Goal: Information Seeking & Learning: Learn about a topic

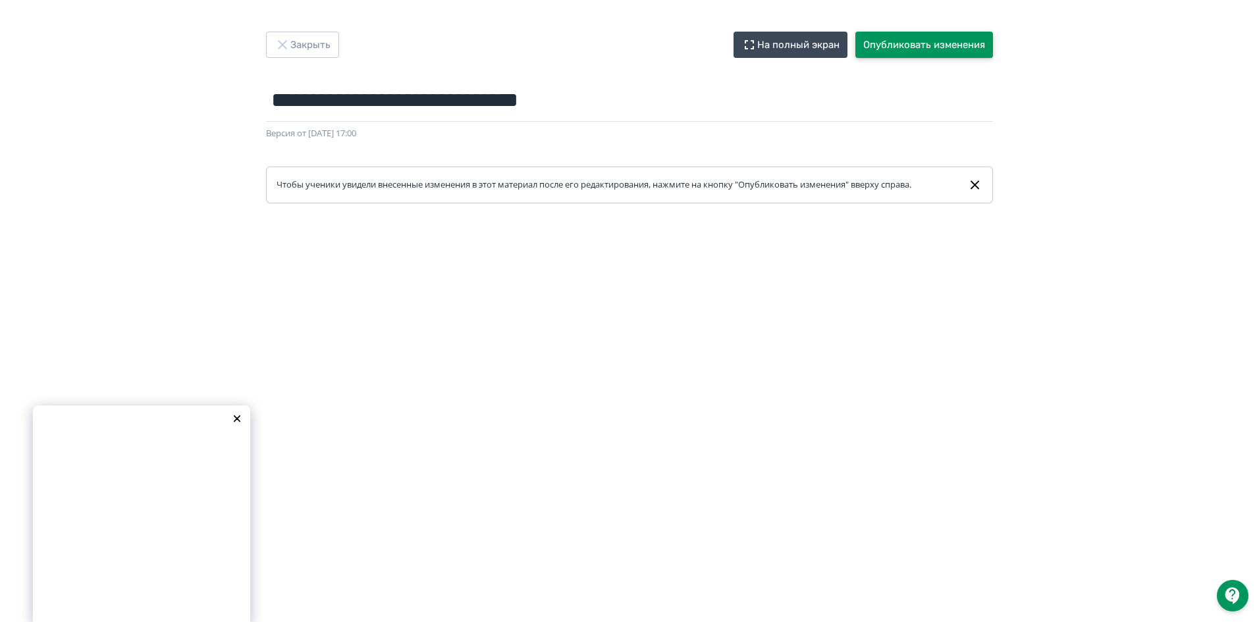
click at [920, 49] on button "Опубликовать изменения" at bounding box center [925, 45] width 138 height 26
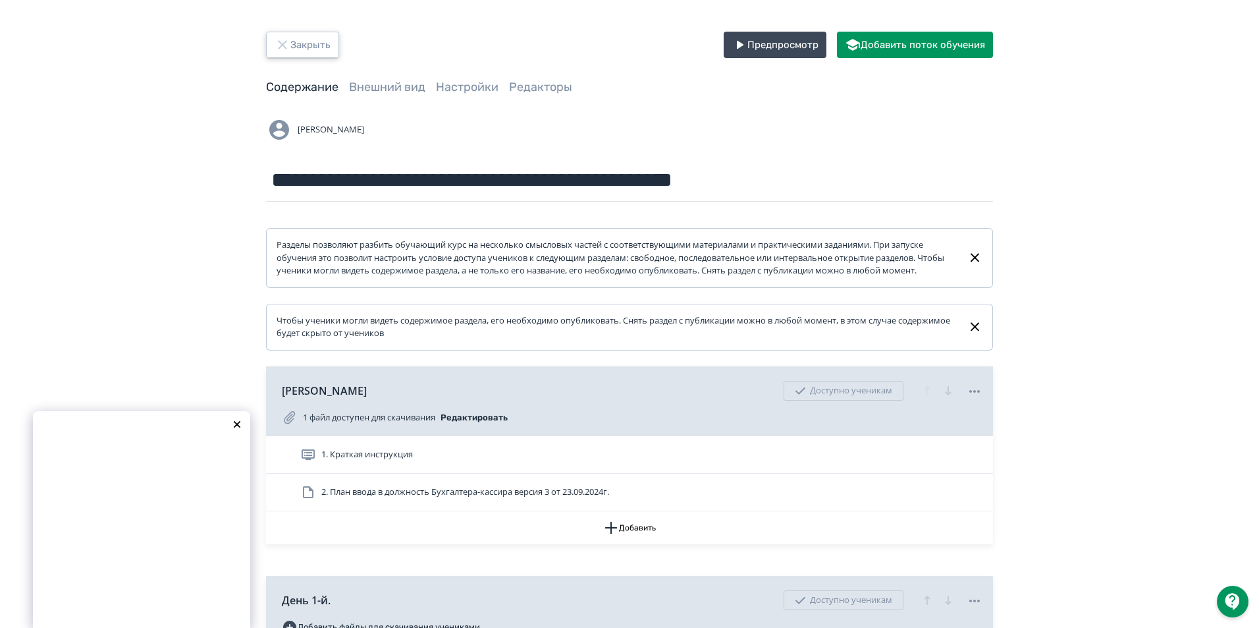
click at [286, 40] on icon "button" at bounding box center [283, 45] width 16 height 16
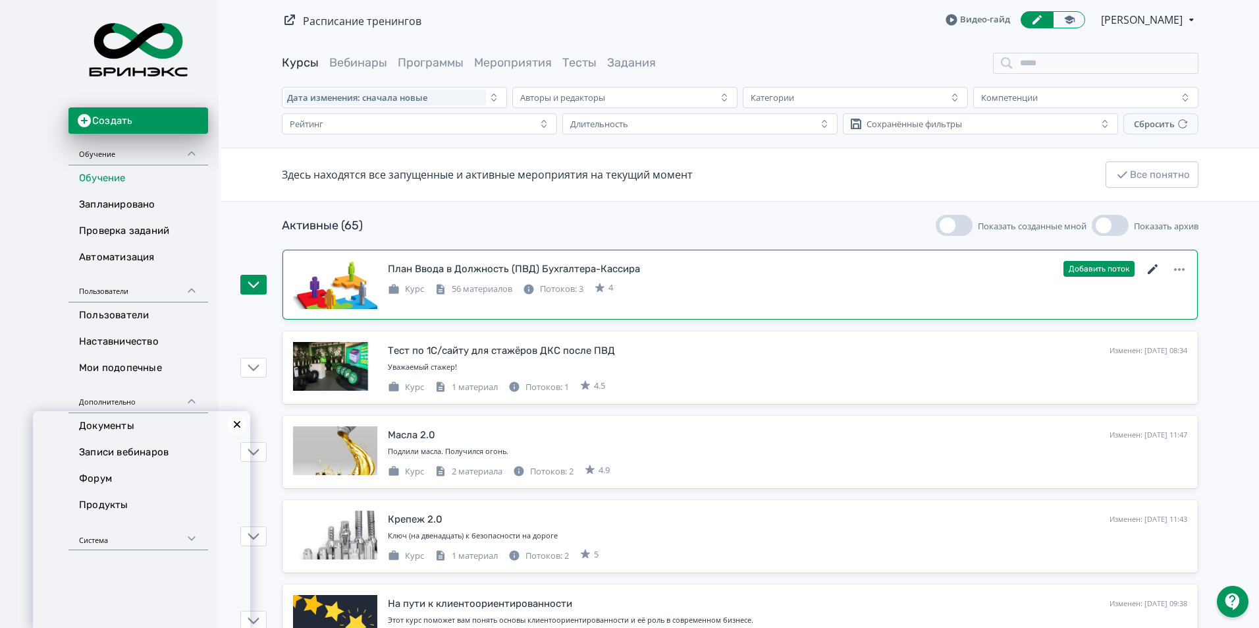
click at [1152, 273] on icon at bounding box center [1153, 269] width 16 height 16
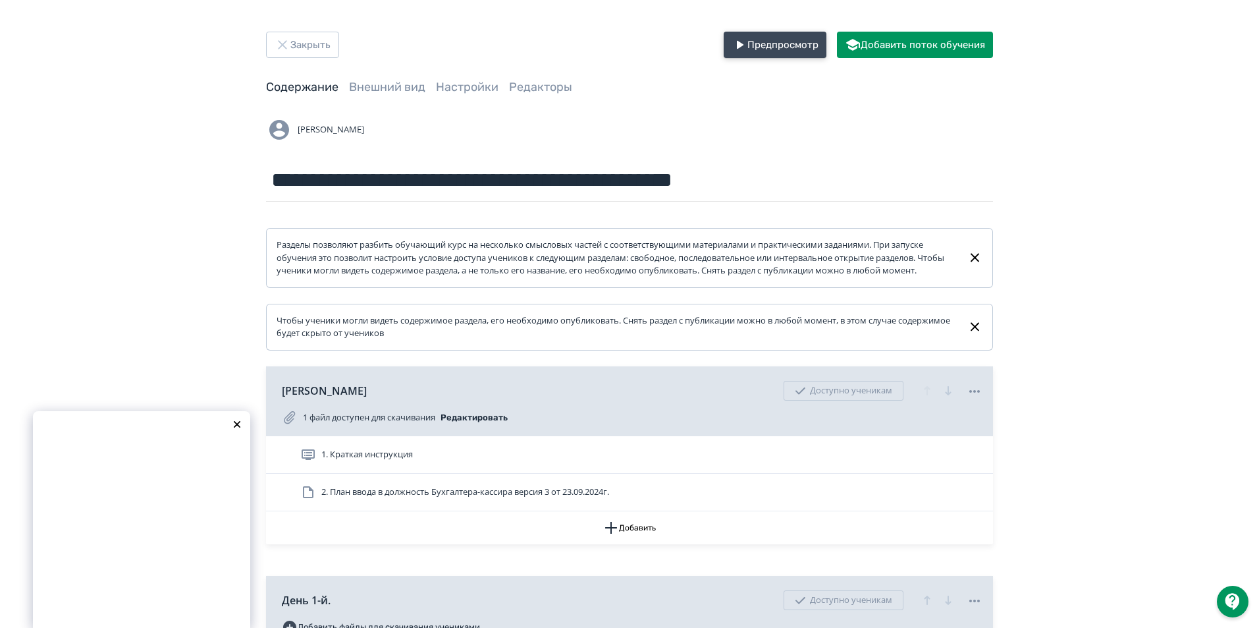
click at [753, 45] on button "Предпросмотр" at bounding box center [775, 45] width 103 height 26
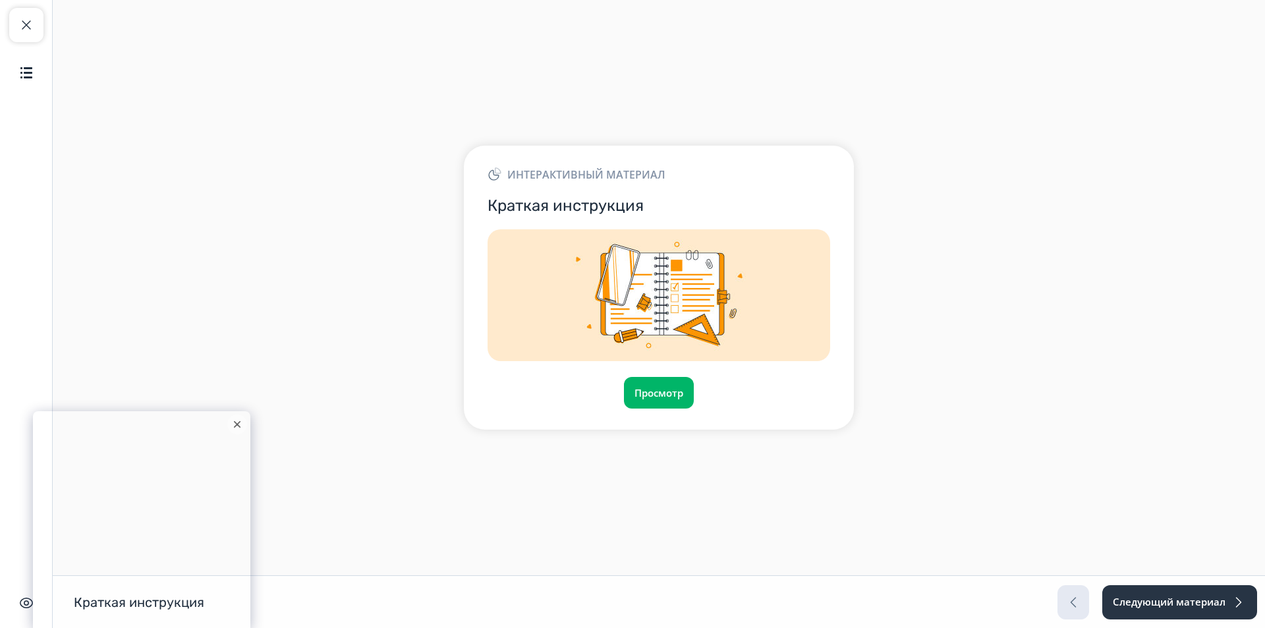
click at [234, 430] on div at bounding box center [237, 424] width 20 height 20
click at [29, 78] on img "button" at bounding box center [26, 73] width 16 height 16
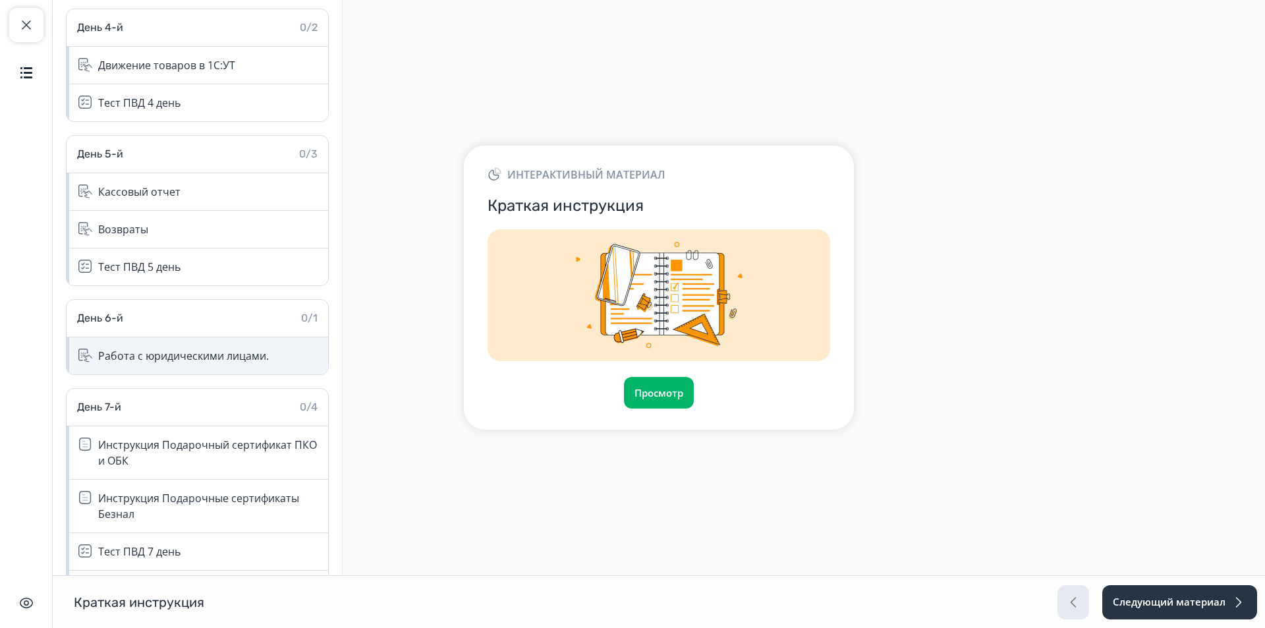
scroll to position [856, 0]
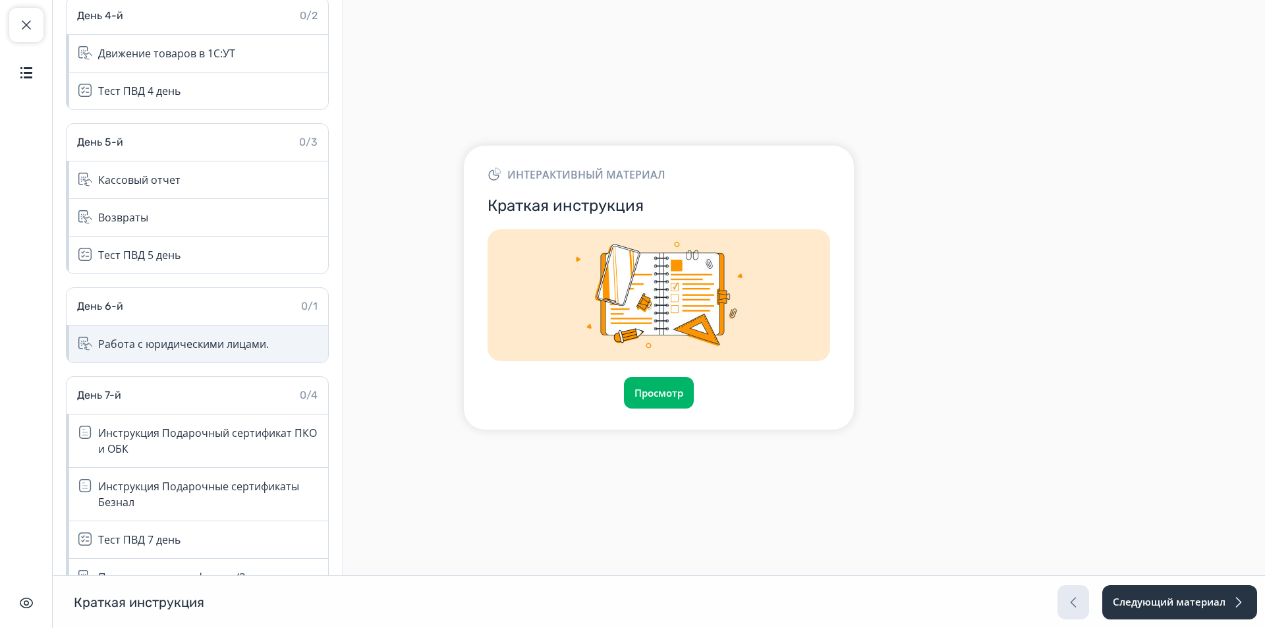
click at [159, 345] on div "Работа с юридическими лицами." at bounding box center [183, 344] width 171 height 16
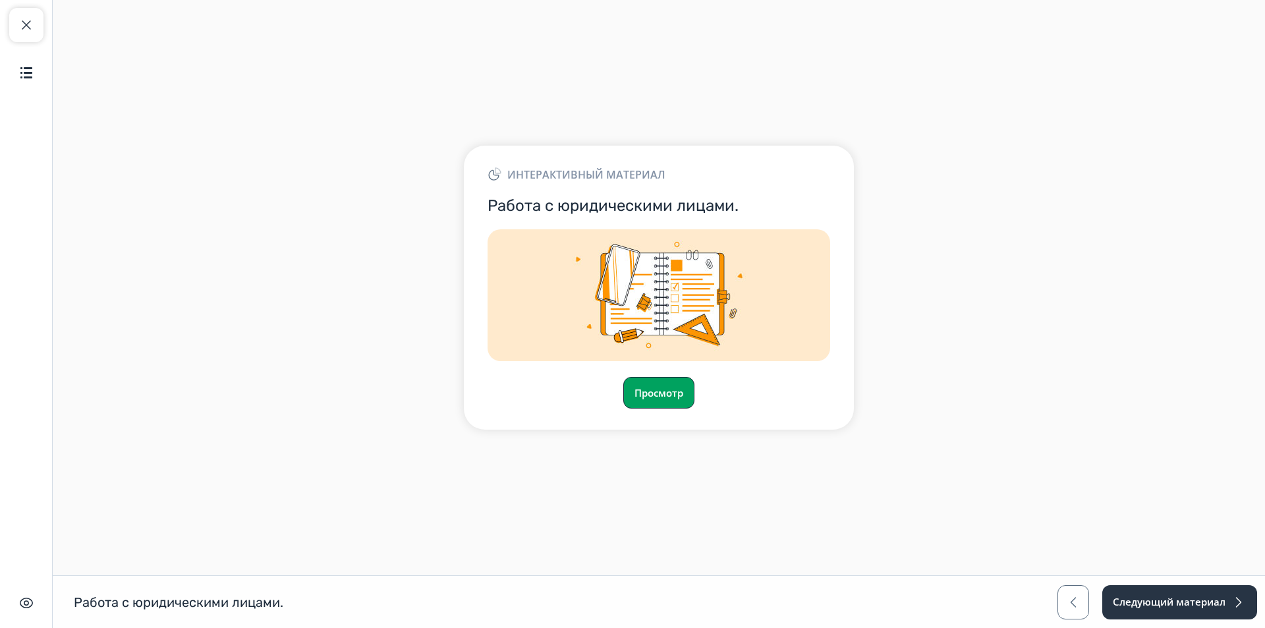
click at [687, 385] on button "Просмотр" at bounding box center [658, 393] width 71 height 32
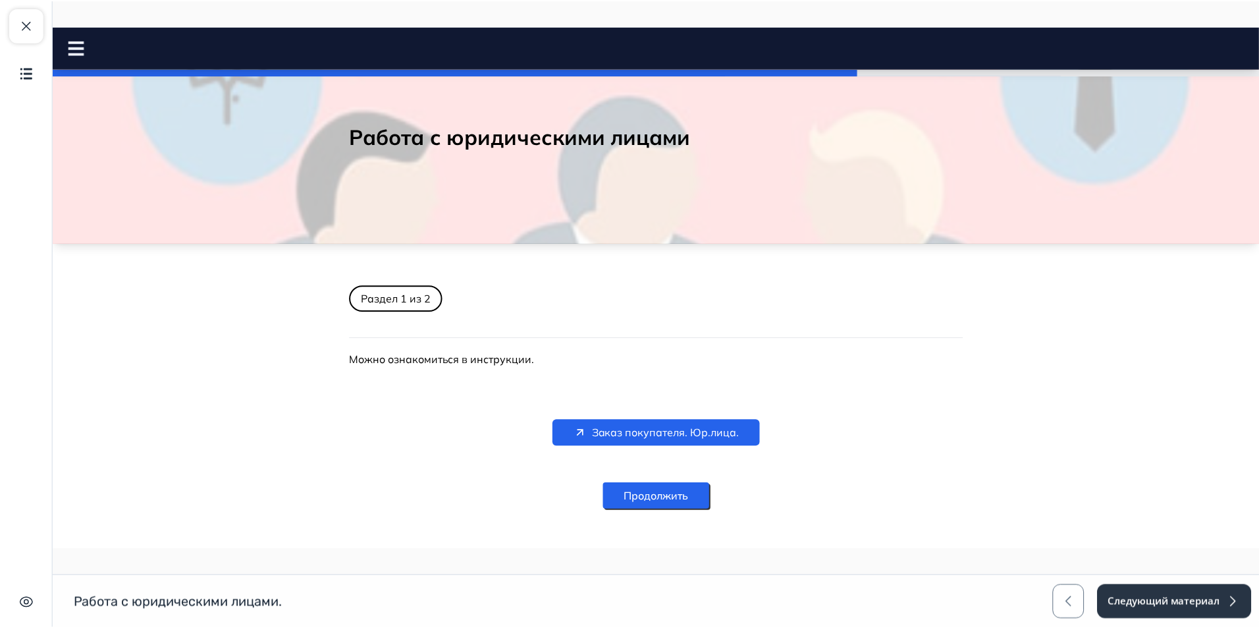
scroll to position [41, 0]
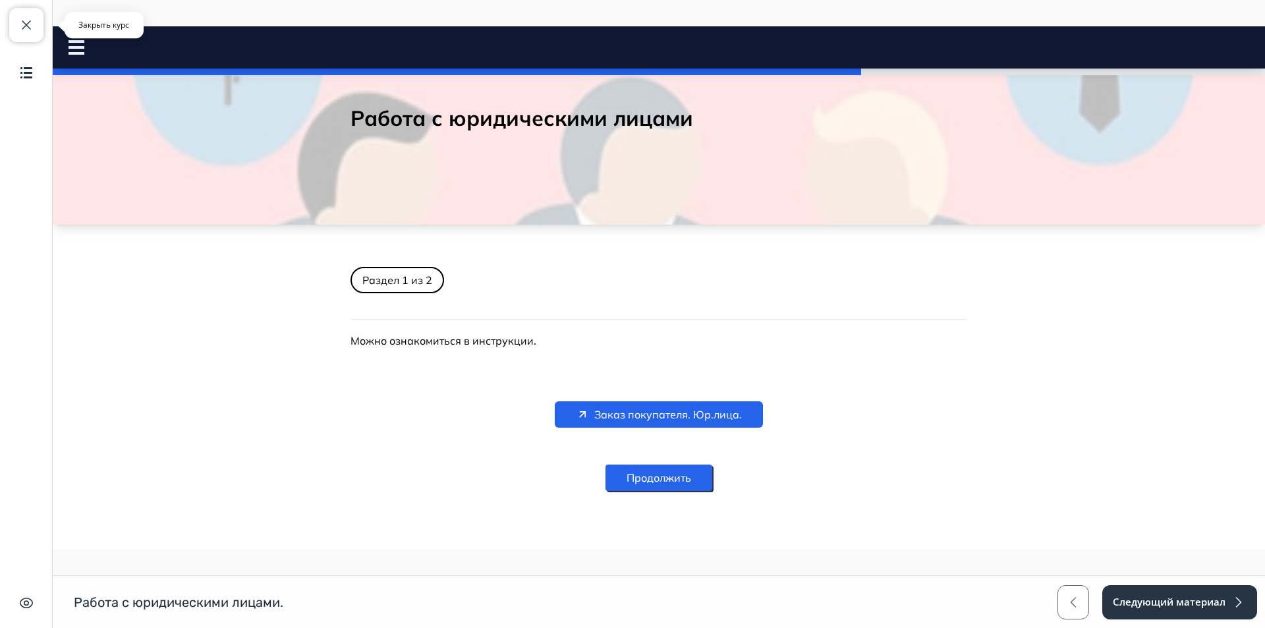
click at [29, 30] on span "button" at bounding box center [26, 25] width 16 height 16
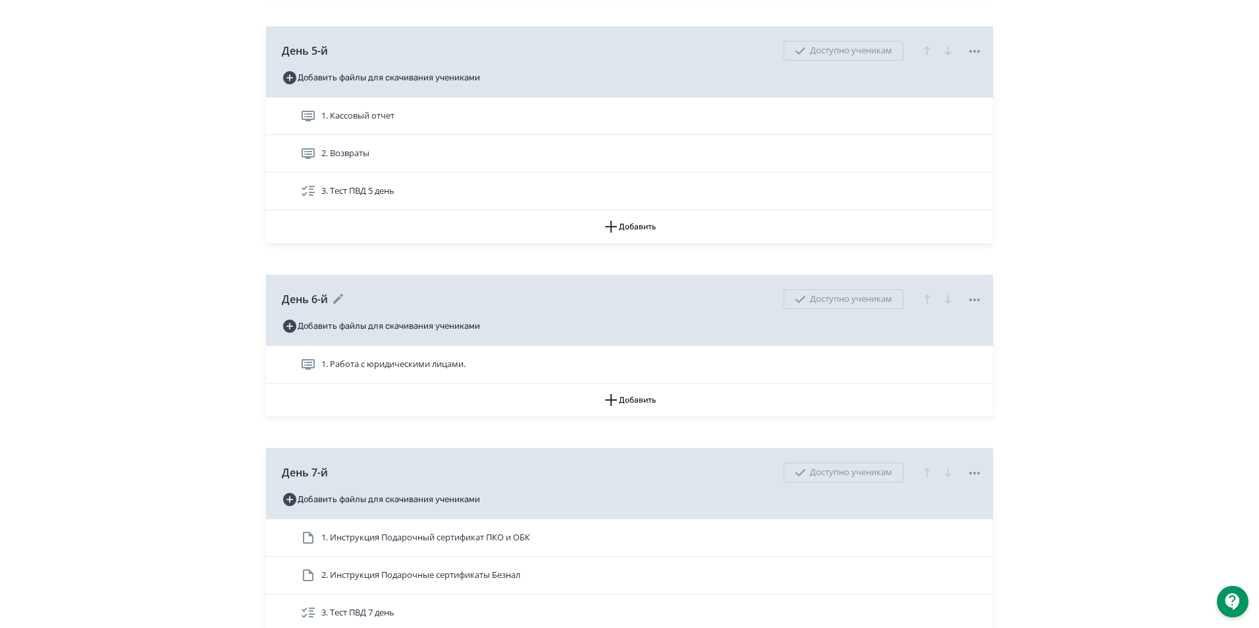
scroll to position [1646, 0]
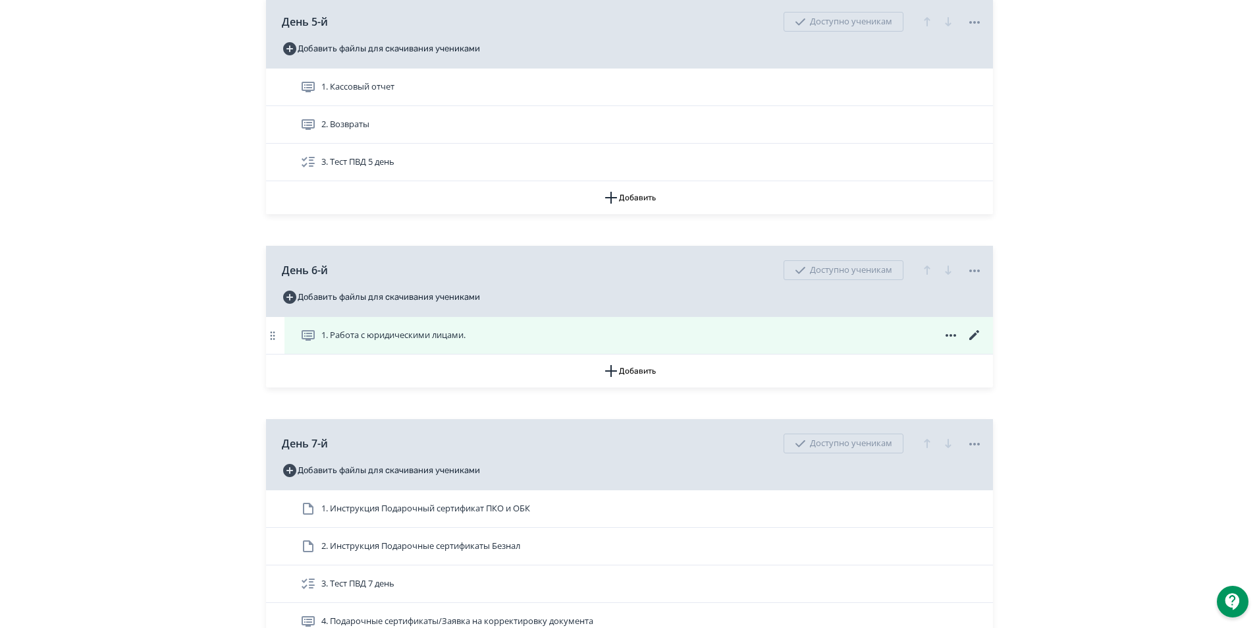
click at [304, 340] on icon at bounding box center [308, 335] width 13 height 11
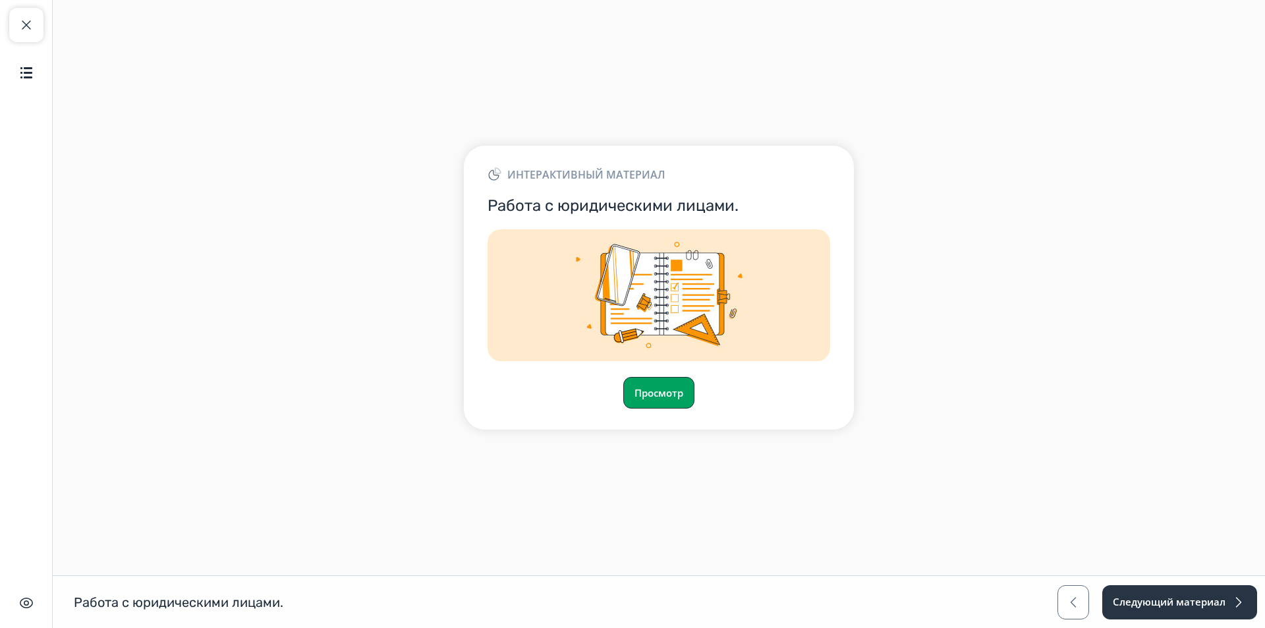
click at [641, 393] on button "Просмотр" at bounding box center [658, 393] width 71 height 32
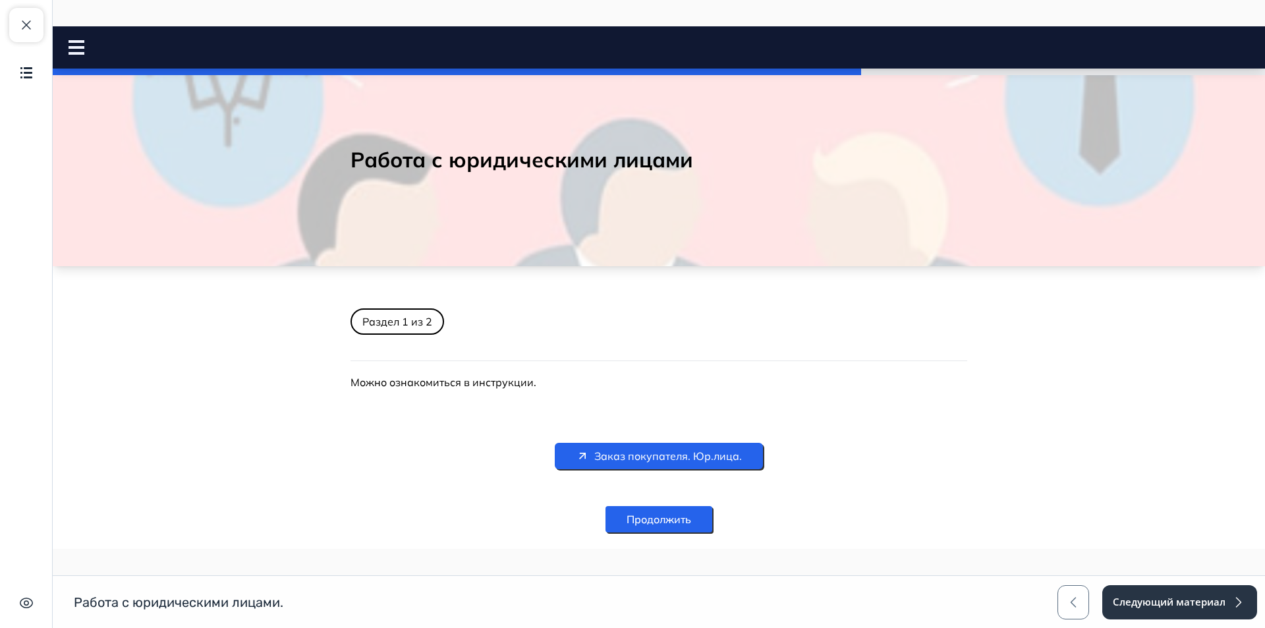
click at [698, 453] on span "Заказ покупателя. Юр.лица." at bounding box center [668, 456] width 148 height 16
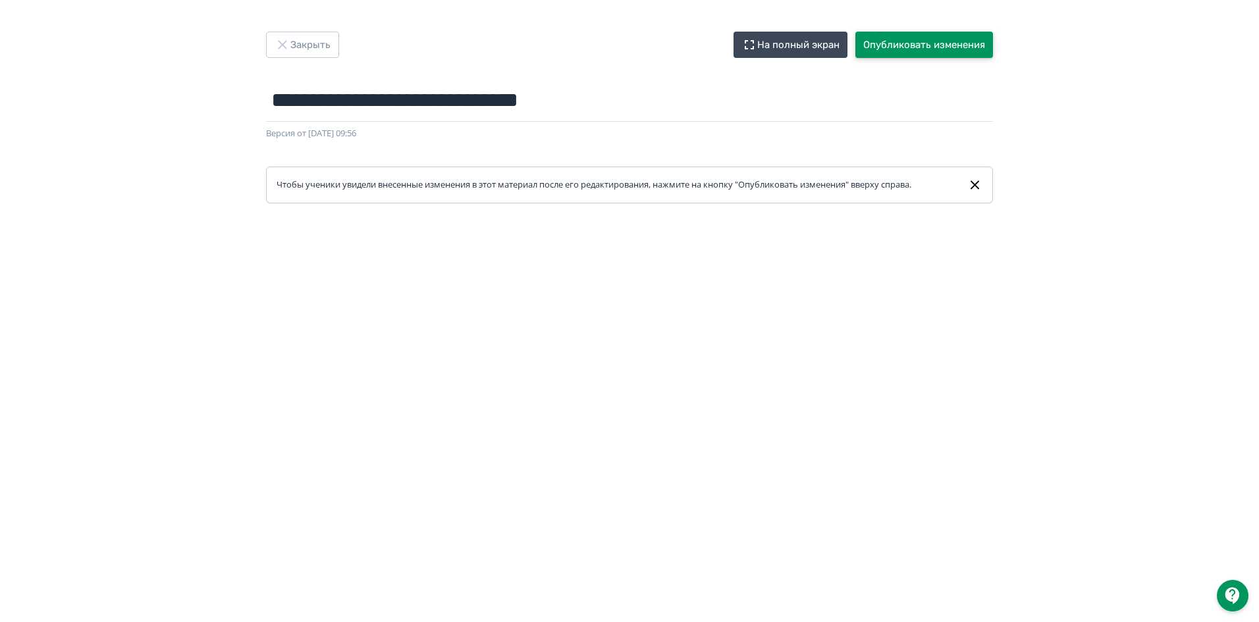
click at [910, 39] on button "Опубликовать изменения" at bounding box center [925, 45] width 138 height 26
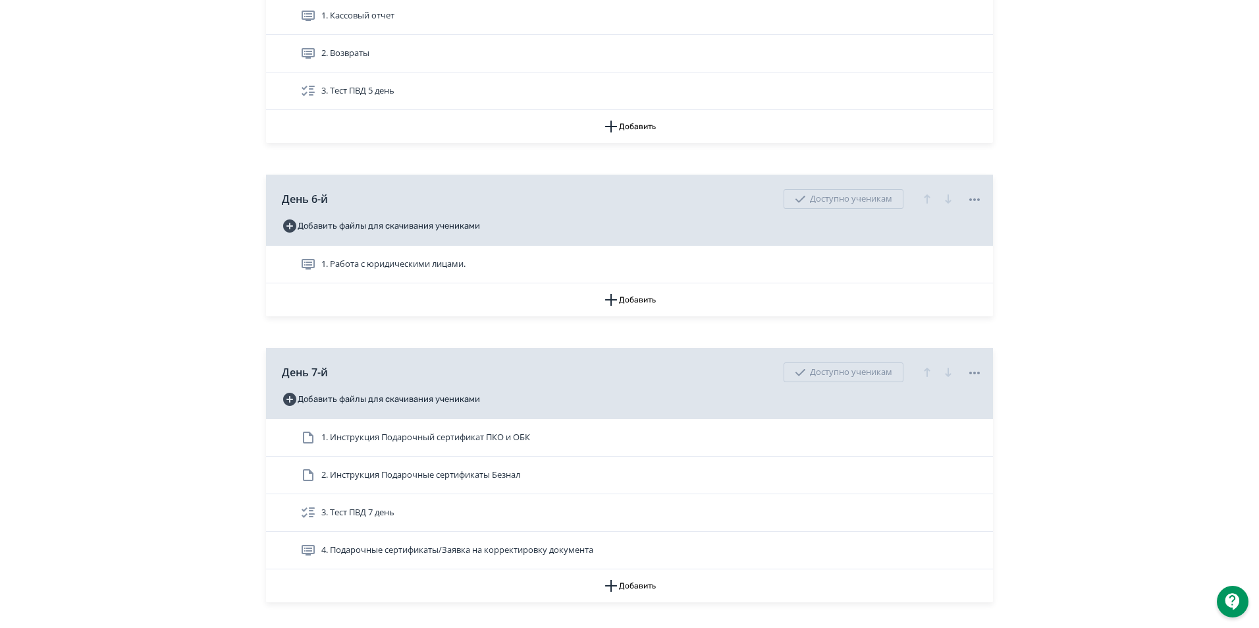
scroll to position [1844, 0]
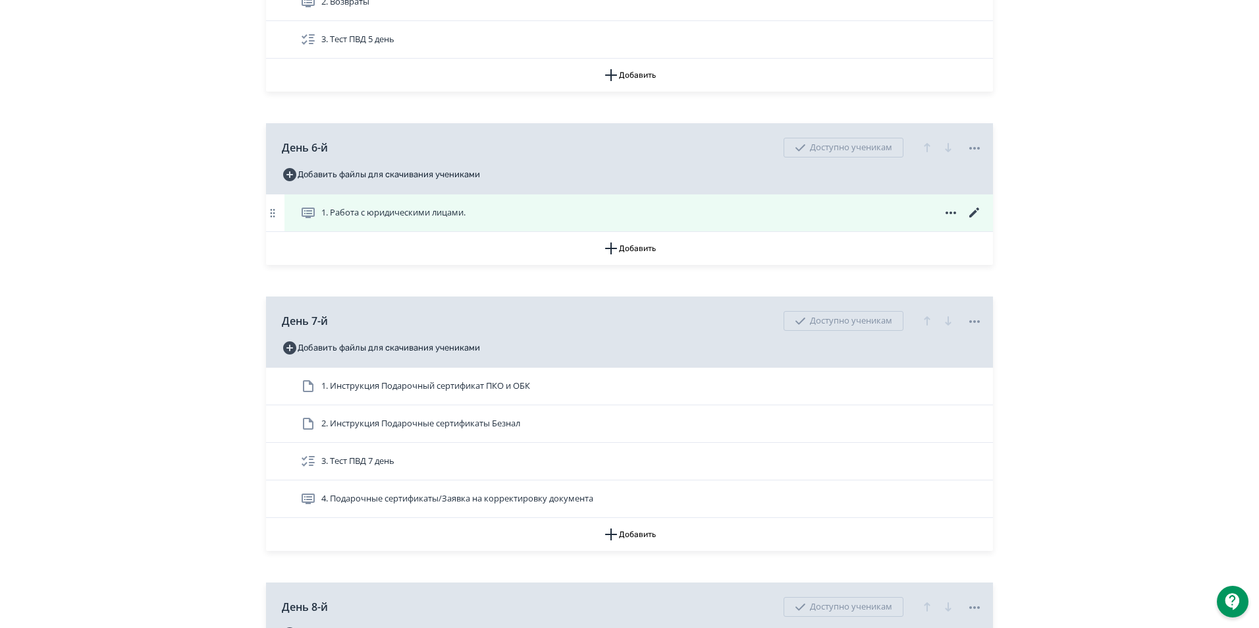
click at [325, 219] on span "1. Работа с юридическими лицами." at bounding box center [393, 212] width 144 height 13
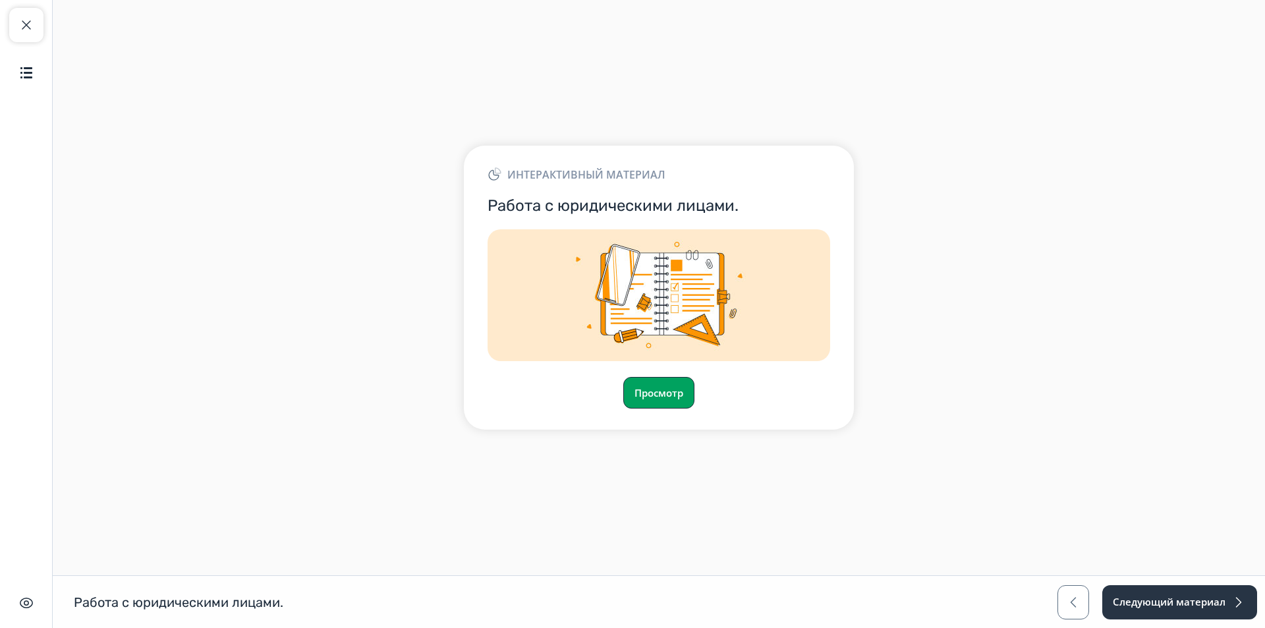
click at [640, 390] on button "Просмотр" at bounding box center [658, 393] width 71 height 32
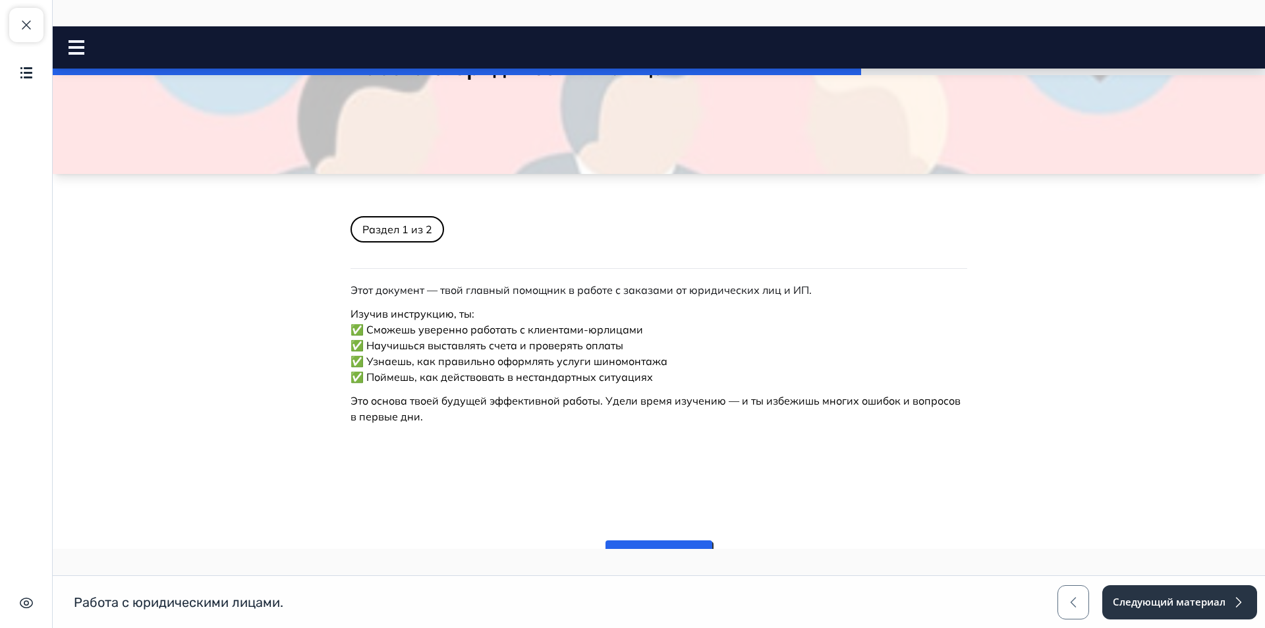
scroll to position [168, 0]
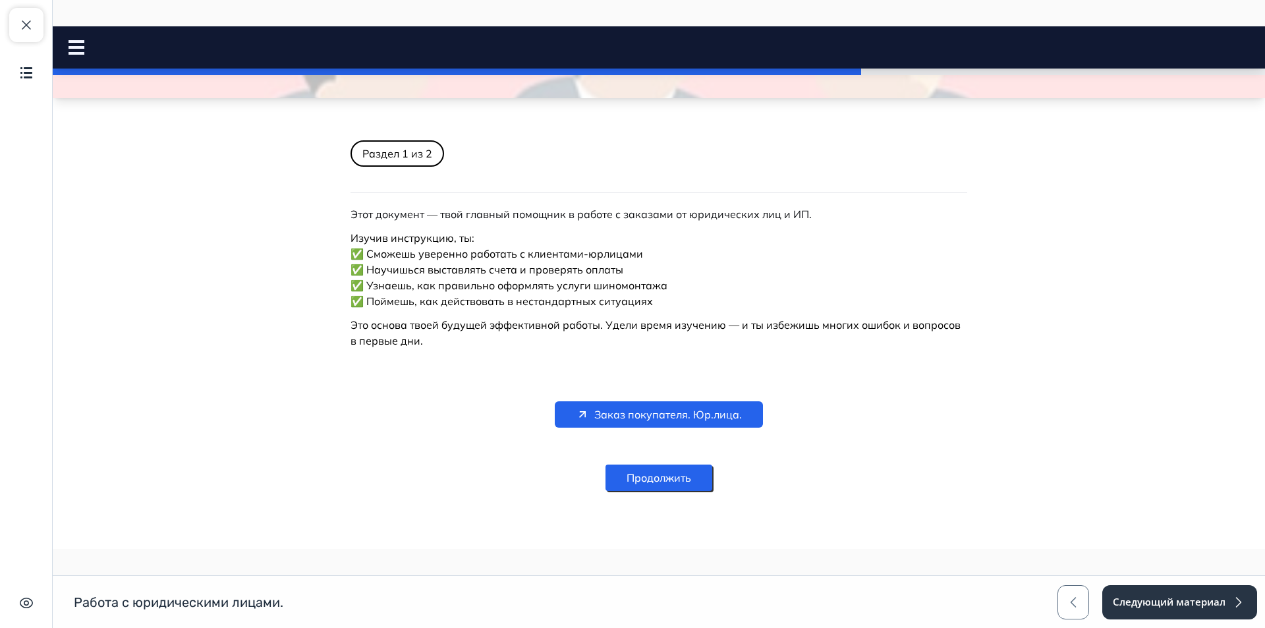
click at [666, 486] on button "Продолжить" at bounding box center [658, 477] width 107 height 26
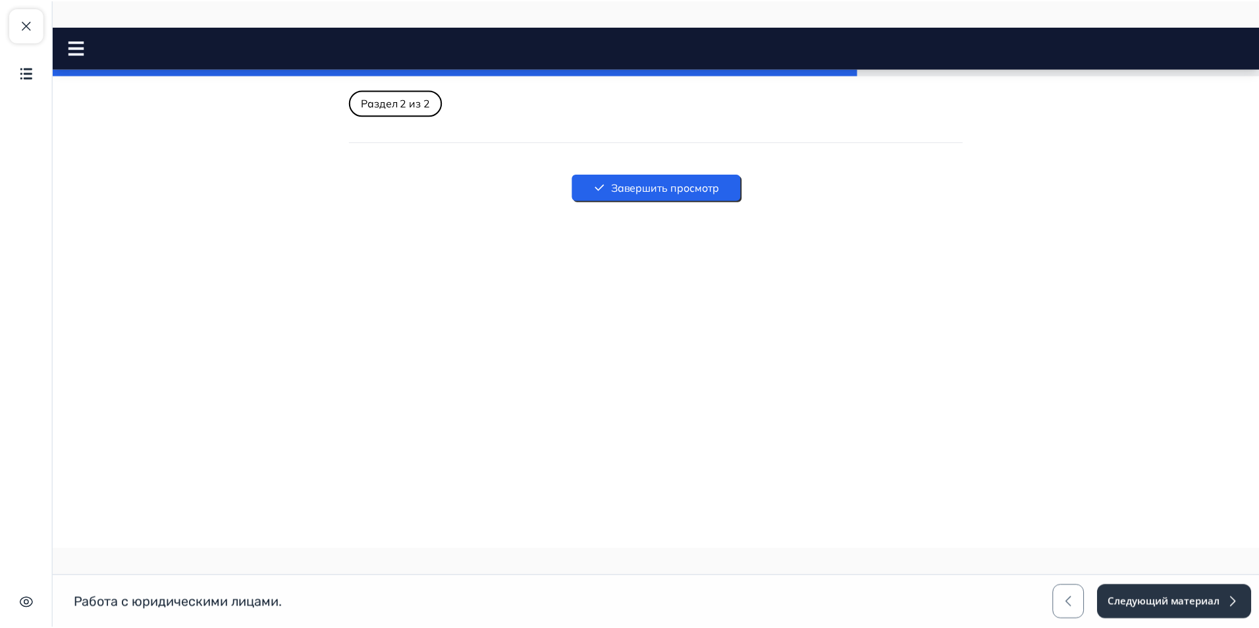
scroll to position [0, 0]
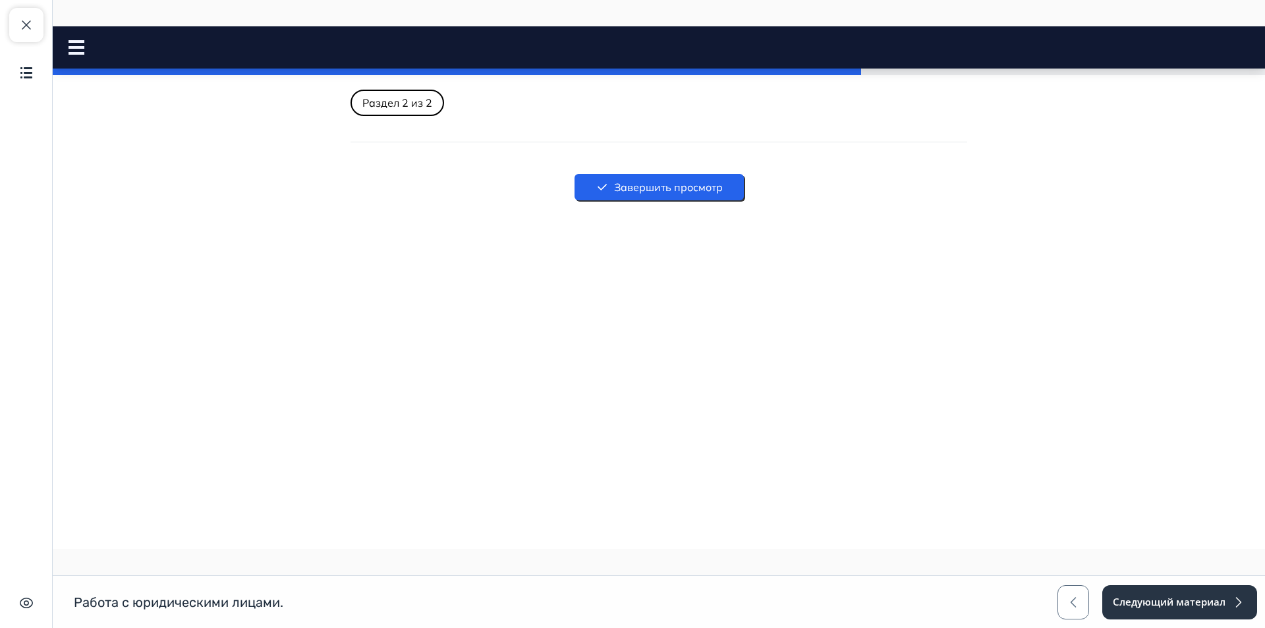
click at [662, 196] on button "Завершить просмотр" at bounding box center [658, 187] width 169 height 26
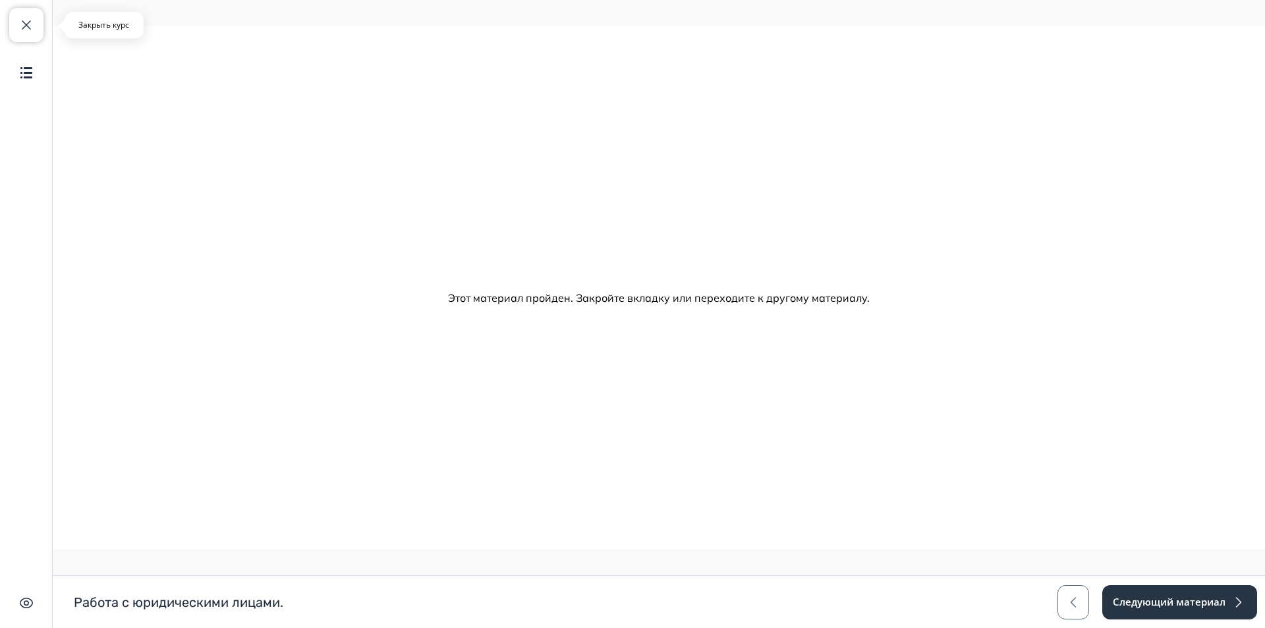
click at [18, 32] on span "button" at bounding box center [26, 25] width 16 height 16
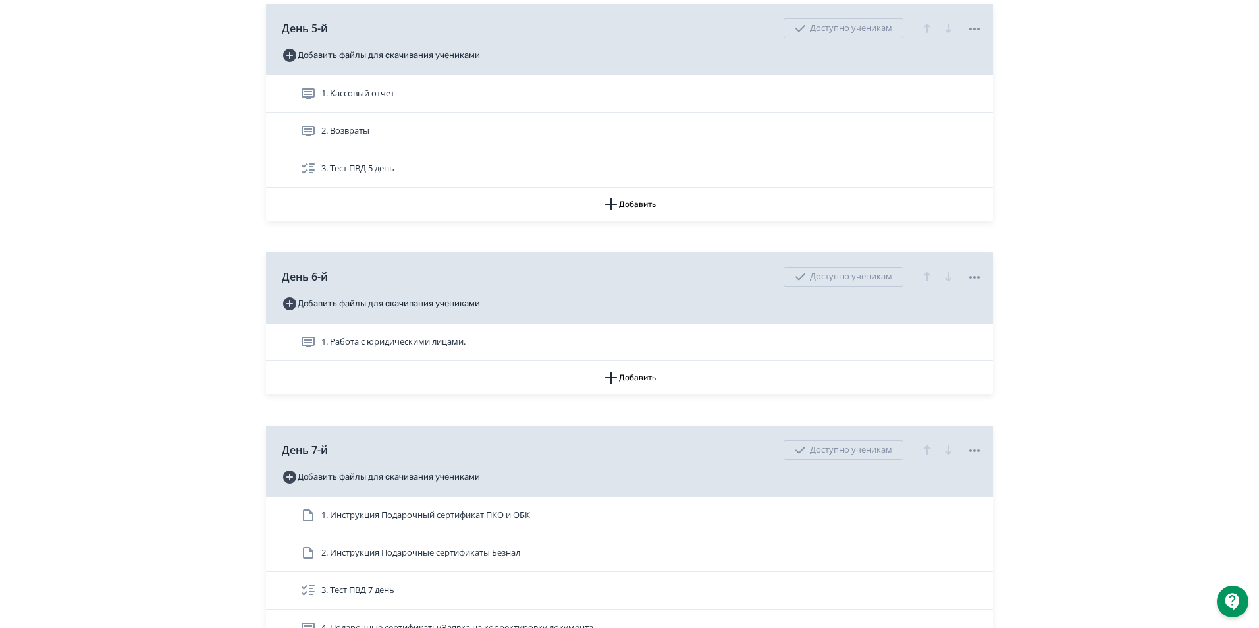
scroll to position [1844, 0]
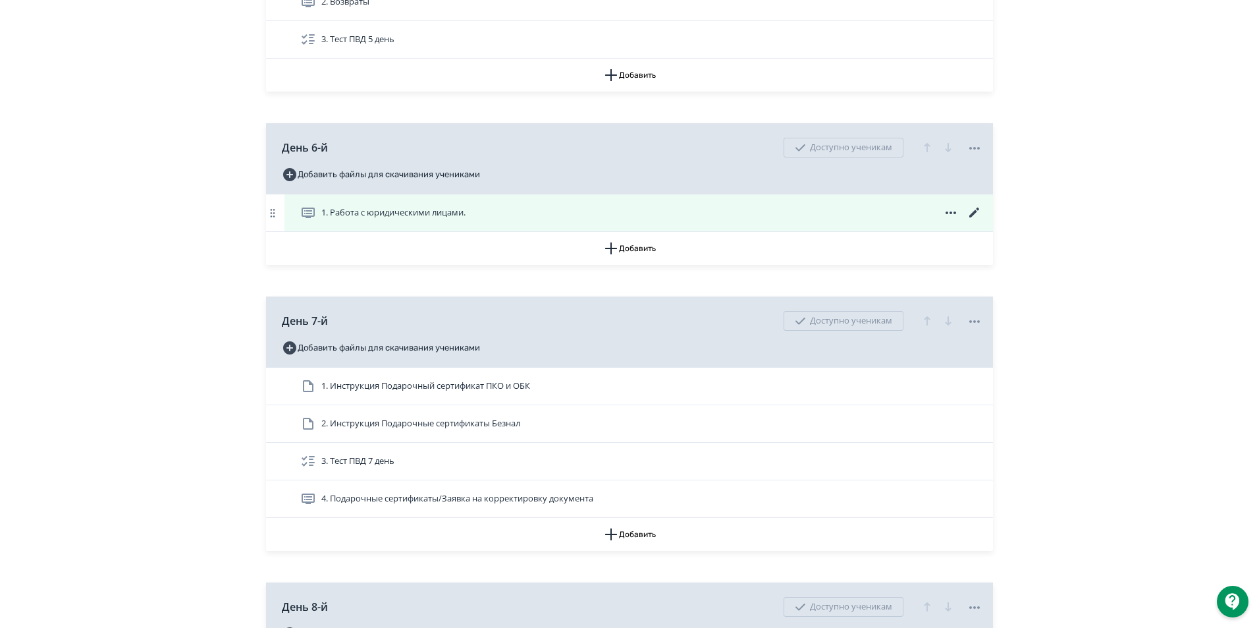
click at [309, 218] on icon at bounding box center [308, 212] width 13 height 11
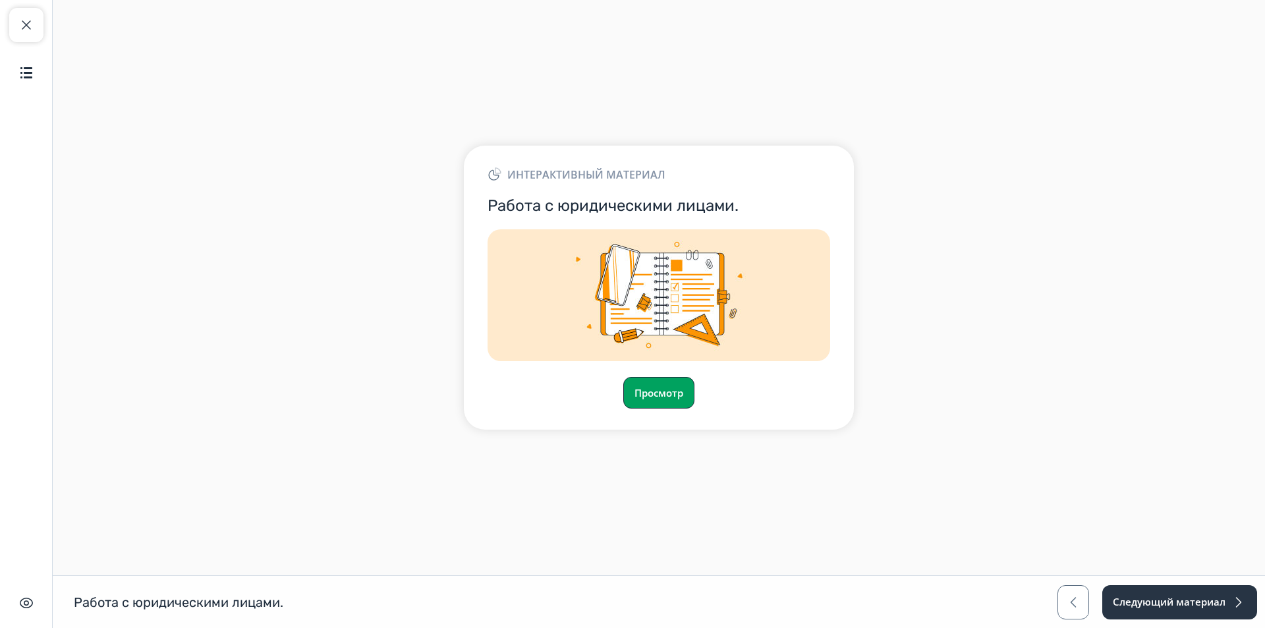
click at [639, 389] on button "Просмотр" at bounding box center [658, 393] width 71 height 32
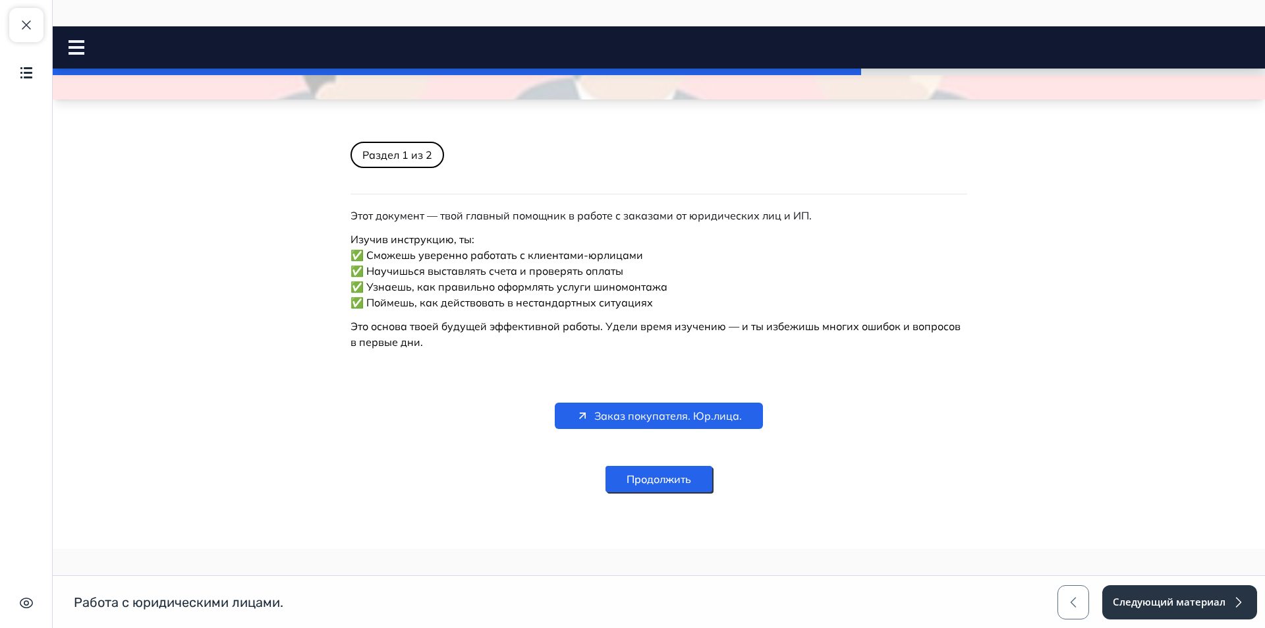
scroll to position [168, 0]
click at [693, 482] on button "Продолжить" at bounding box center [658, 477] width 107 height 26
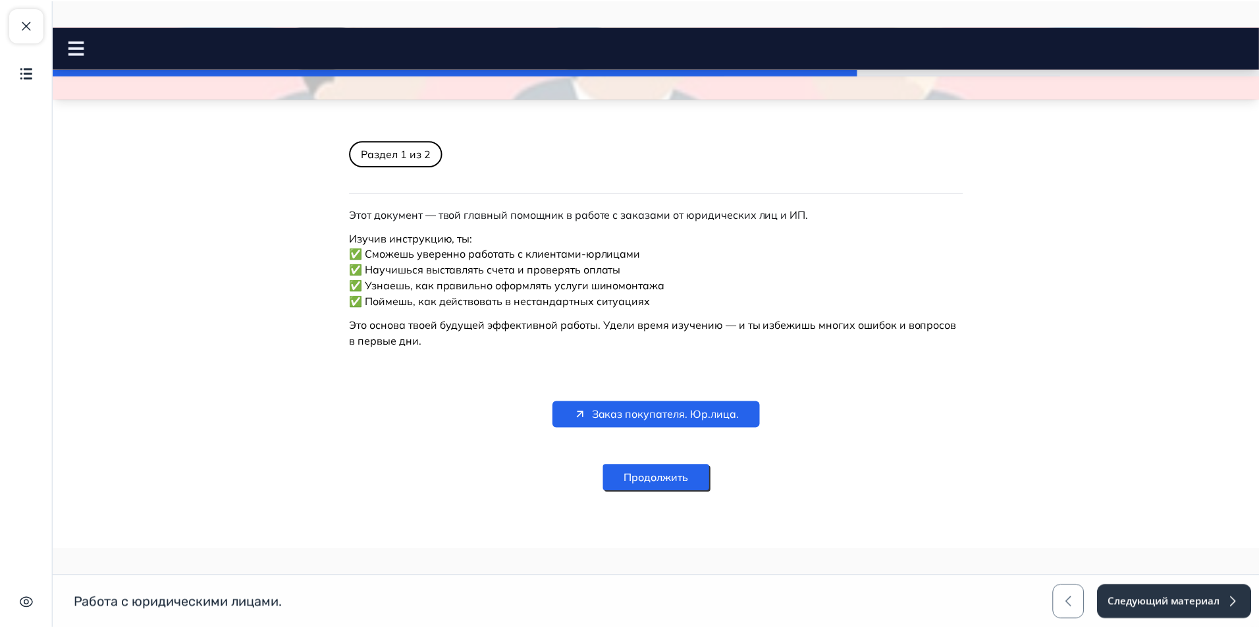
scroll to position [0, 0]
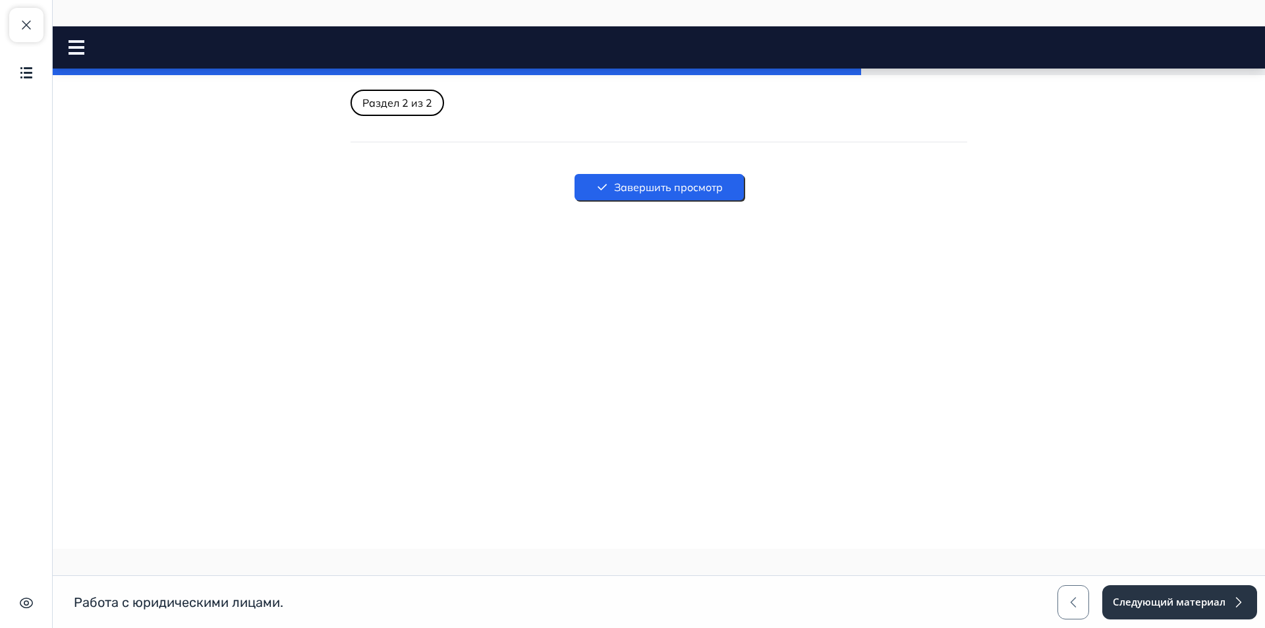
click at [668, 197] on button "Завершить просмотр" at bounding box center [658, 187] width 169 height 26
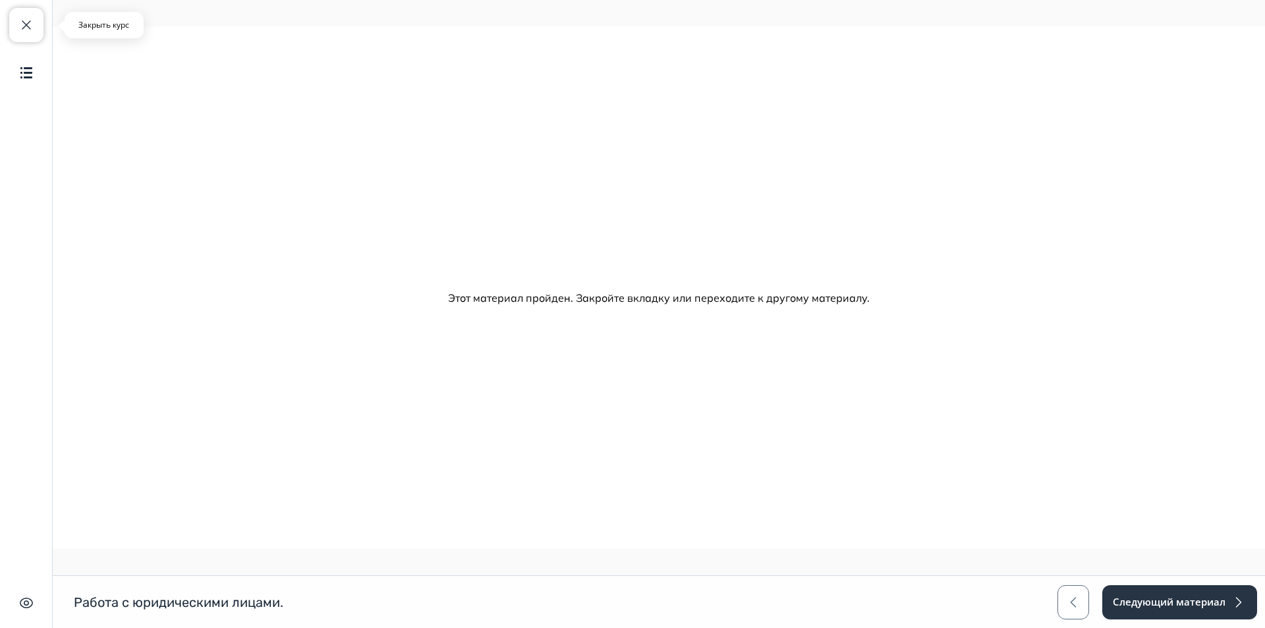
click at [28, 30] on span "button" at bounding box center [26, 25] width 16 height 16
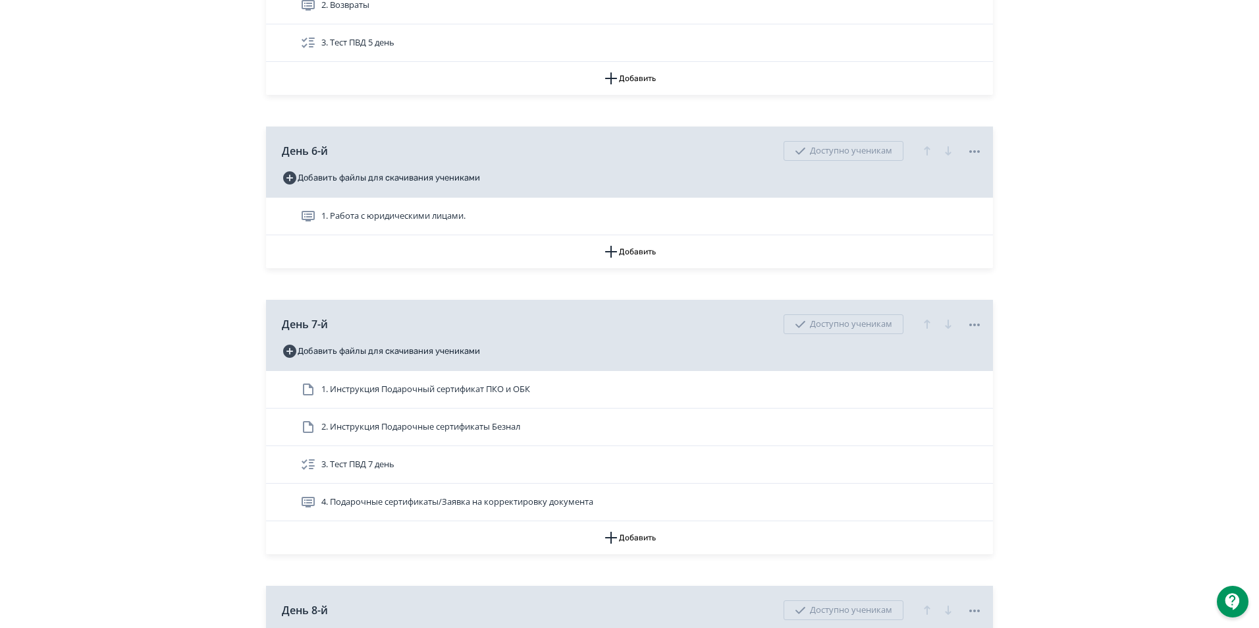
scroll to position [1910, 0]
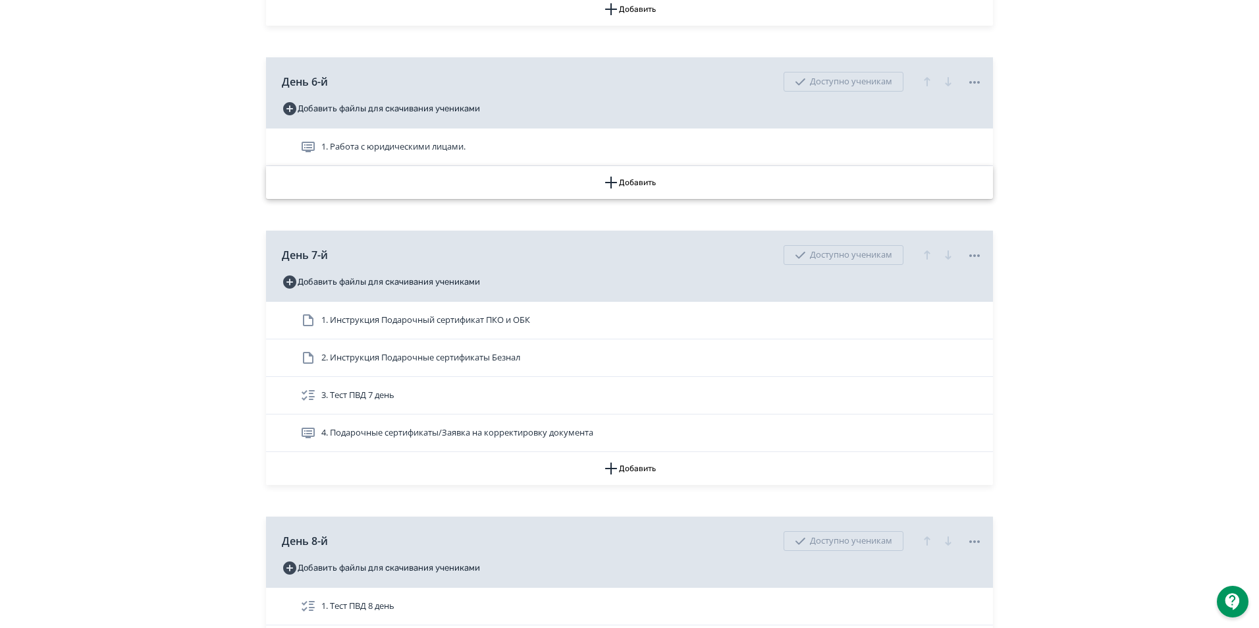
click at [614, 190] on icon "button" at bounding box center [611, 183] width 16 height 16
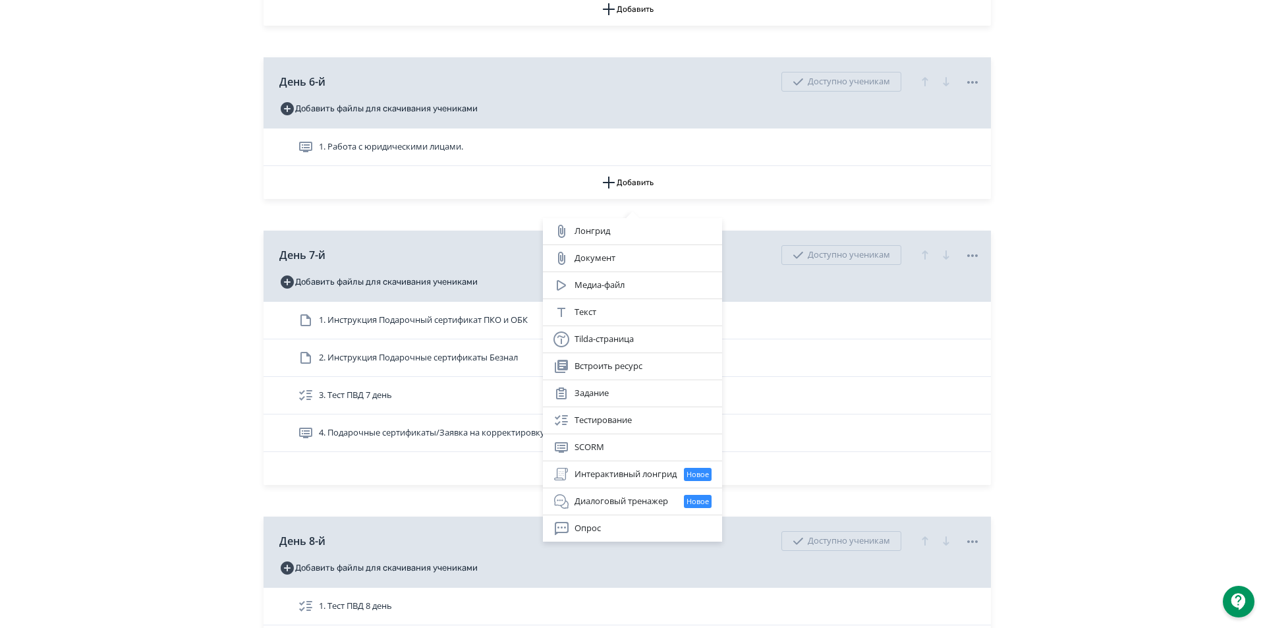
click at [1058, 184] on div "Лонгрид Документ Медиа-файл Текст Tilda-страница Встроить ресурс Задание Тестир…" at bounding box center [632, 314] width 1265 height 628
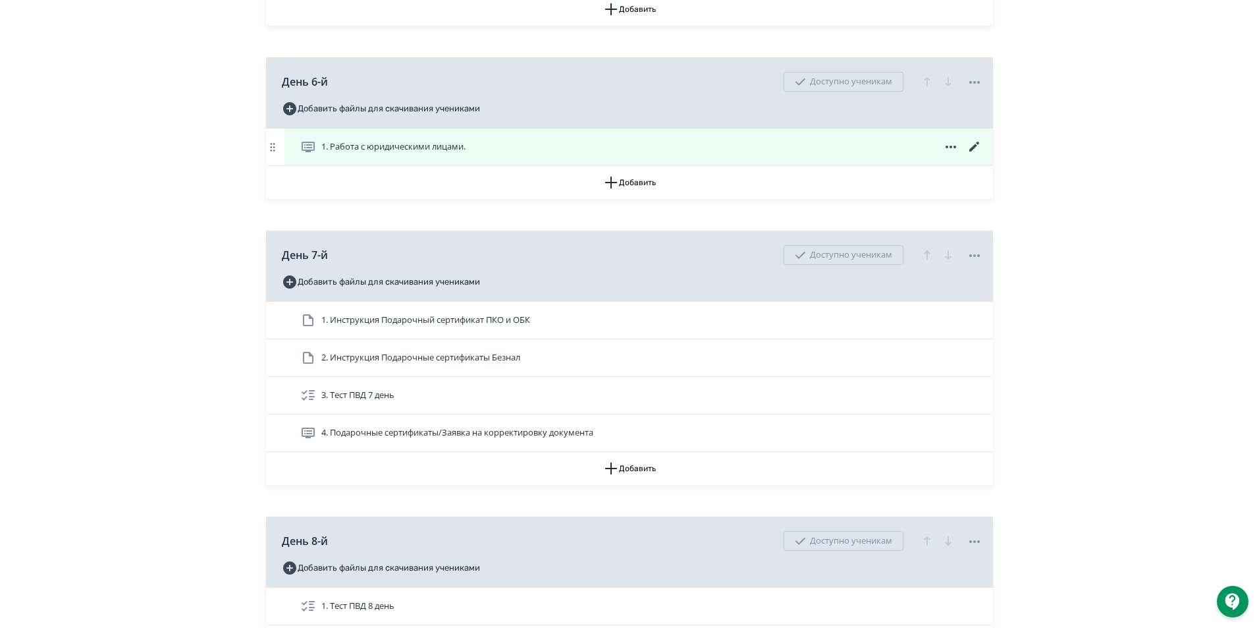
click at [975, 151] on icon at bounding box center [974, 147] width 10 height 10
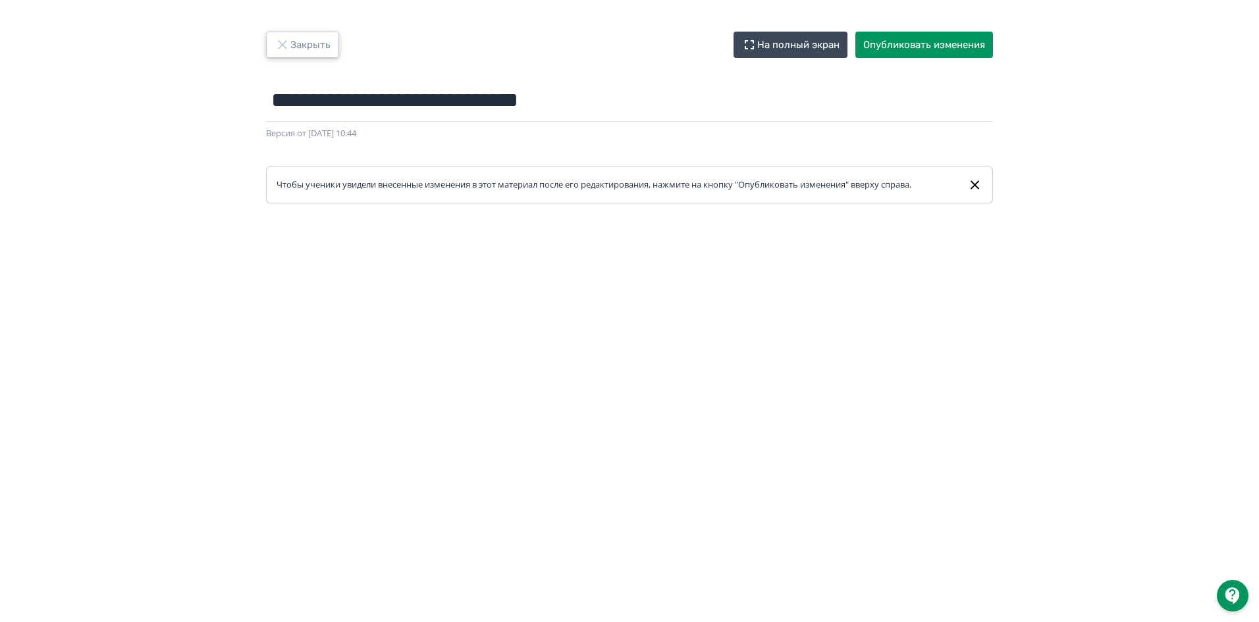
click at [300, 55] on button "Закрыть" at bounding box center [302, 45] width 73 height 26
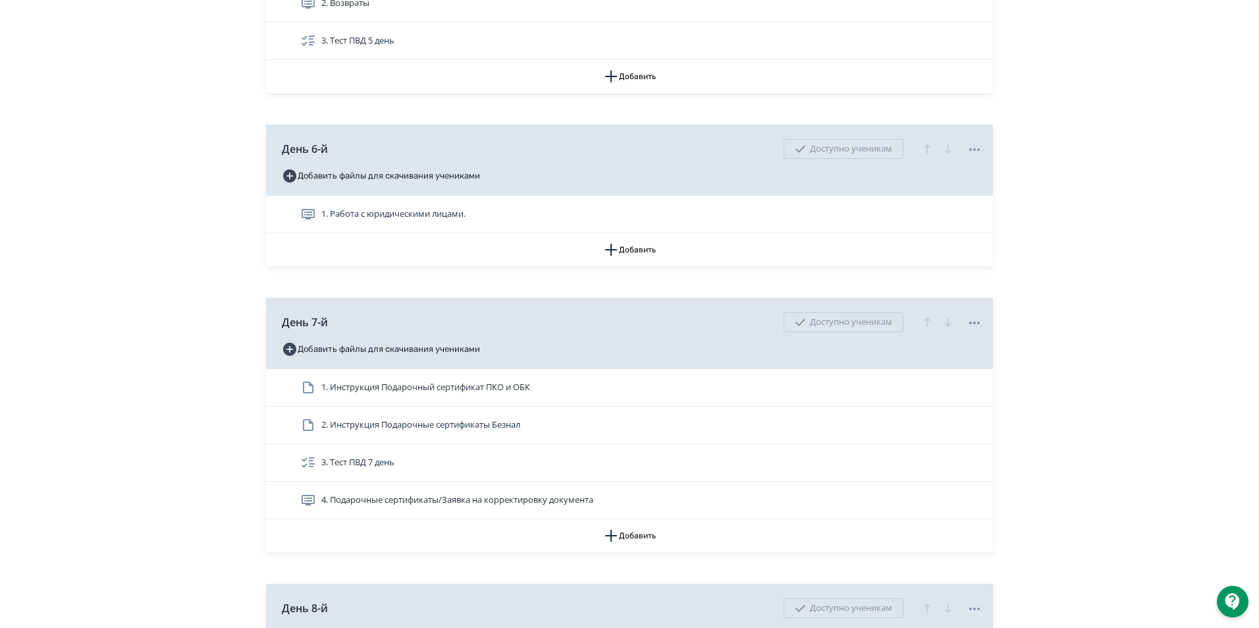
scroll to position [1844, 0]
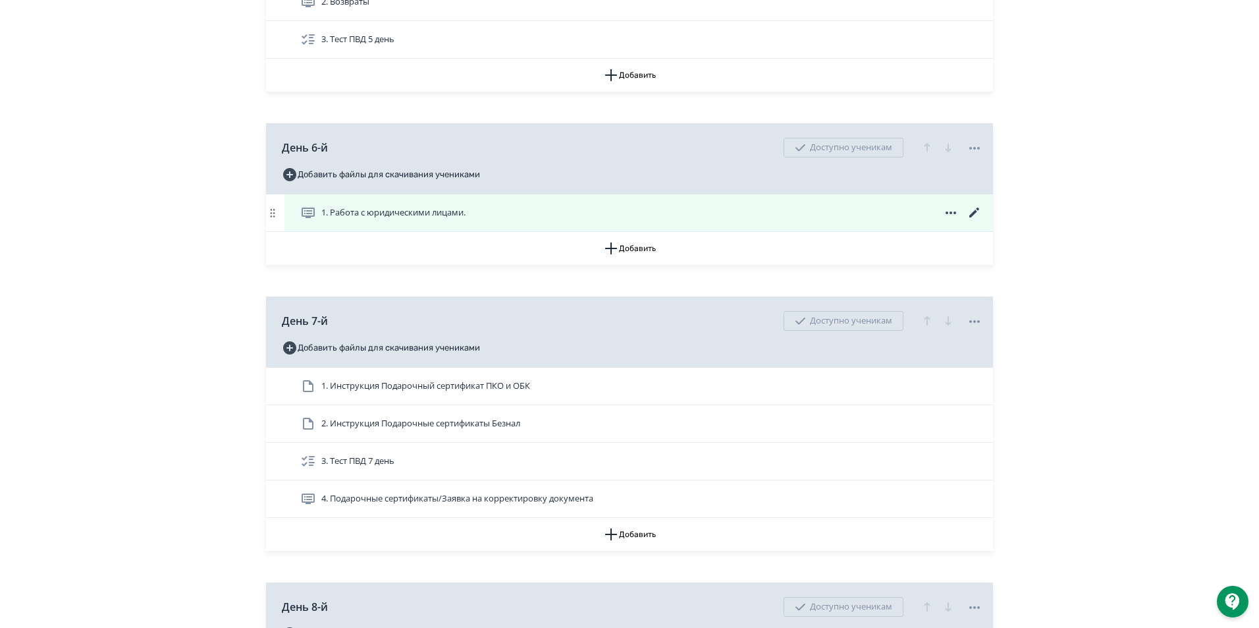
click at [967, 221] on icon at bounding box center [975, 213] width 16 height 16
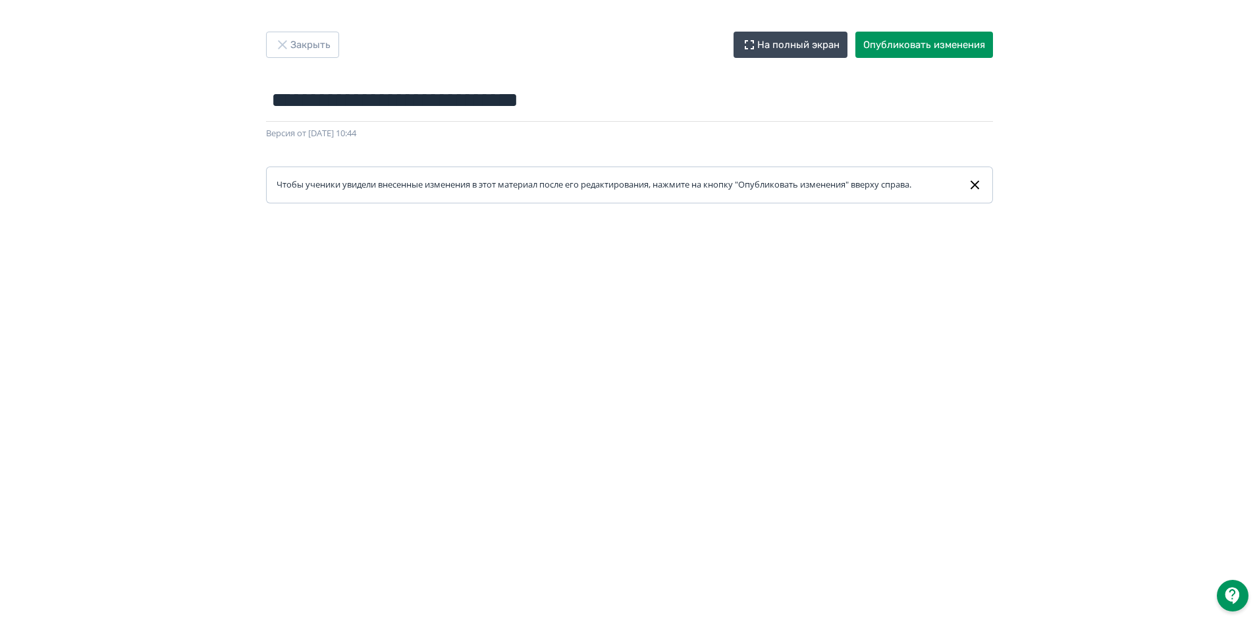
click at [300, 30] on div "**********" at bounding box center [629, 311] width 1259 height 622
click at [312, 47] on button "Закрыть" at bounding box center [302, 45] width 73 height 26
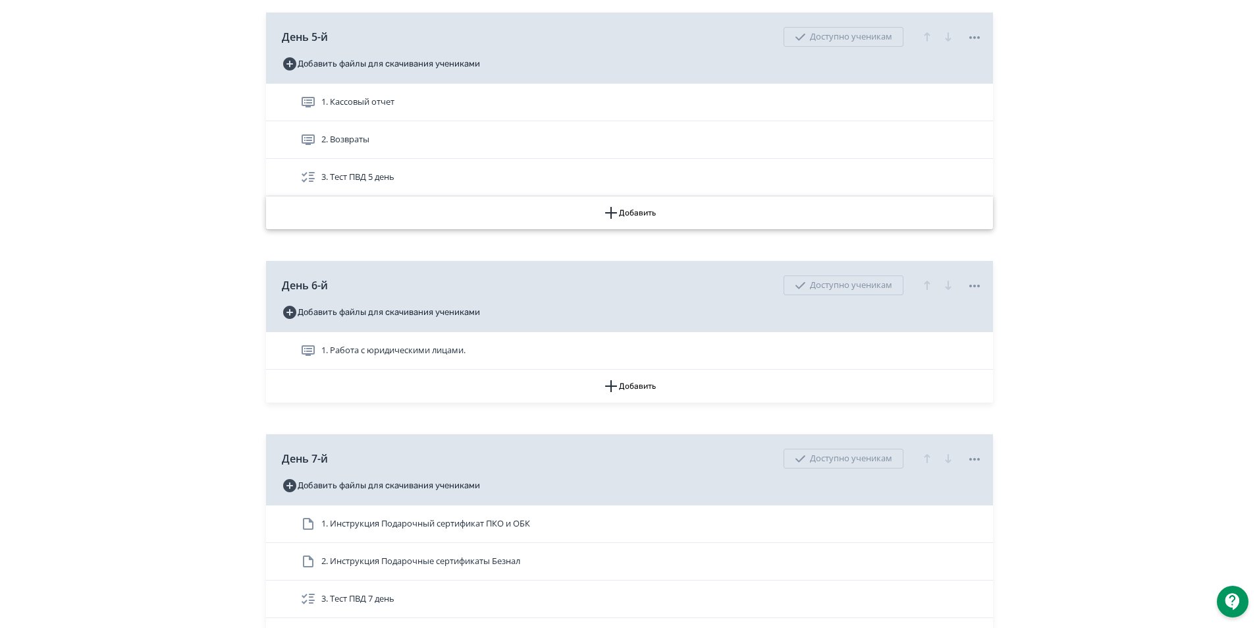
scroll to position [1712, 0]
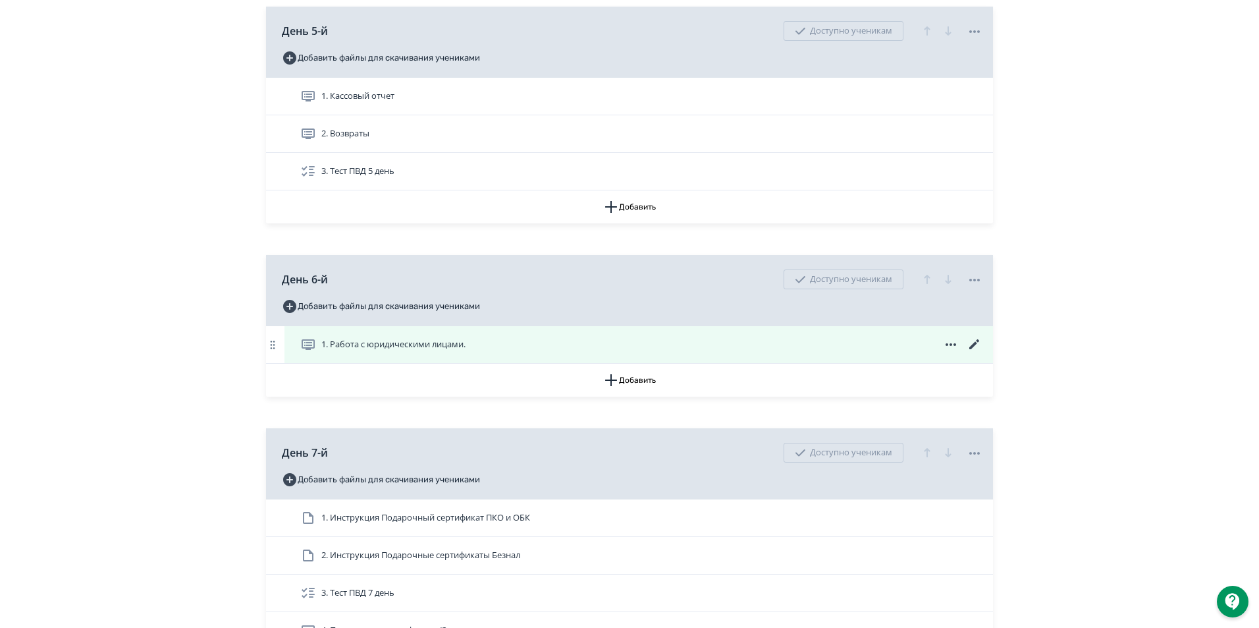
click at [331, 348] on div "1. Работа с юридическими лицами." at bounding box center [639, 344] width 709 height 37
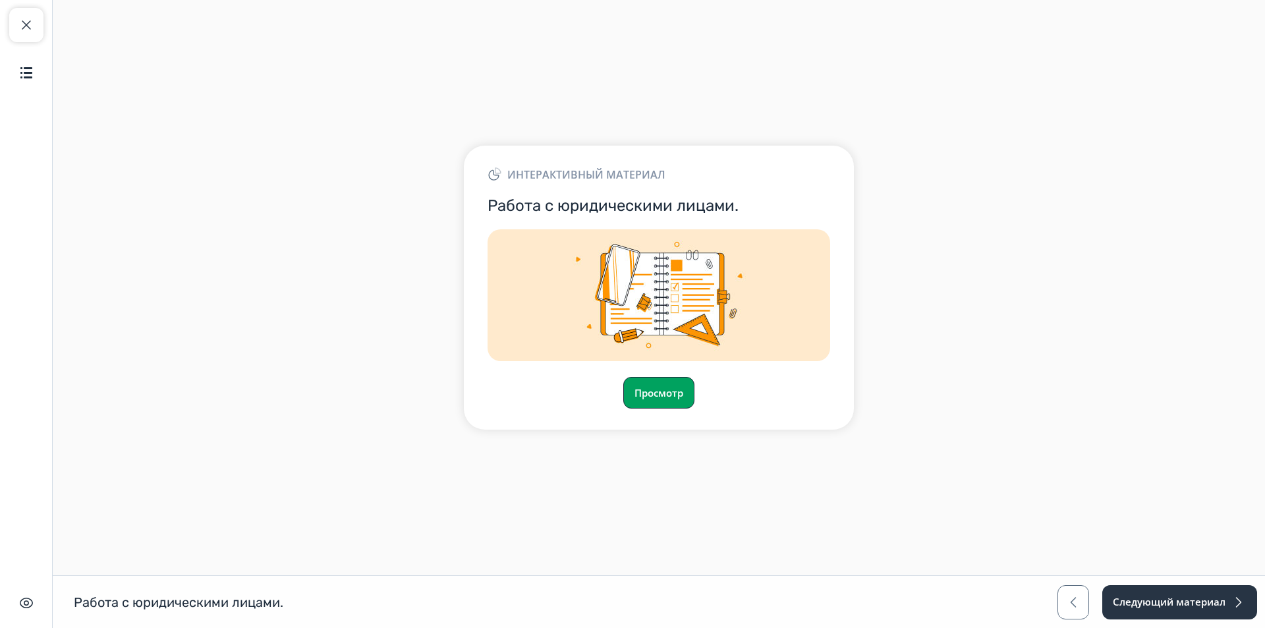
click at [662, 395] on button "Просмотр" at bounding box center [658, 393] width 71 height 32
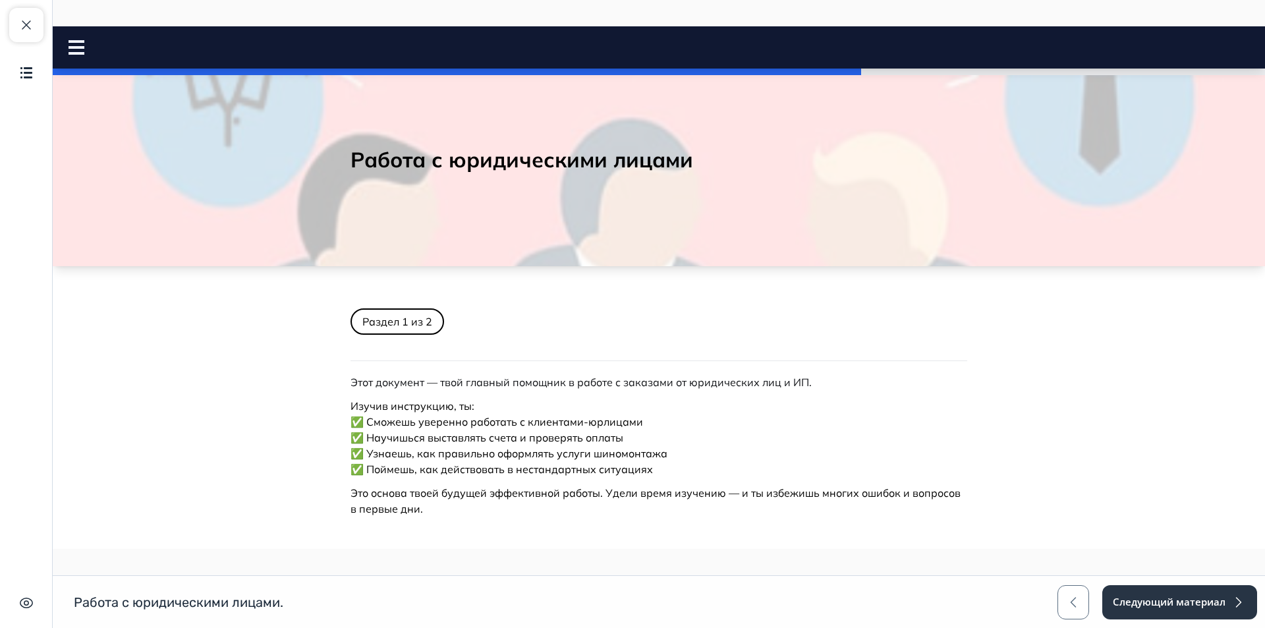
scroll to position [168, 0]
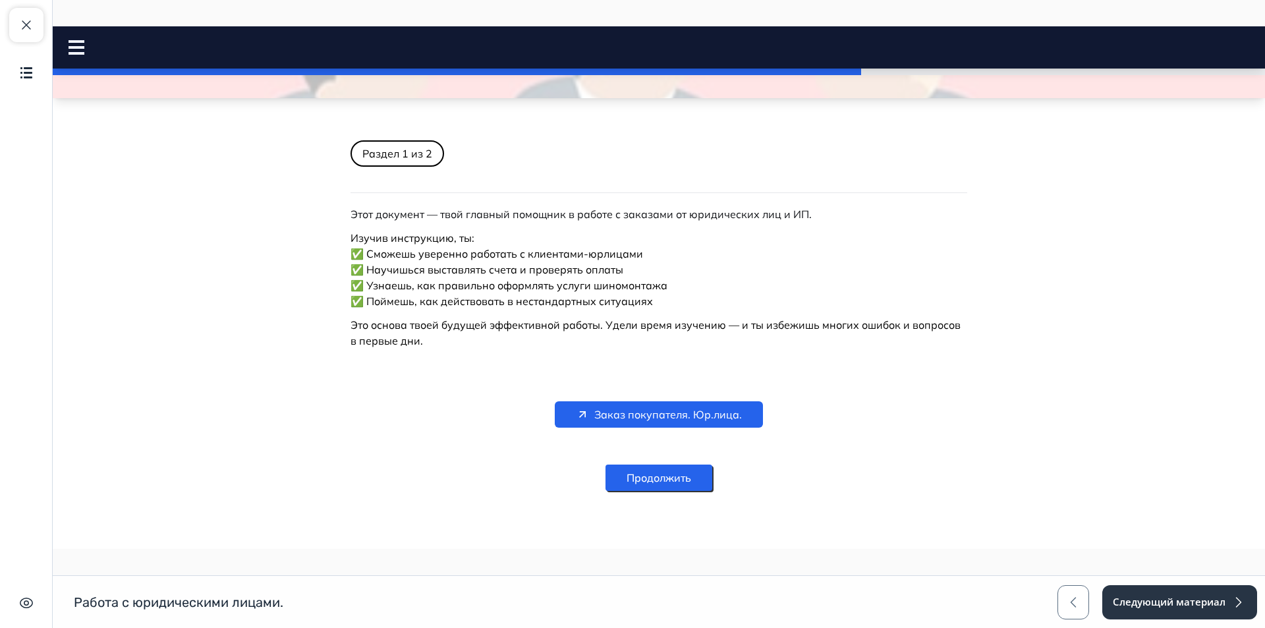
click at [664, 486] on button "Продолжить" at bounding box center [658, 477] width 107 height 26
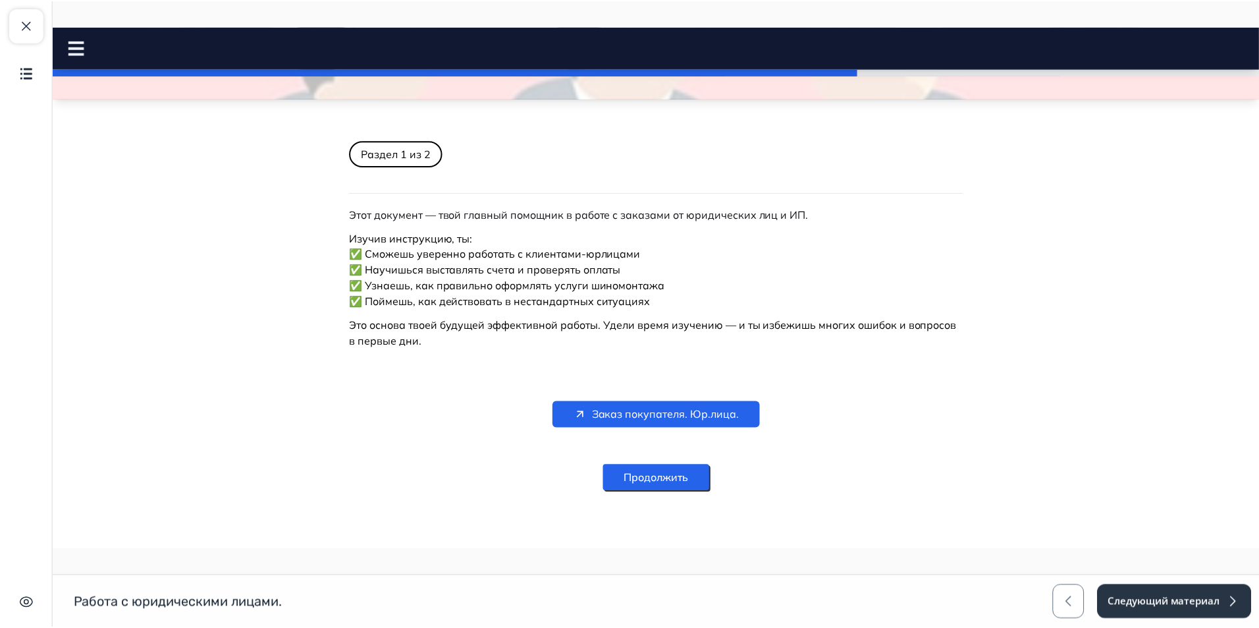
scroll to position [0, 0]
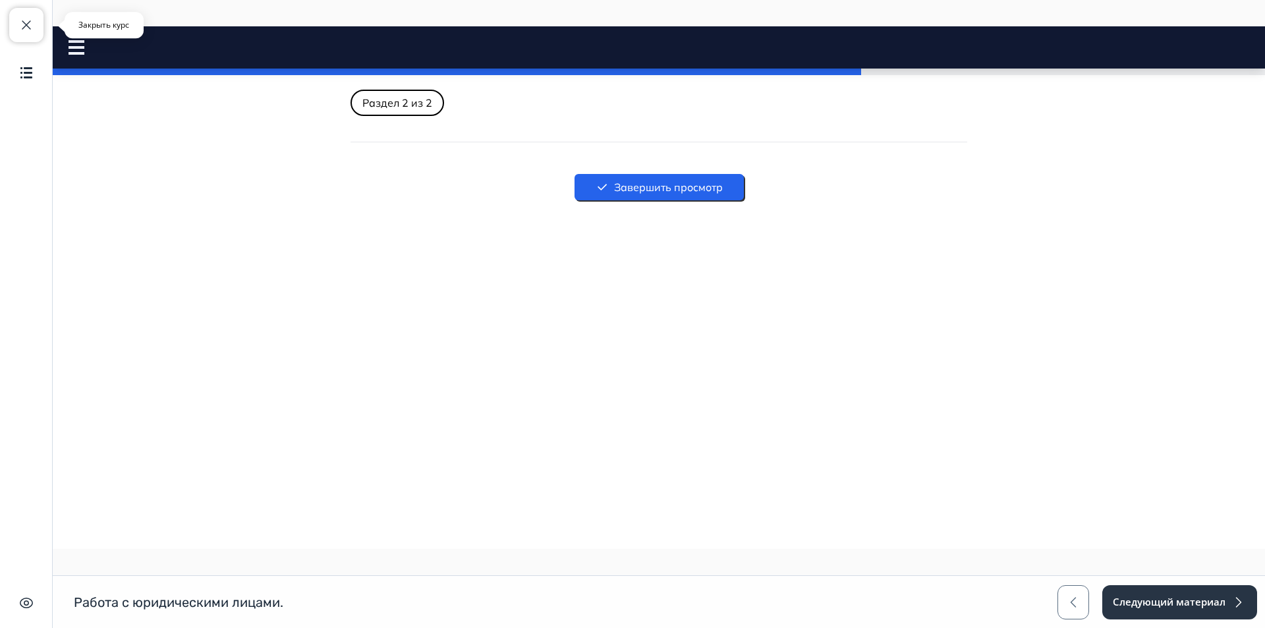
click at [29, 30] on span "button" at bounding box center [26, 25] width 16 height 16
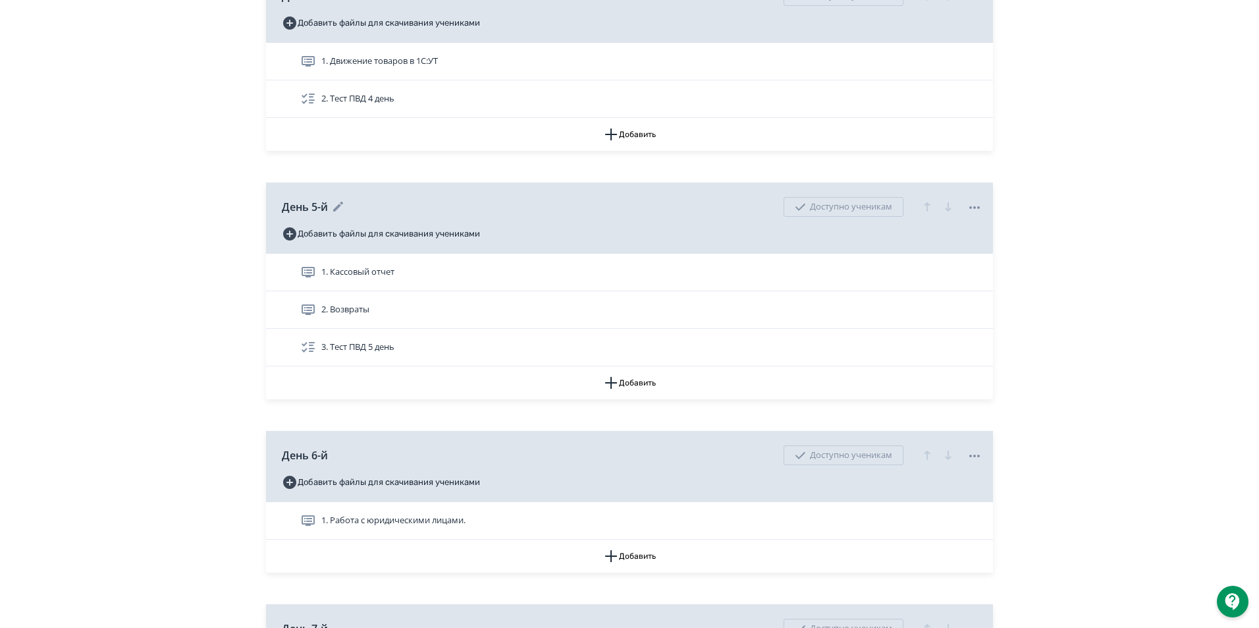
scroll to position [1712, 0]
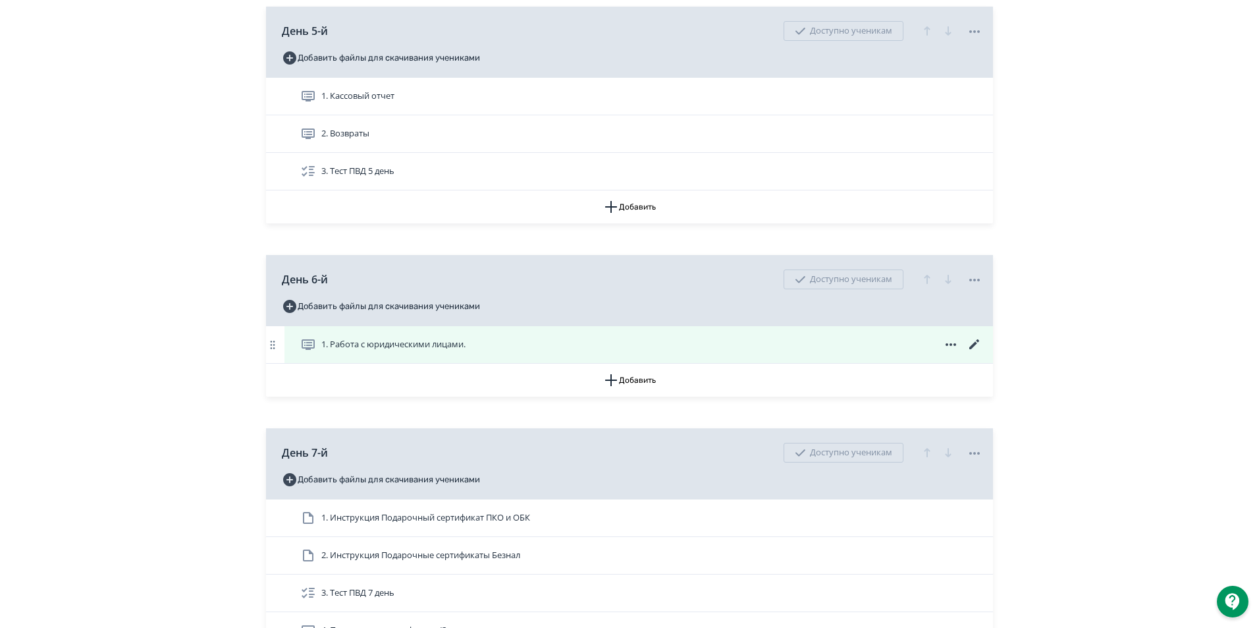
click at [396, 351] on span "1. Работа с юридическими лицами." at bounding box center [393, 344] width 144 height 13
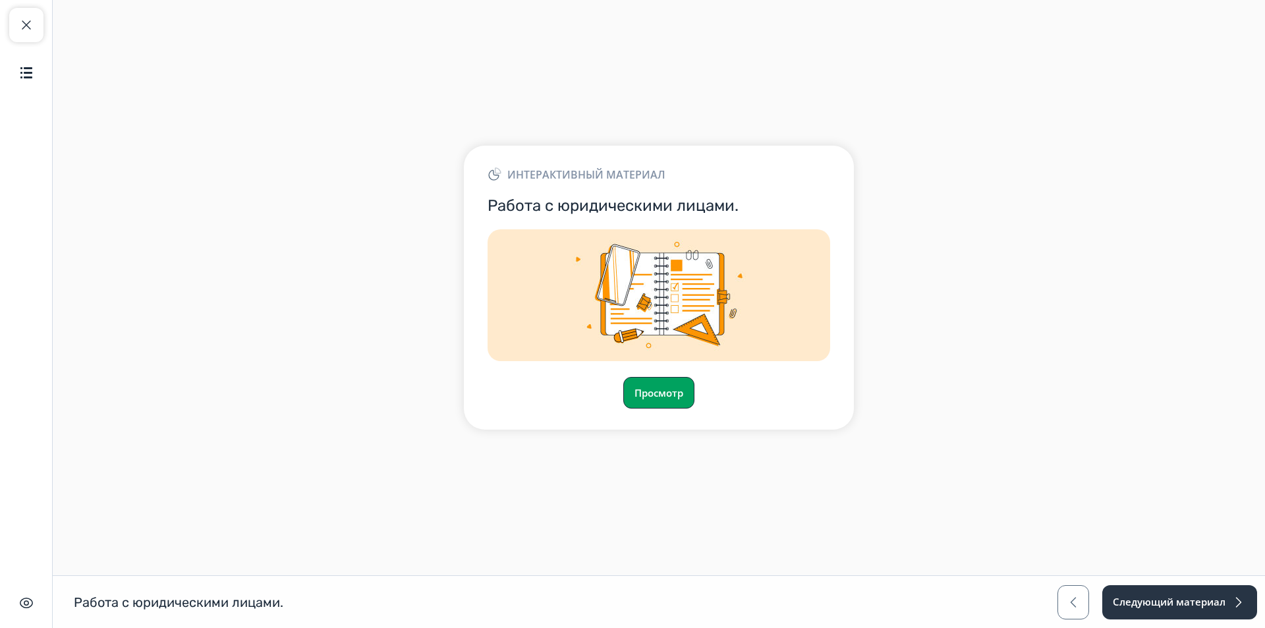
click at [655, 404] on button "Просмотр" at bounding box center [658, 393] width 71 height 32
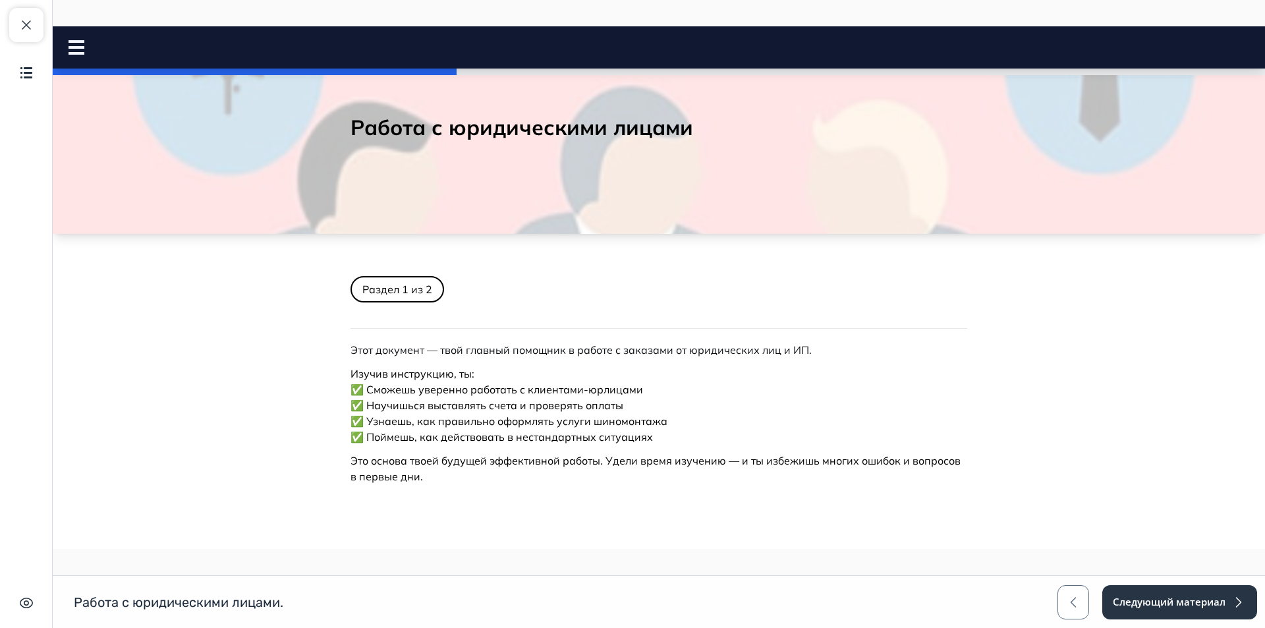
scroll to position [168, 0]
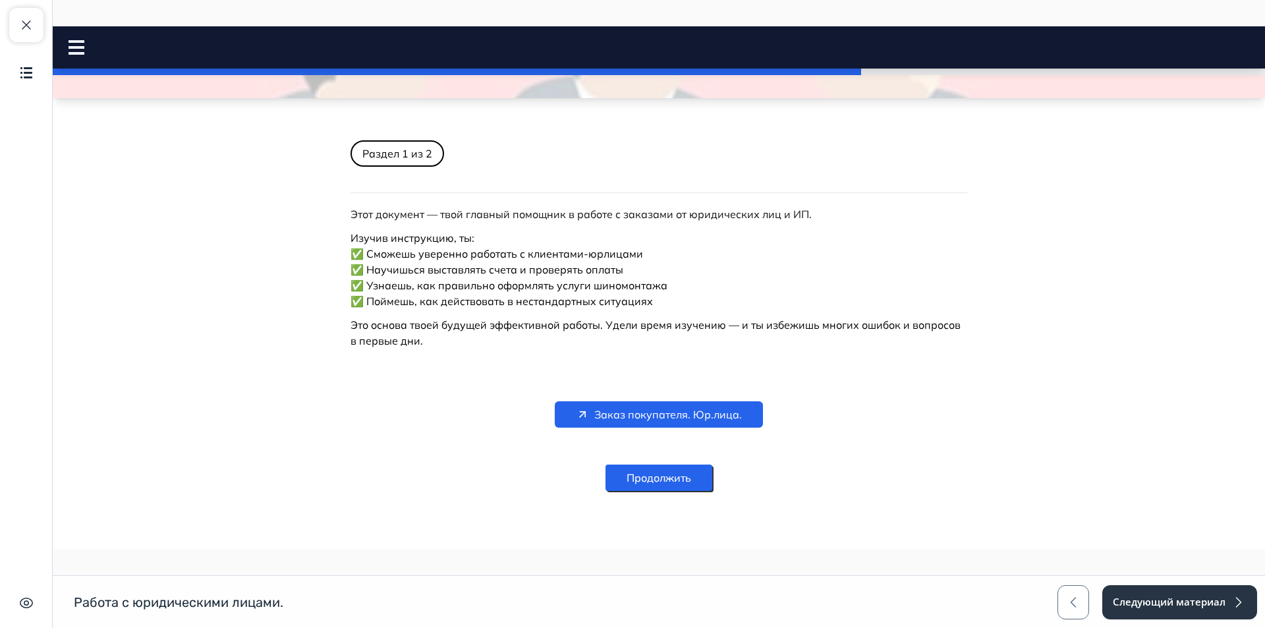
click at [660, 482] on button "Продолжить" at bounding box center [658, 477] width 107 height 26
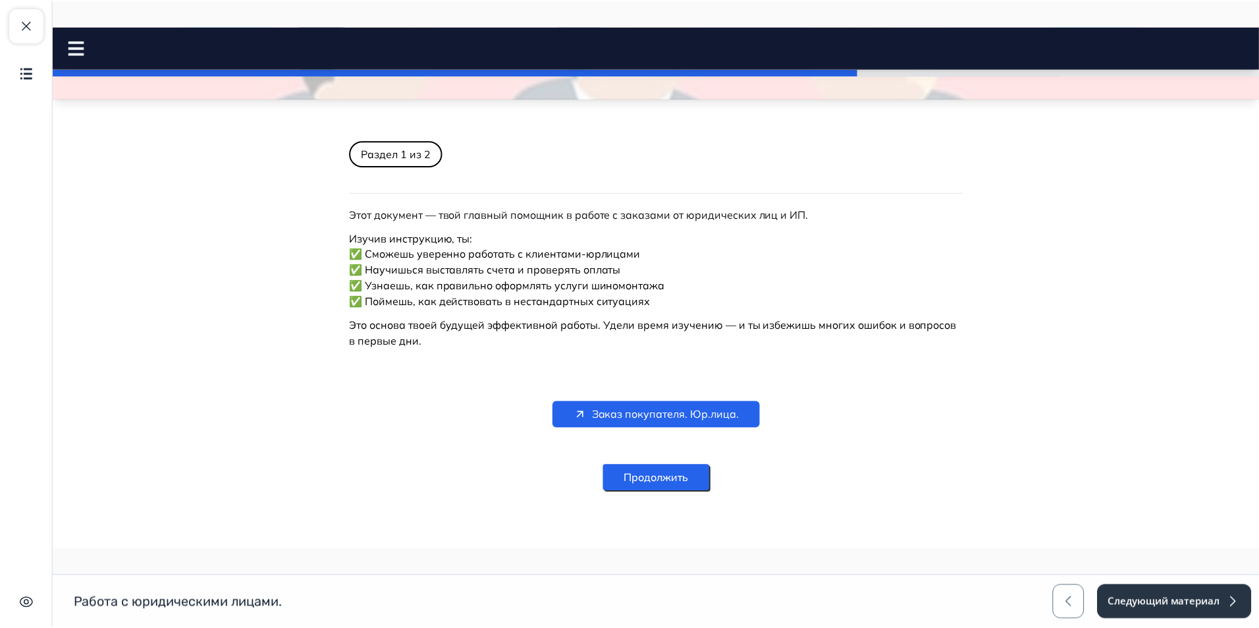
scroll to position [0, 0]
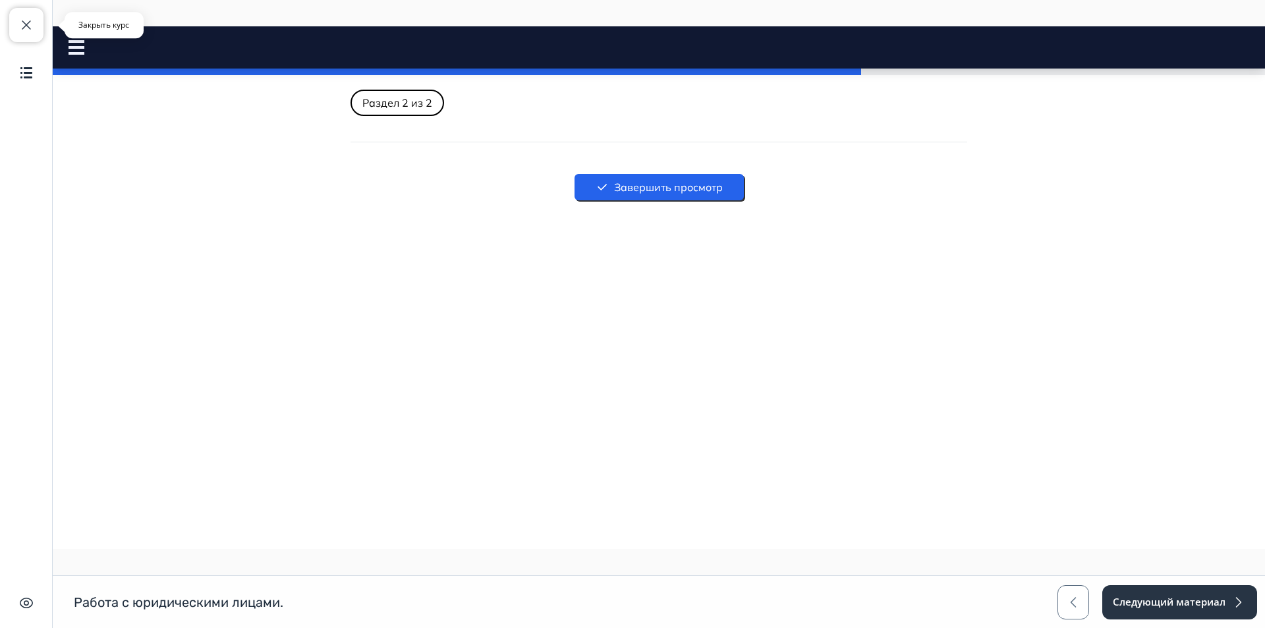
click at [22, 26] on span "button" at bounding box center [26, 25] width 16 height 16
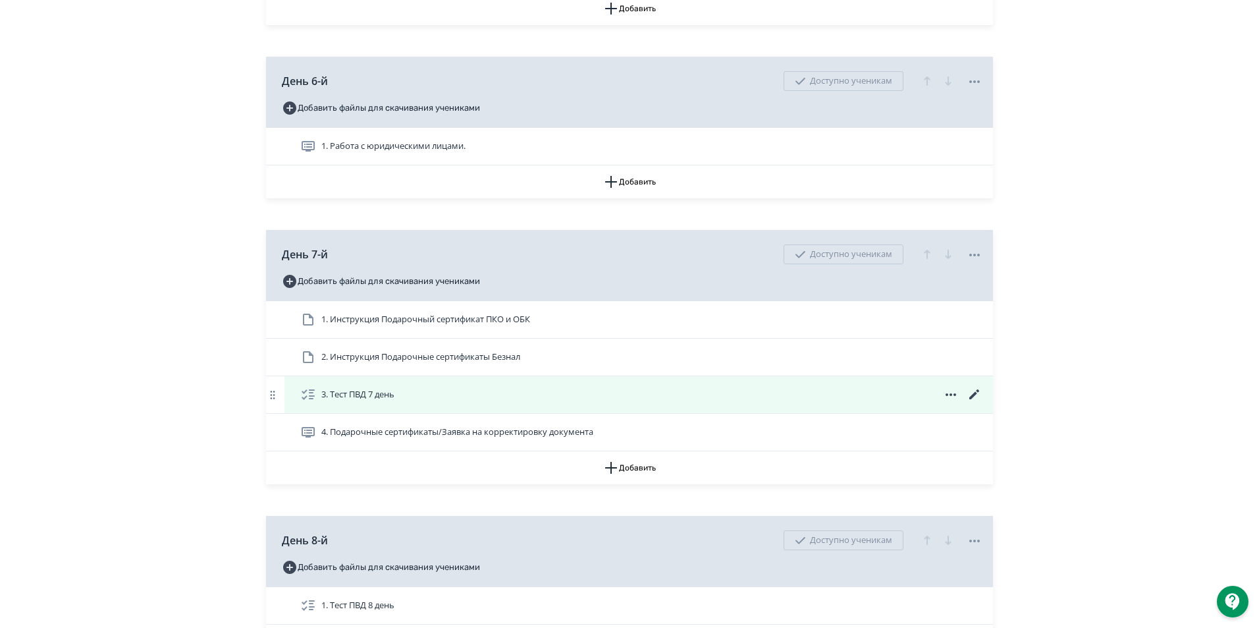
scroll to position [1910, 0]
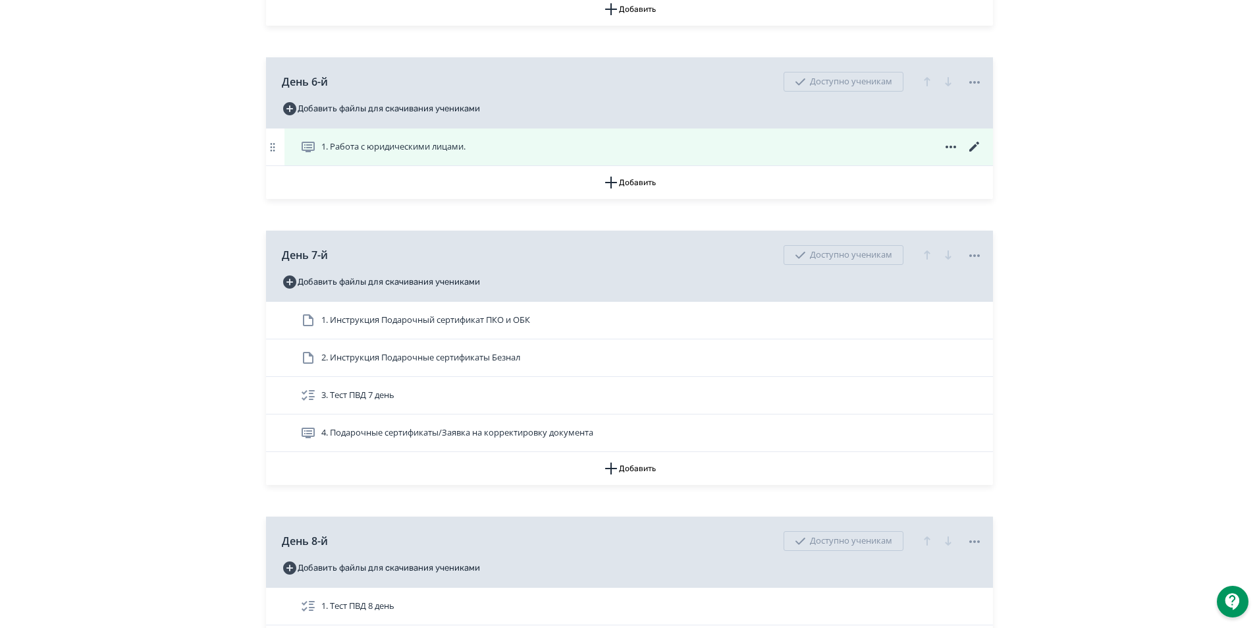
click at [978, 151] on icon at bounding box center [974, 147] width 10 height 10
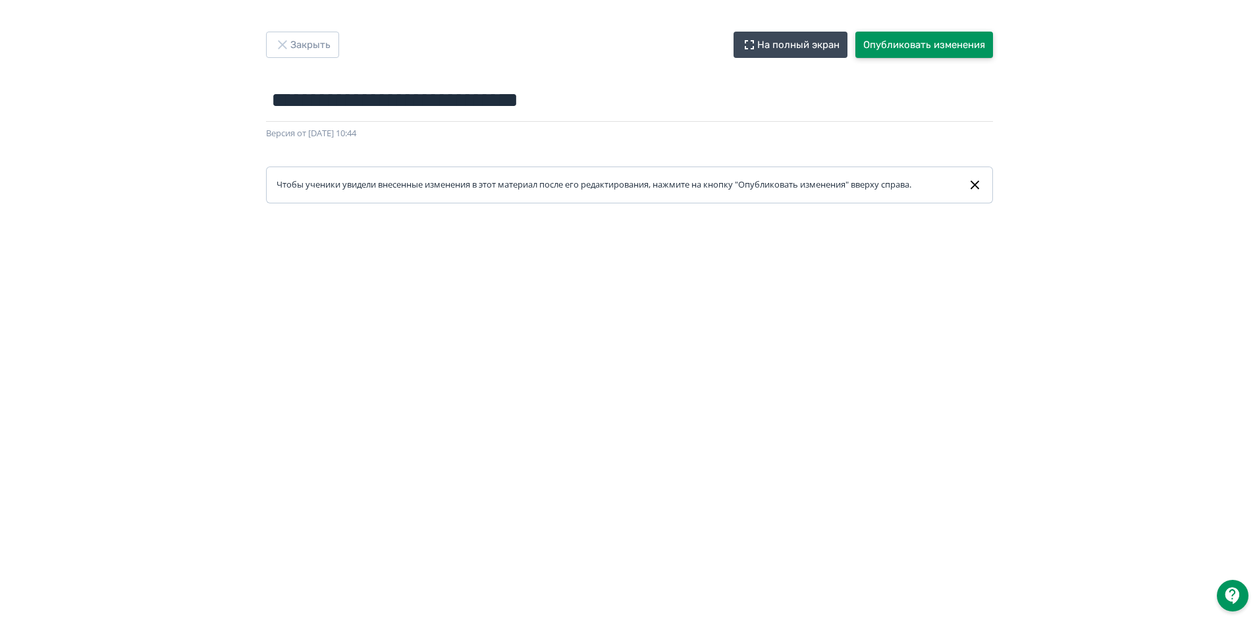
click at [934, 46] on button "Опубликовать изменения" at bounding box center [925, 45] width 138 height 26
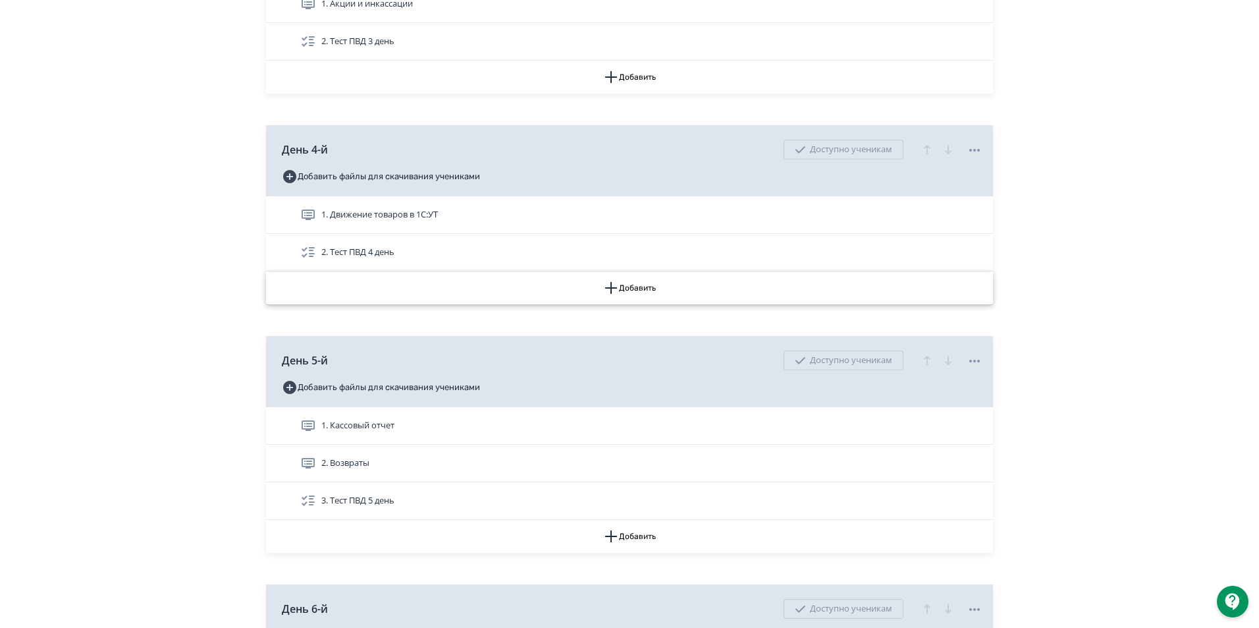
scroll to position [1778, 0]
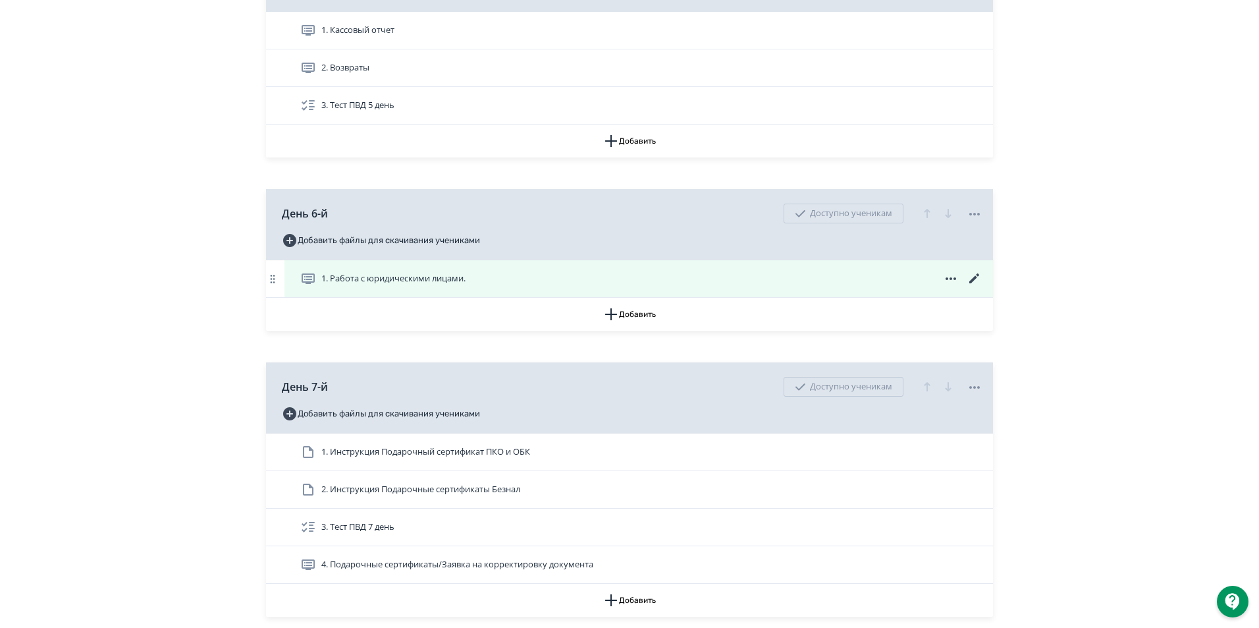
click at [315, 286] on icon at bounding box center [308, 279] width 16 height 16
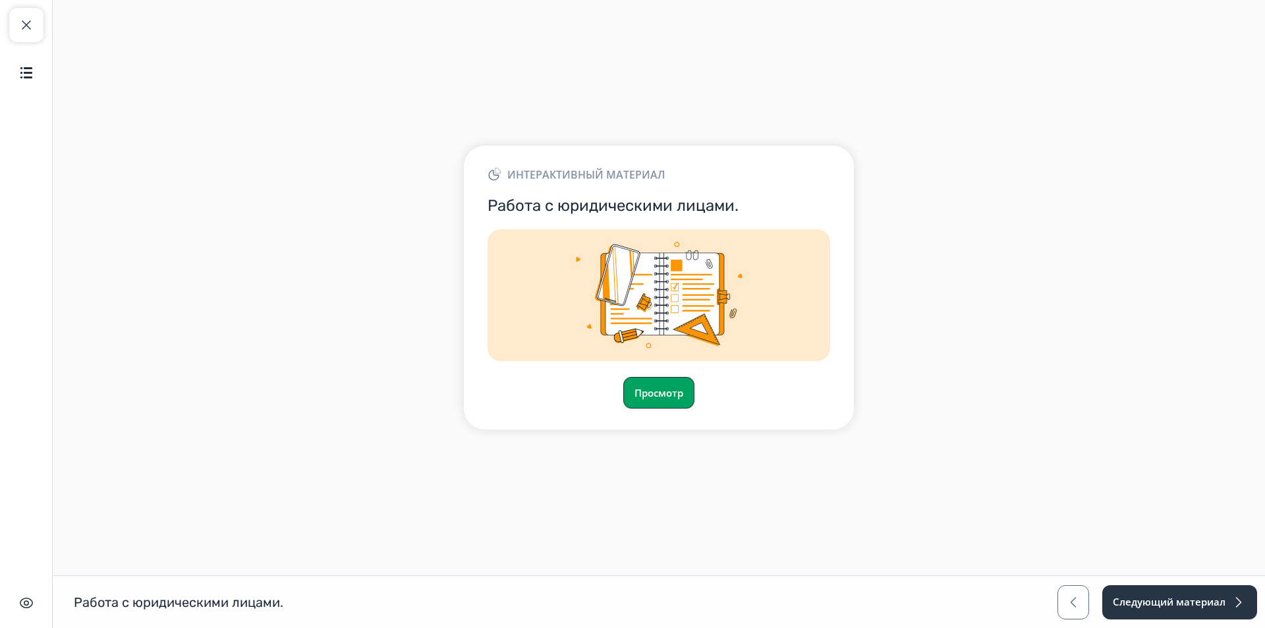
click at [667, 396] on button "Просмотр" at bounding box center [658, 393] width 71 height 32
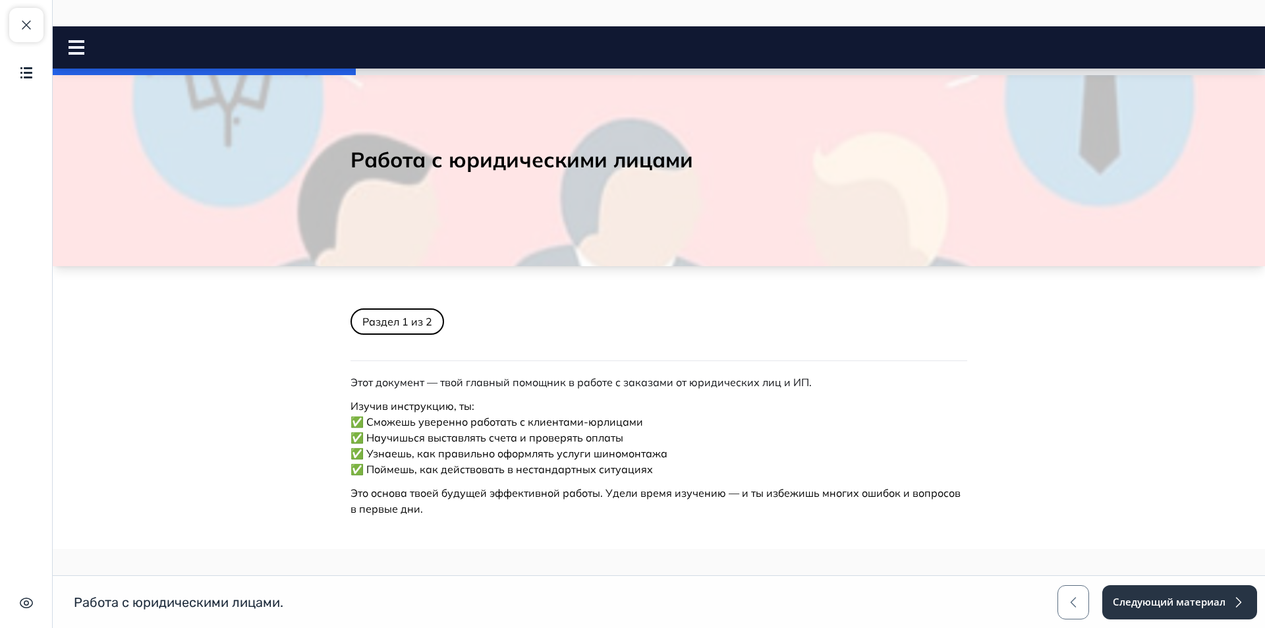
click at [71, 45] on icon at bounding box center [76, 47] width 16 height 14
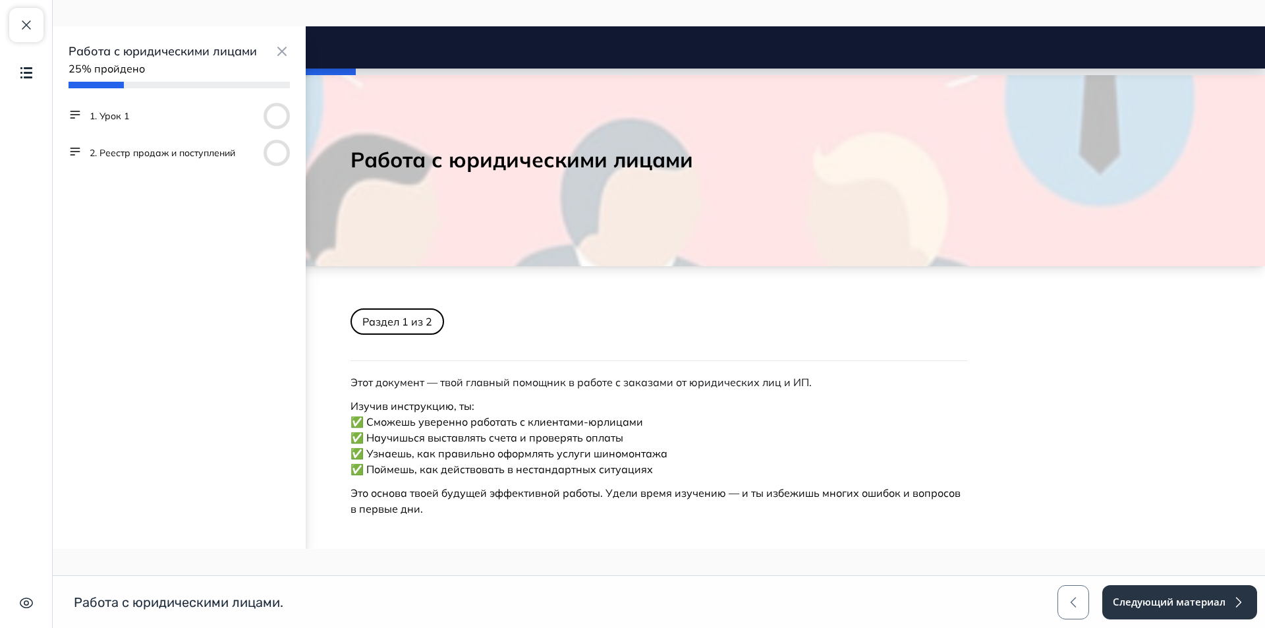
click at [129, 151] on button "2. Реестр продаж и поступлений" at bounding box center [163, 152] width 146 height 13
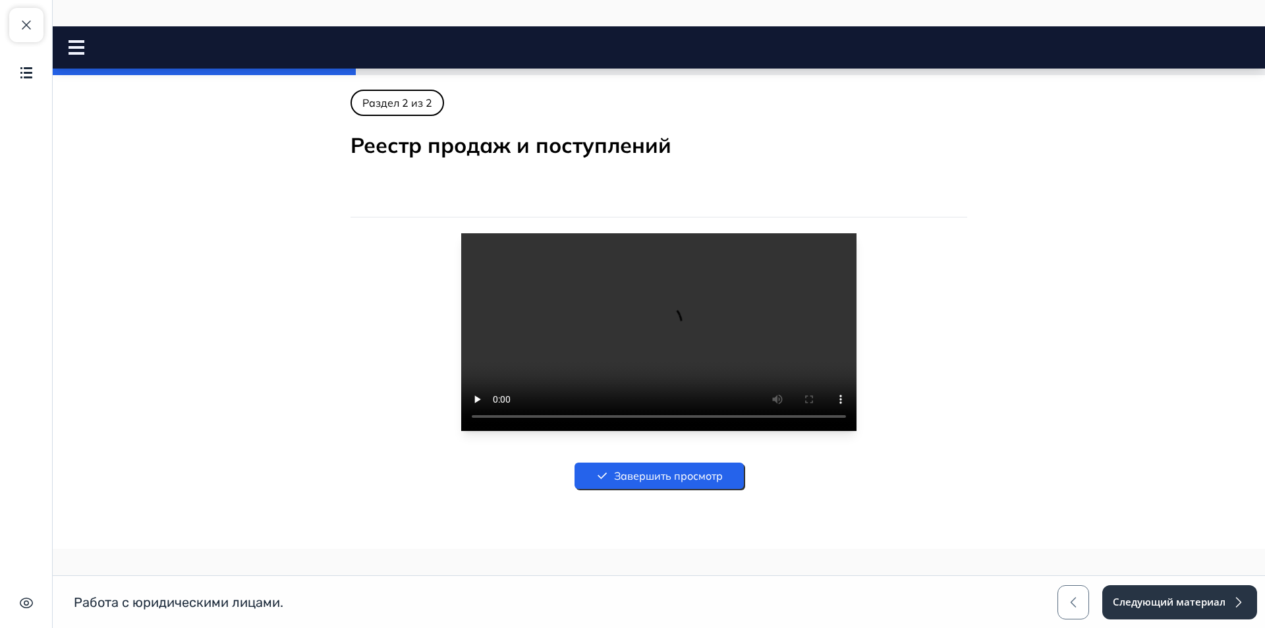
click at [80, 50] on icon at bounding box center [76, 47] width 16 height 14
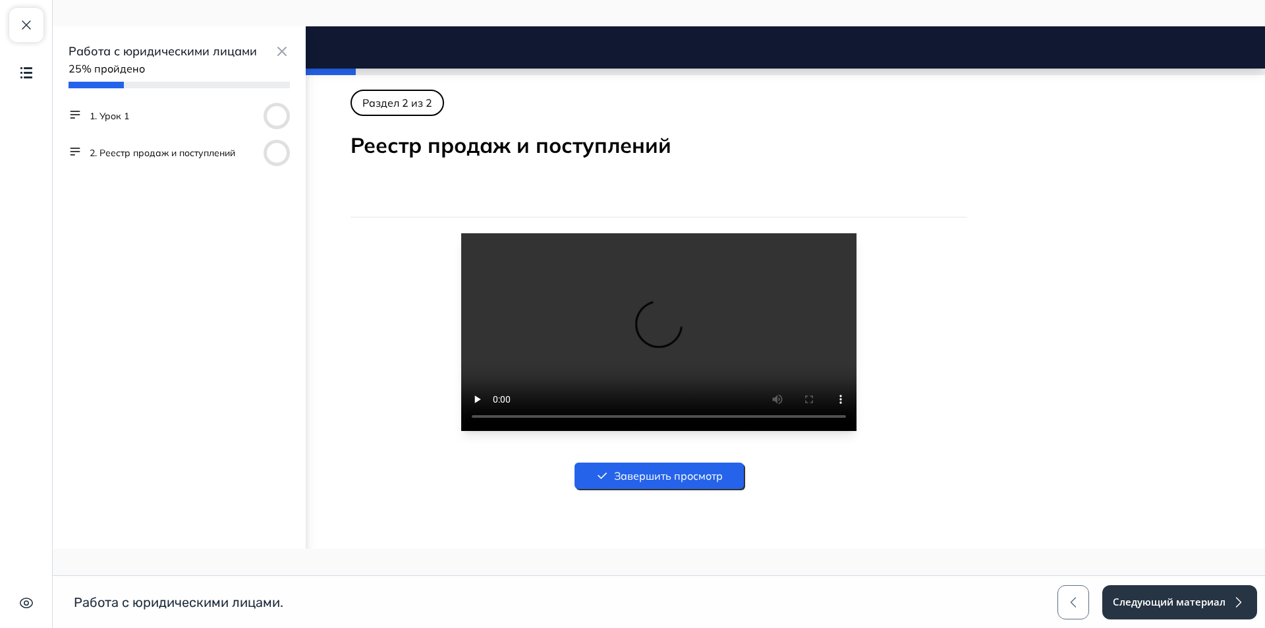
click at [122, 119] on button "1. Урок 1" at bounding box center [110, 115] width 40 height 13
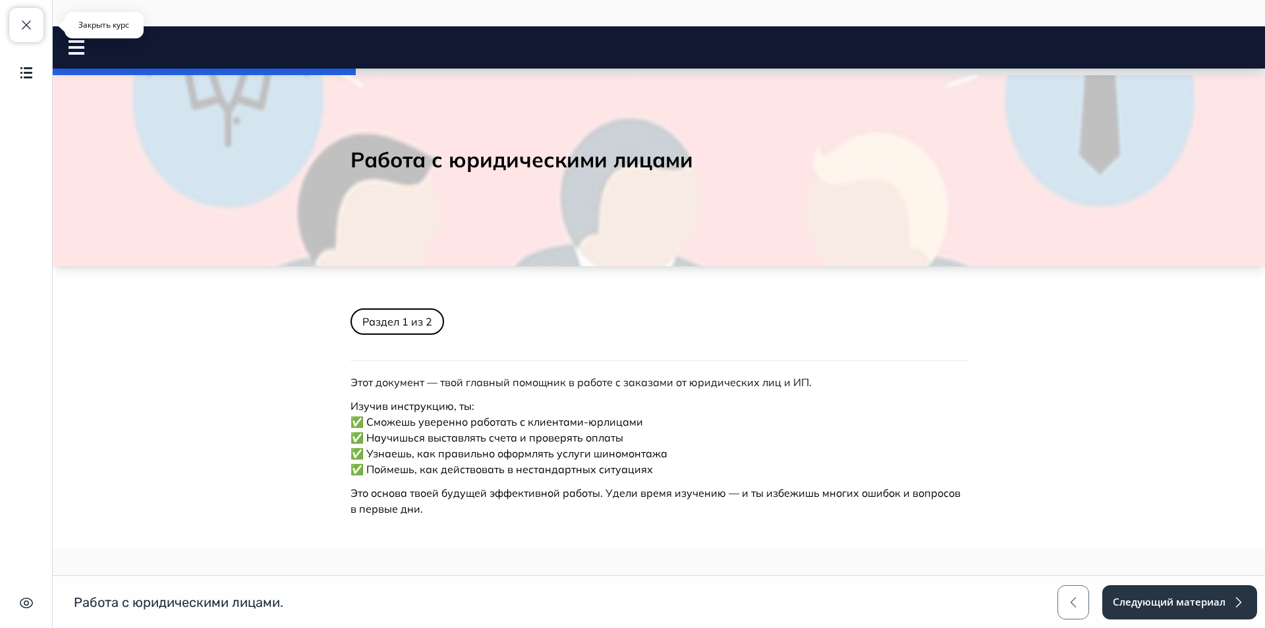
click at [25, 30] on span "button" at bounding box center [26, 25] width 16 height 16
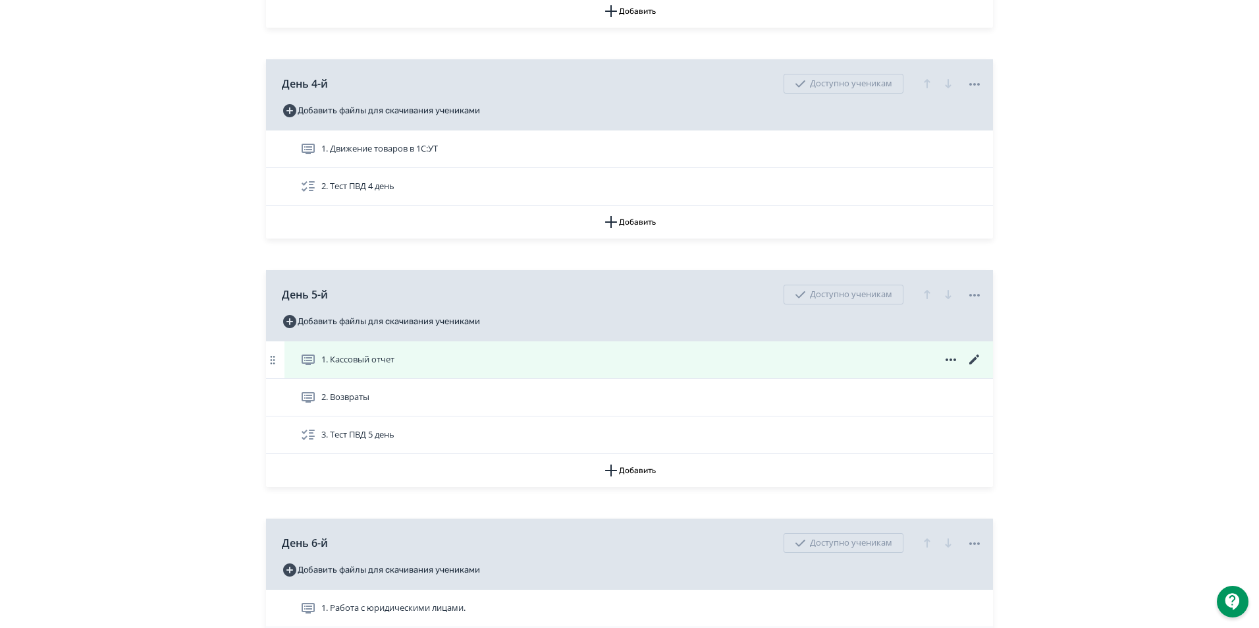
scroll to position [1844, 0]
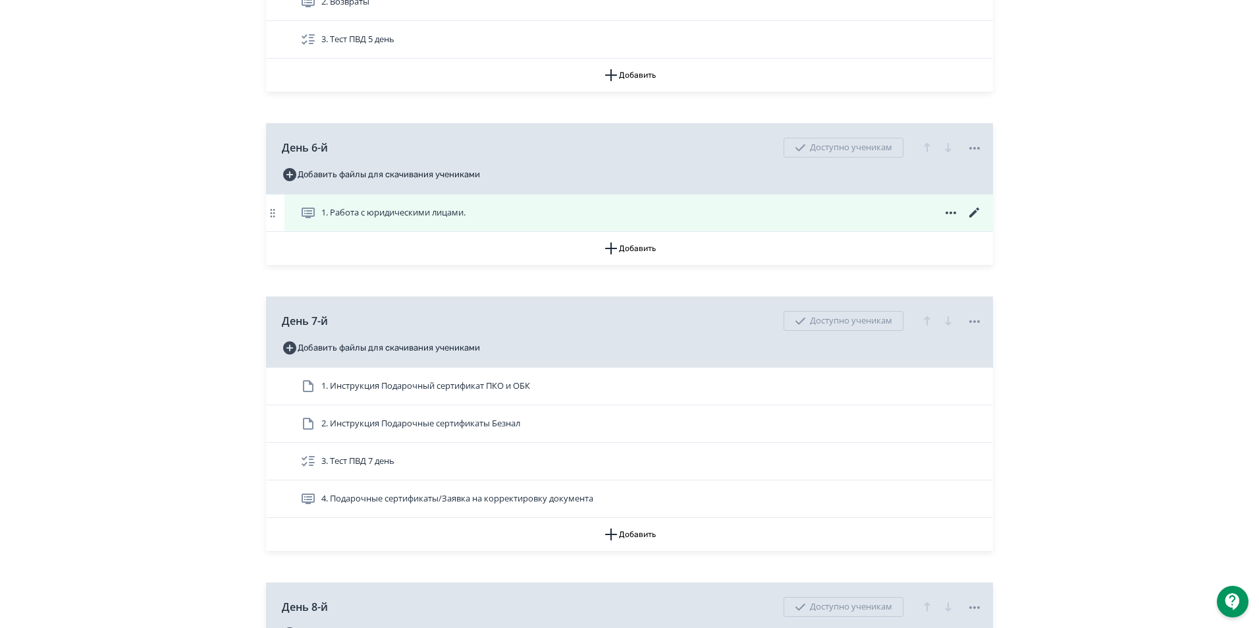
click at [973, 221] on icon at bounding box center [975, 213] width 16 height 16
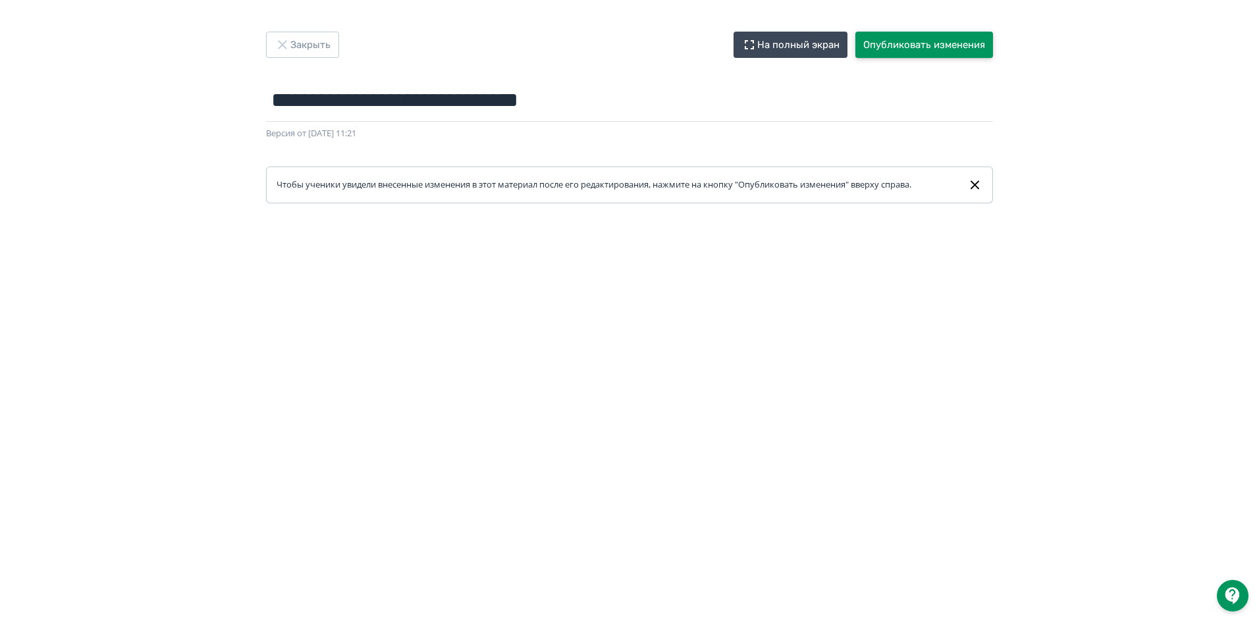
click at [952, 44] on button "Опубликовать изменения" at bounding box center [925, 45] width 138 height 26
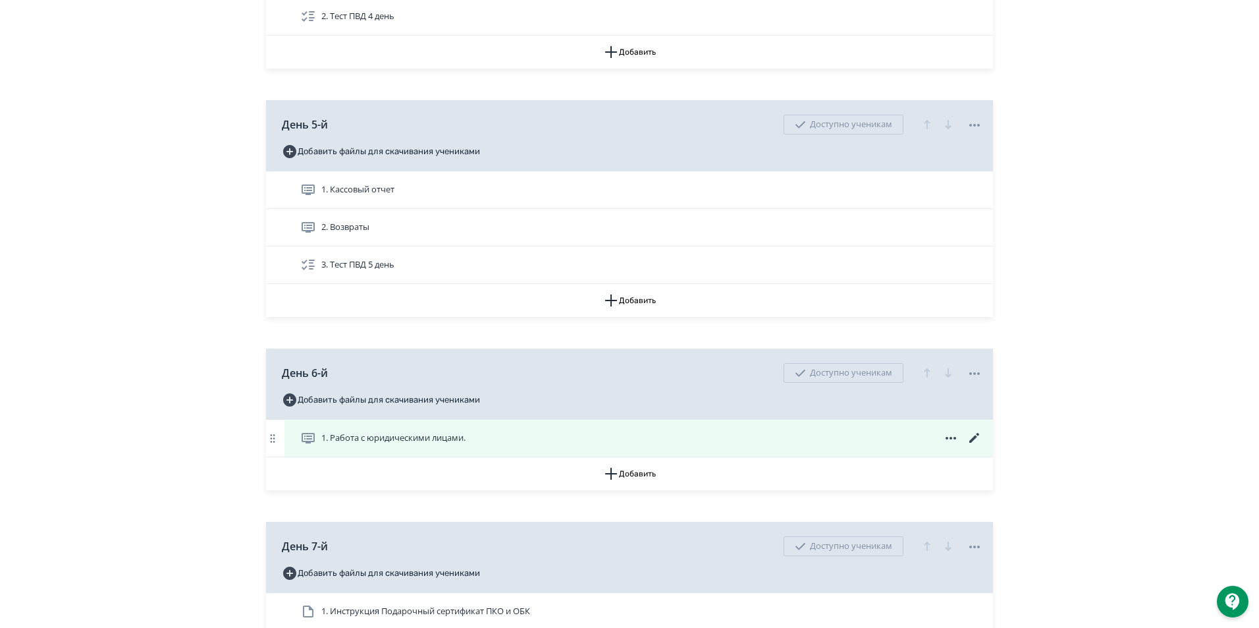
scroll to position [1712, 0]
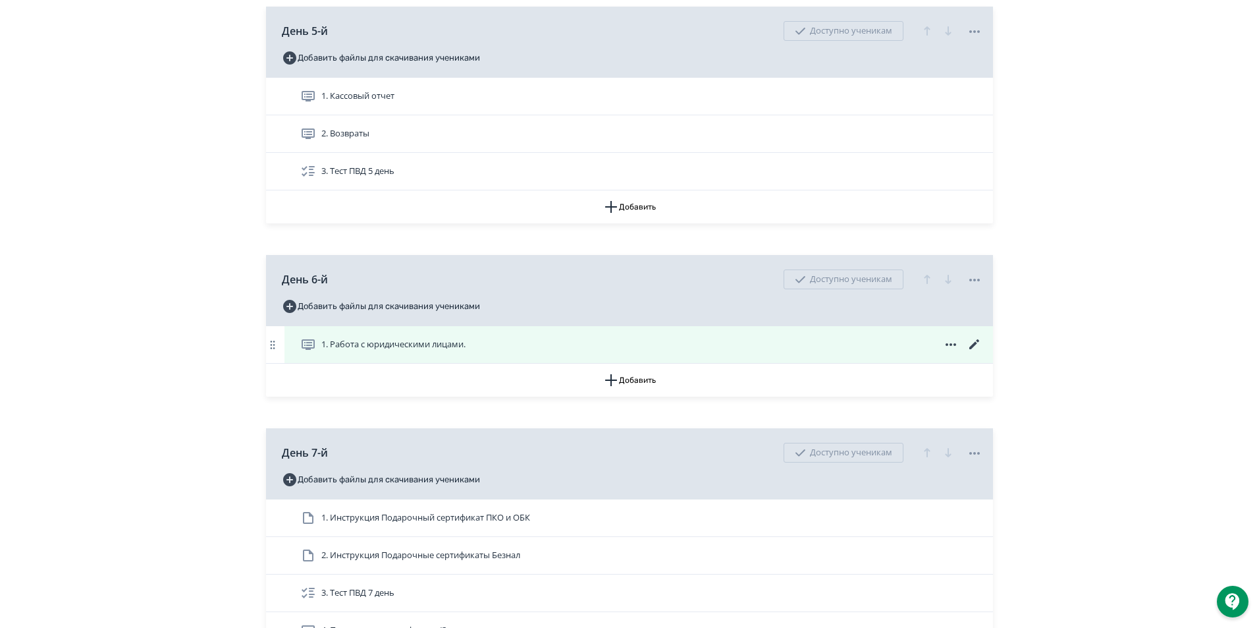
click at [329, 347] on div "1. Работа с юридическими лицами." at bounding box center [639, 344] width 709 height 37
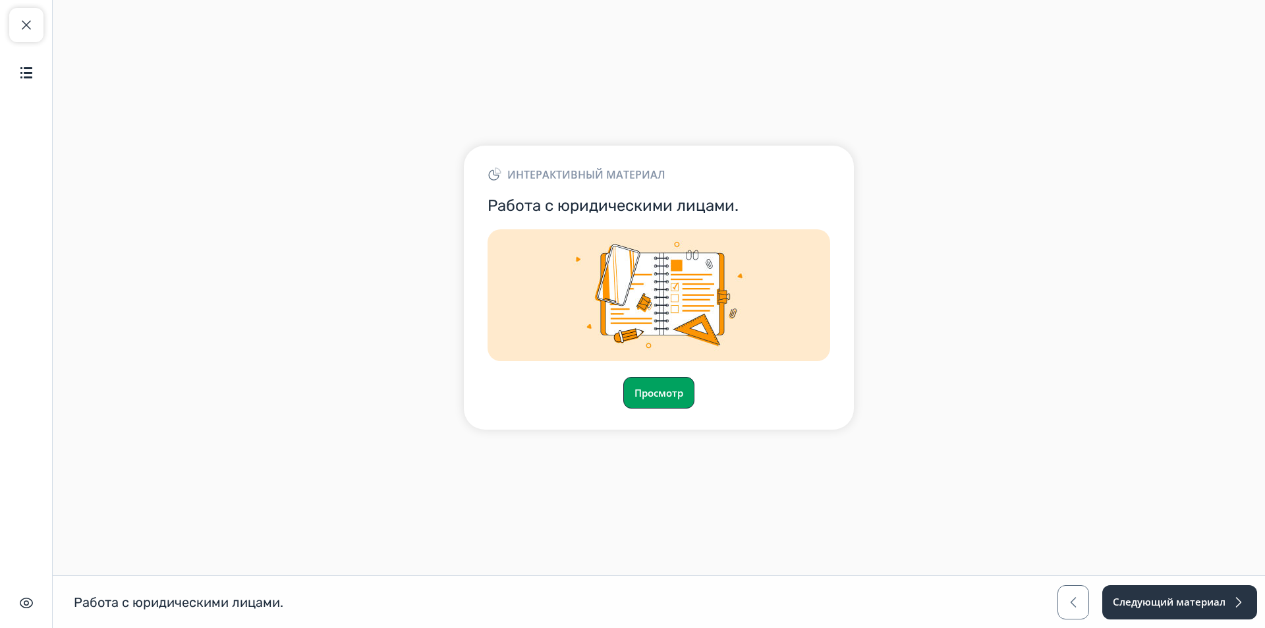
click at [686, 393] on button "Просмотр" at bounding box center [658, 393] width 71 height 32
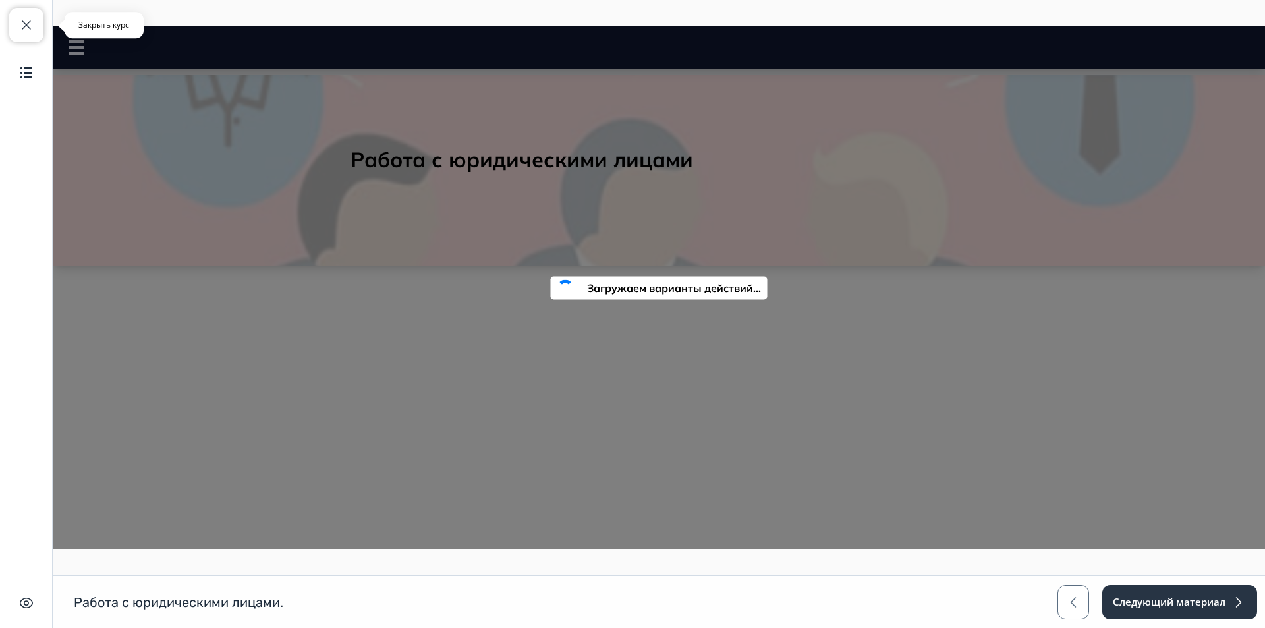
click at [26, 23] on span "button" at bounding box center [26, 25] width 16 height 16
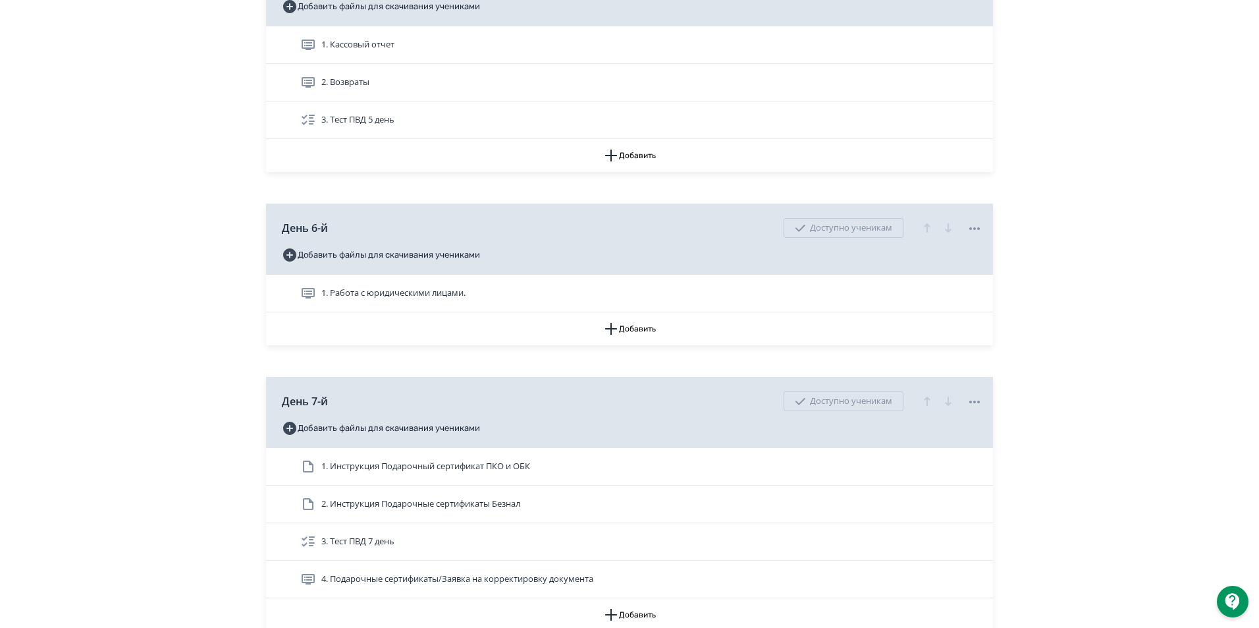
scroll to position [1778, 0]
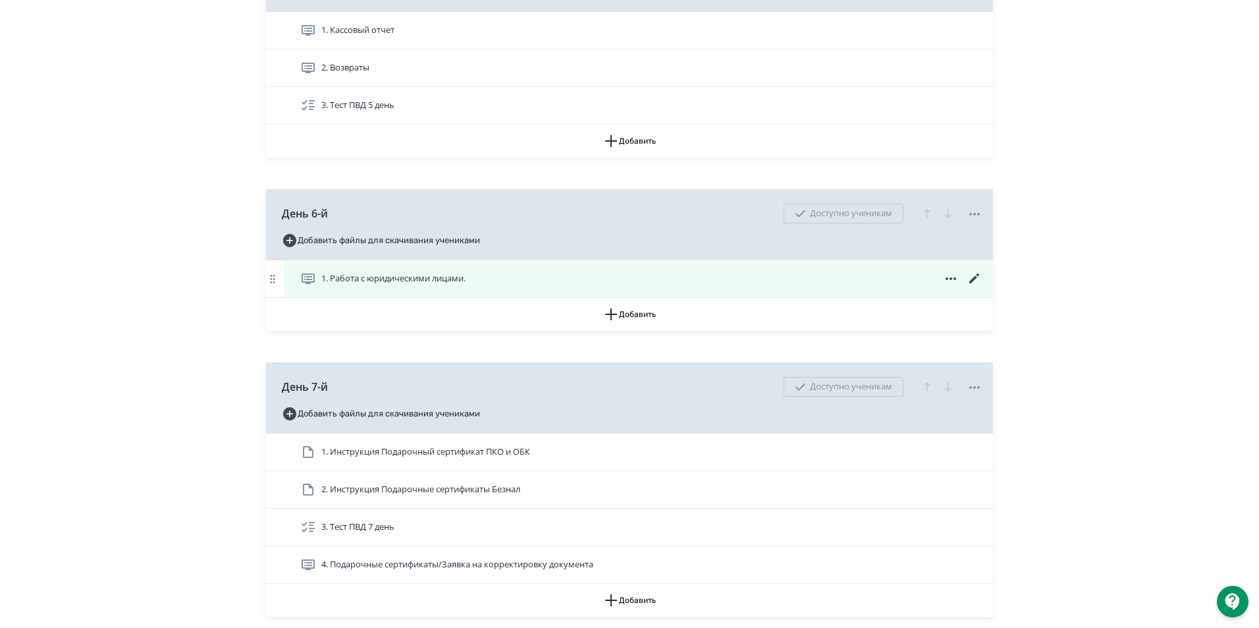
click at [310, 284] on icon at bounding box center [308, 278] width 13 height 11
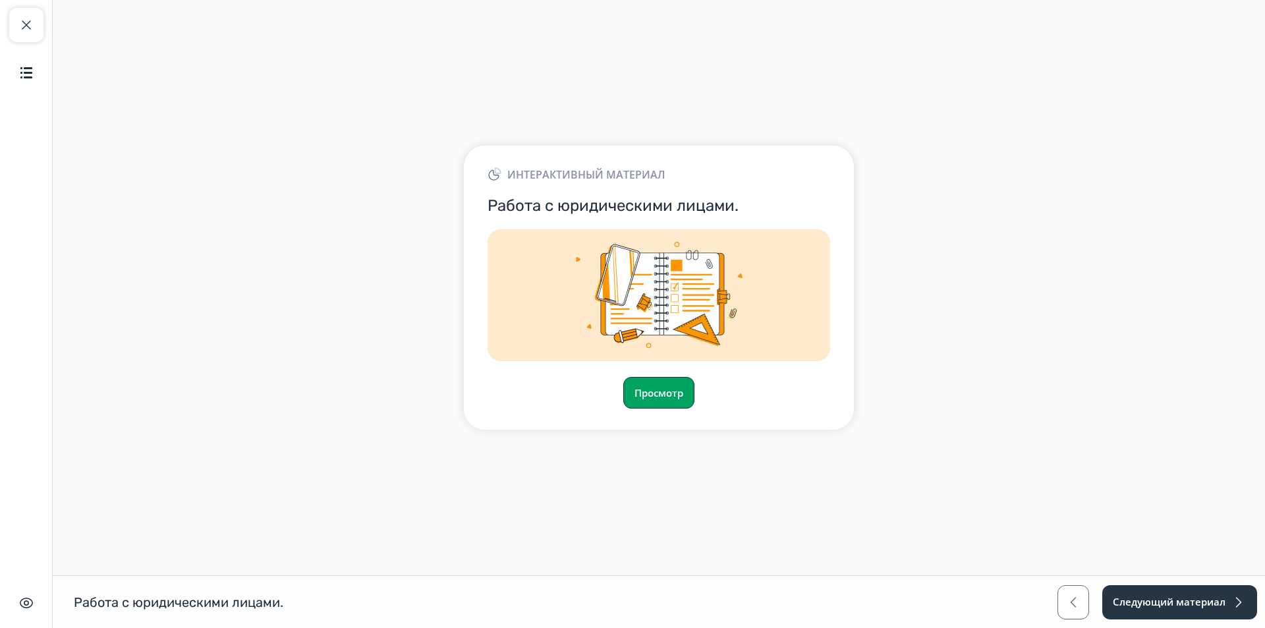
click at [659, 390] on button "Просмотр" at bounding box center [658, 393] width 71 height 32
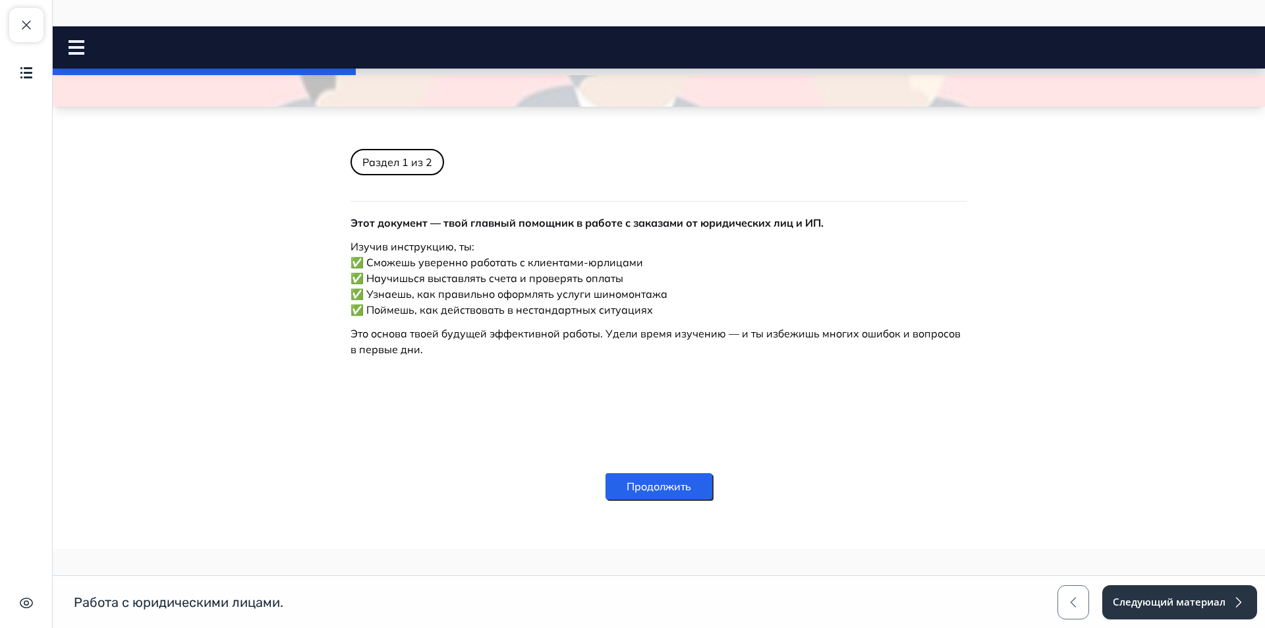
scroll to position [168, 0]
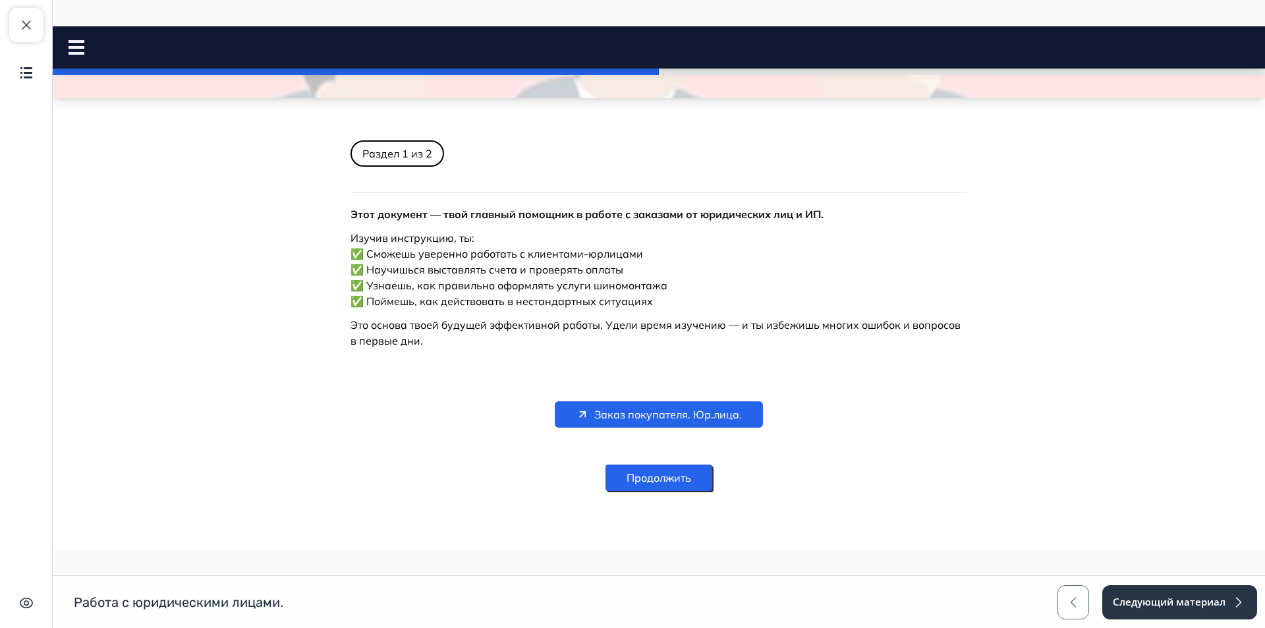
click at [674, 471] on button "Продолжить" at bounding box center [658, 477] width 107 height 26
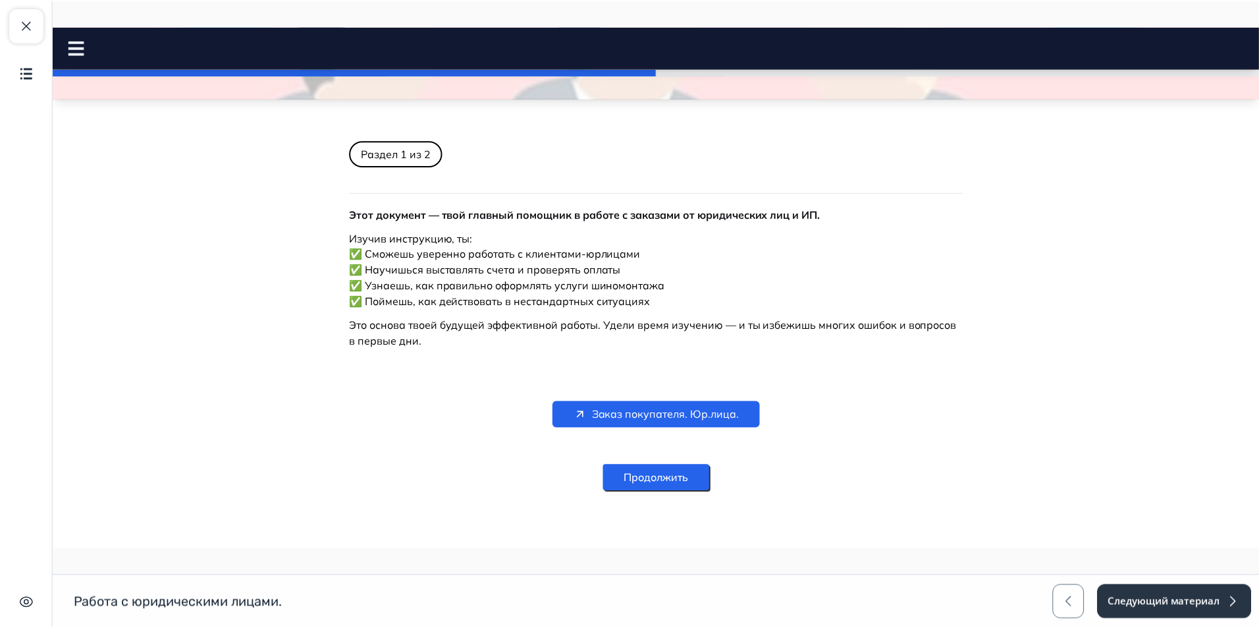
scroll to position [0, 0]
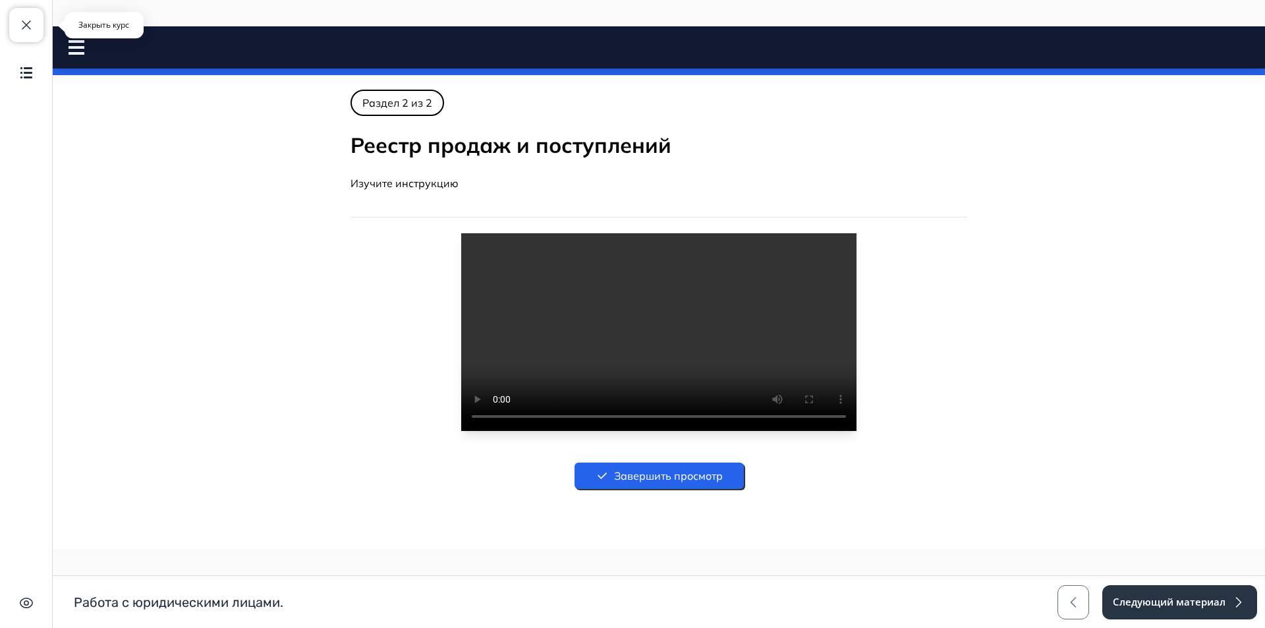
click at [37, 32] on button "Закрыть курс" at bounding box center [26, 25] width 34 height 34
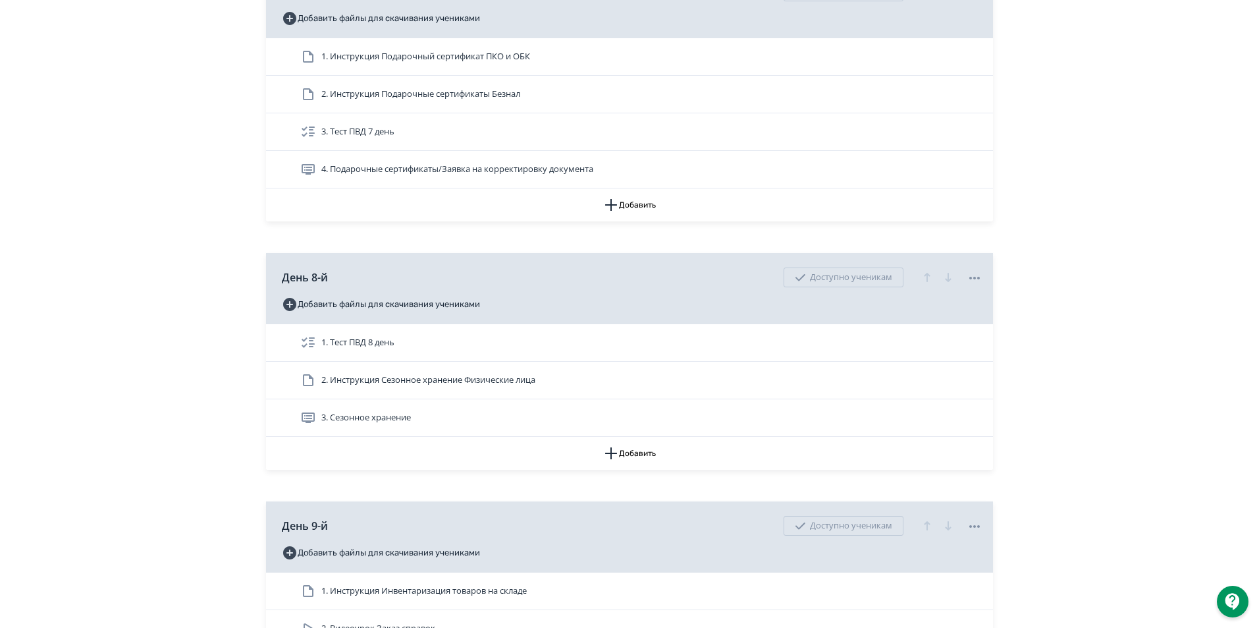
scroll to position [1844, 0]
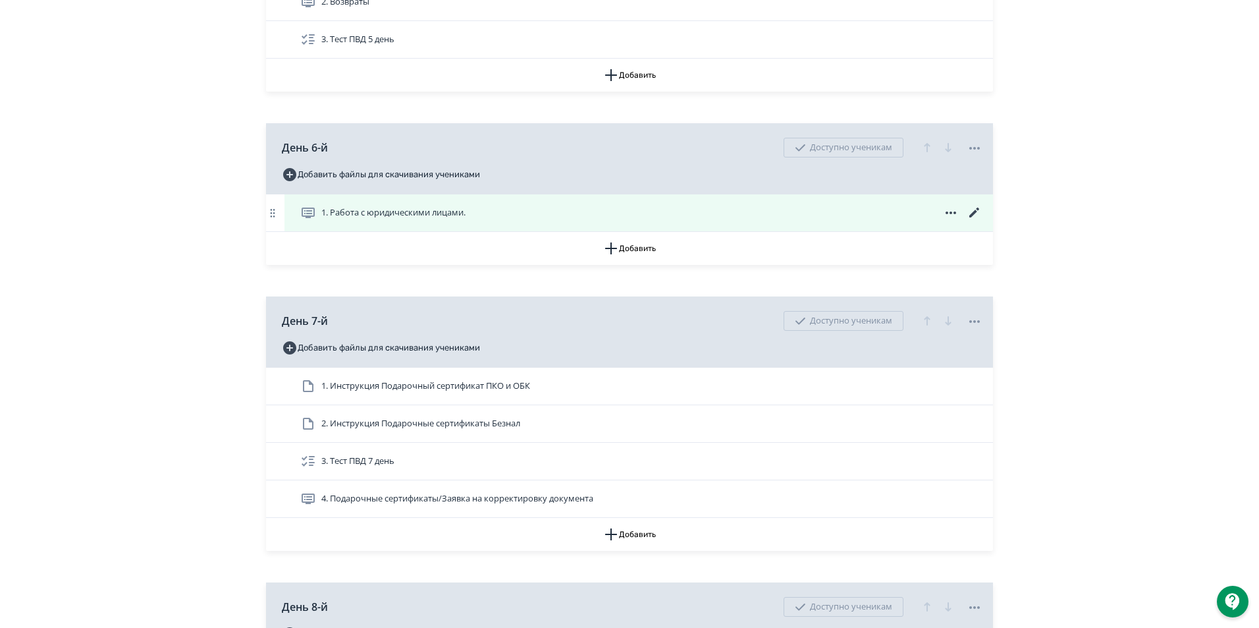
click at [299, 220] on div "1. Работа с юридическими лицами." at bounding box center [639, 212] width 709 height 37
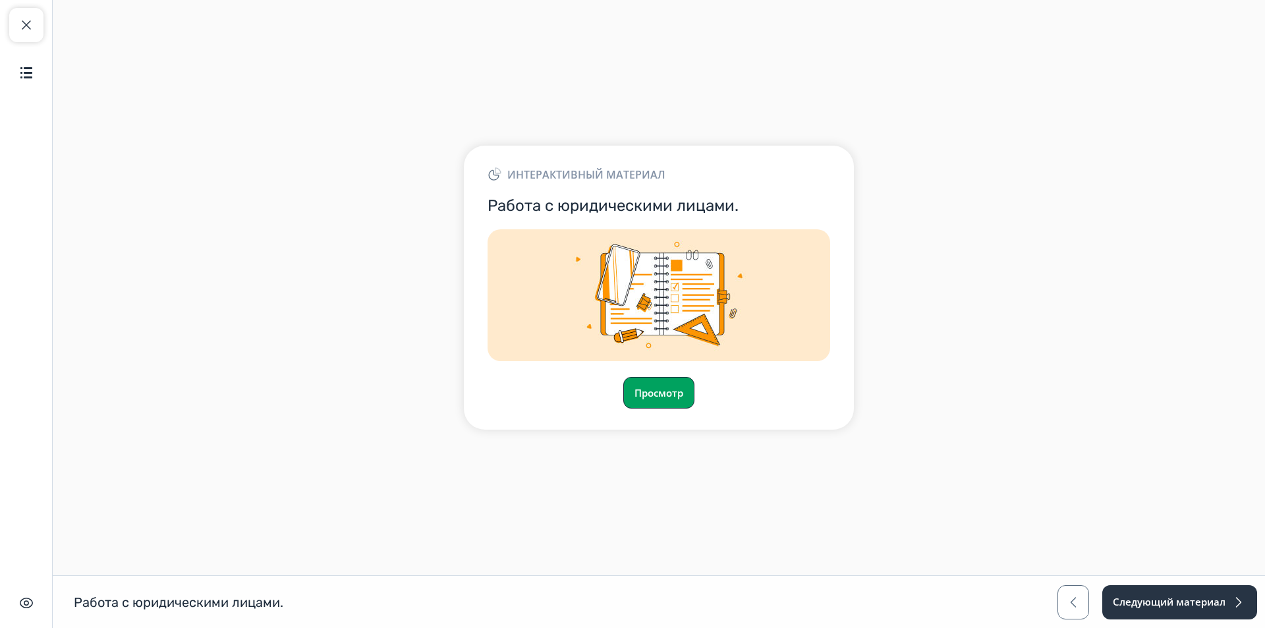
click at [655, 389] on button "Просмотр" at bounding box center [658, 393] width 71 height 32
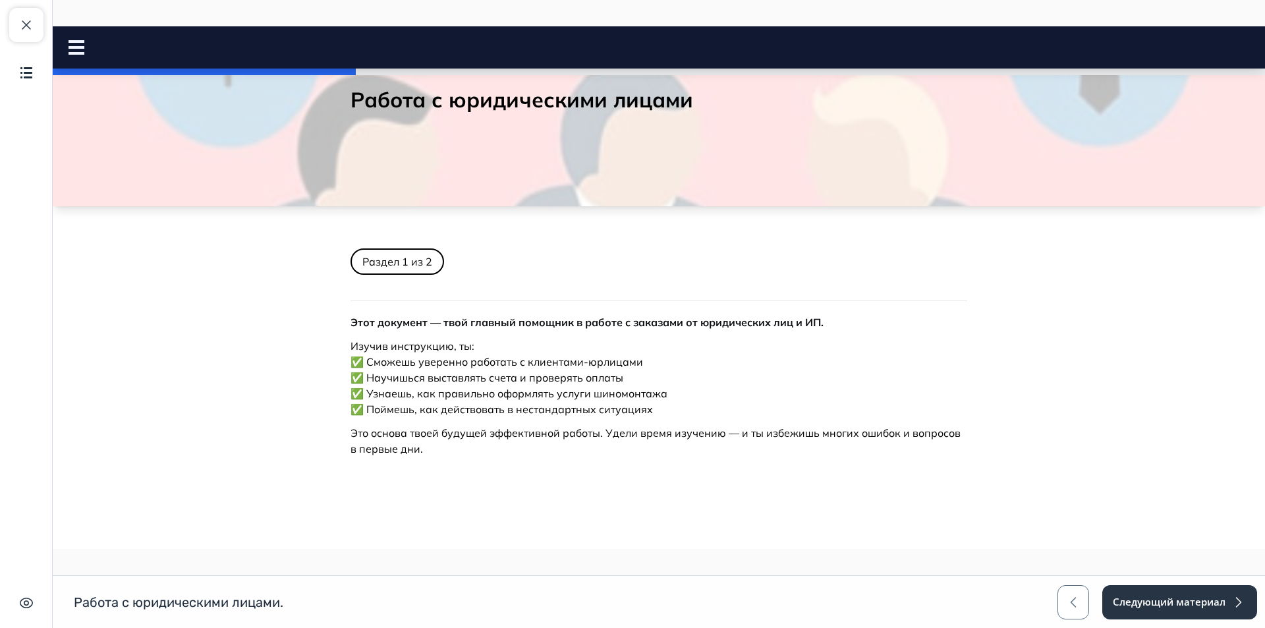
scroll to position [168, 0]
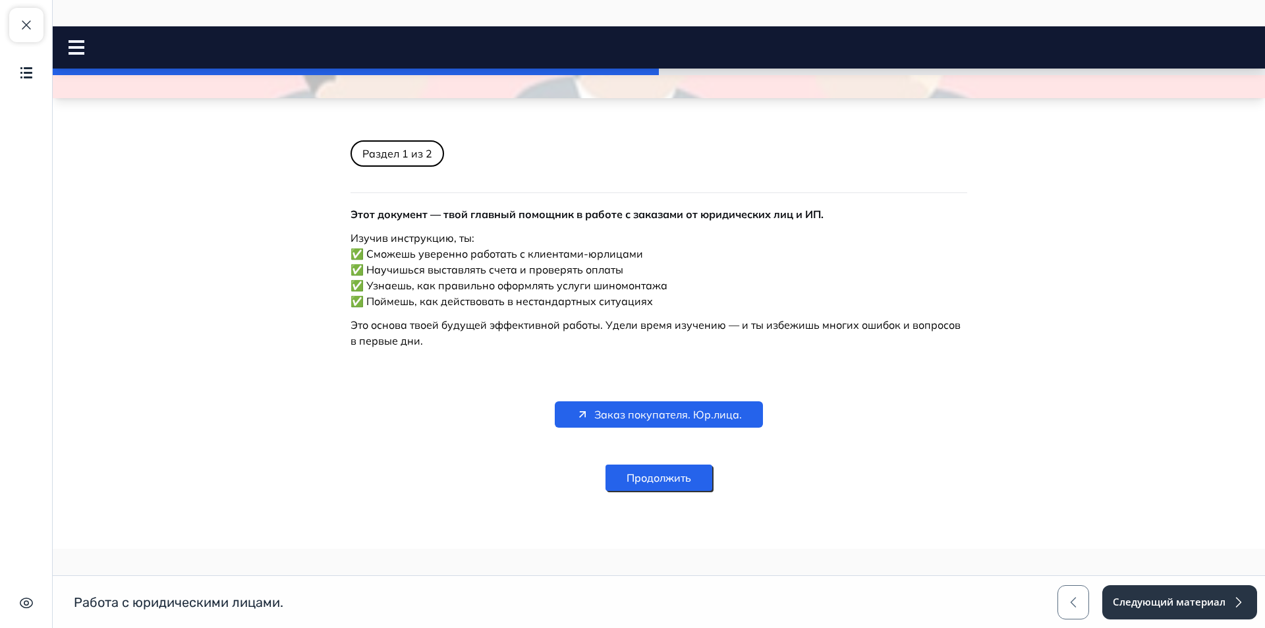
click at [647, 485] on button "Продолжить" at bounding box center [658, 477] width 107 height 26
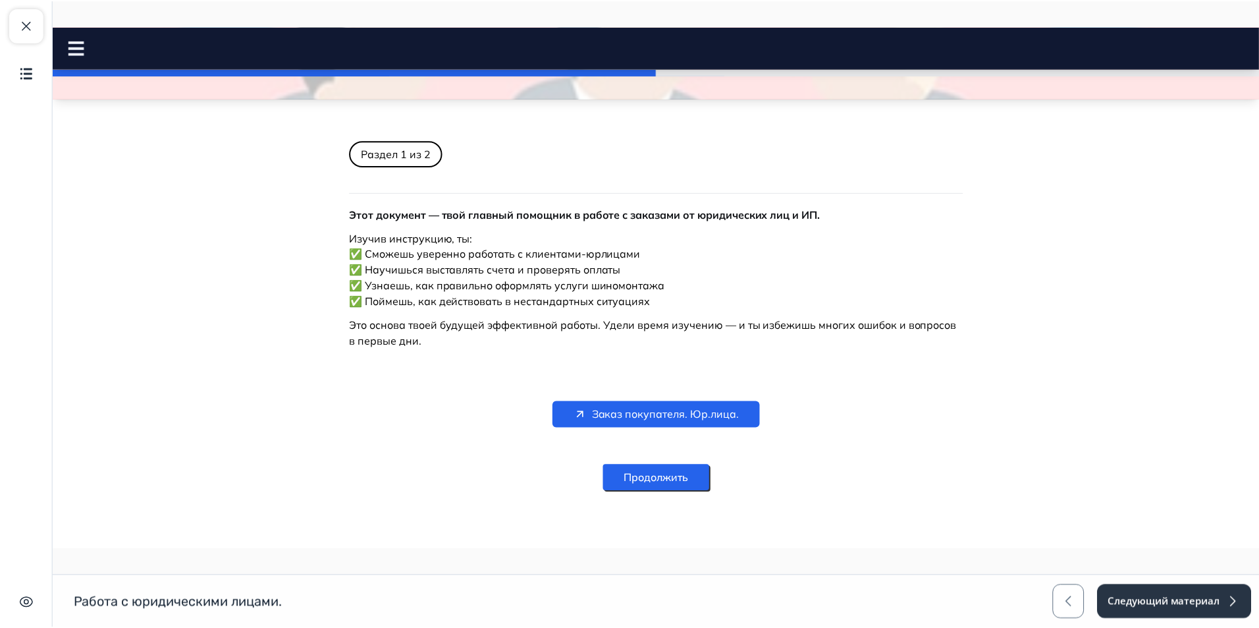
scroll to position [0, 0]
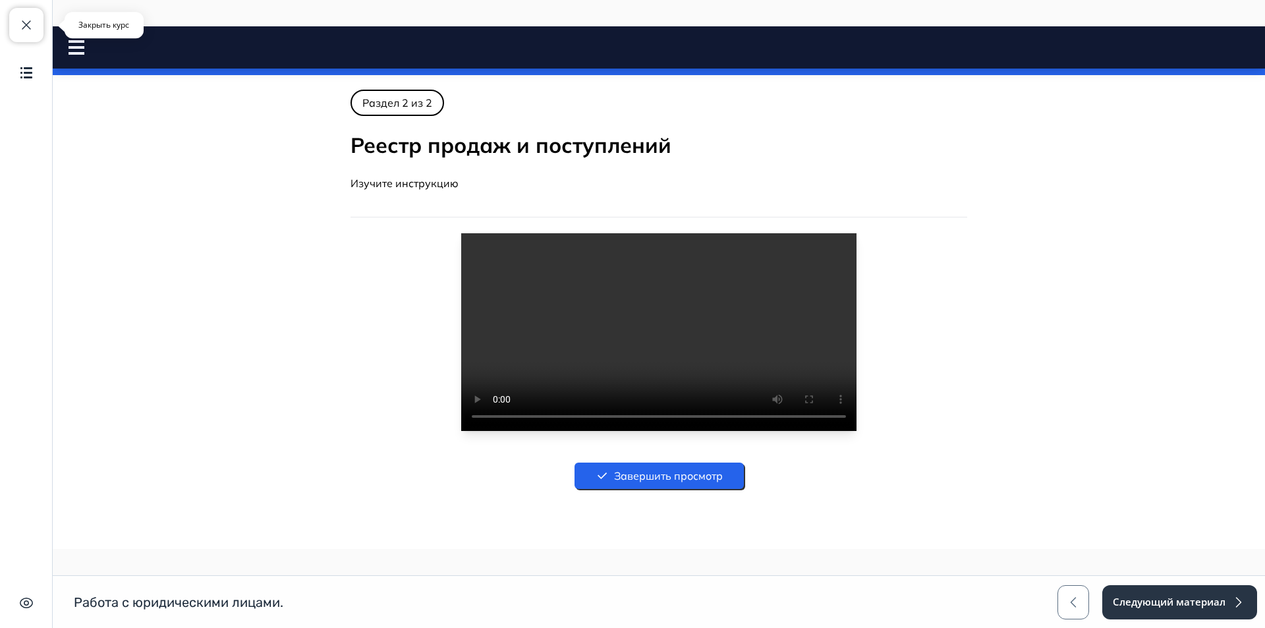
click at [22, 23] on span "button" at bounding box center [26, 25] width 16 height 16
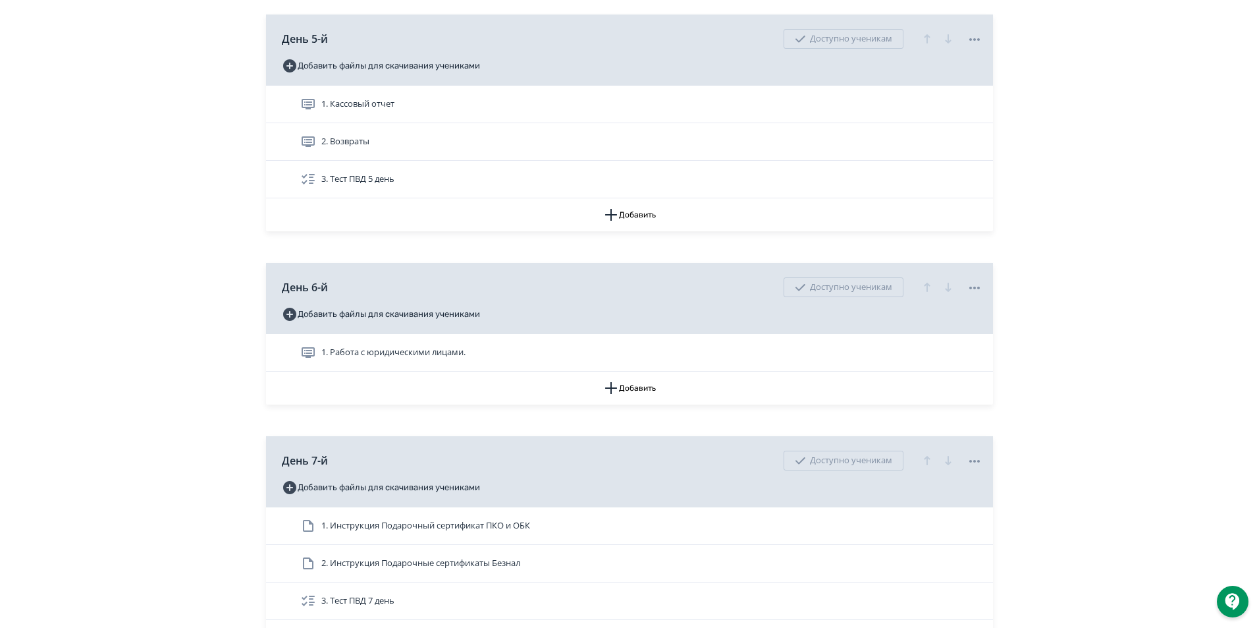
scroll to position [1712, 0]
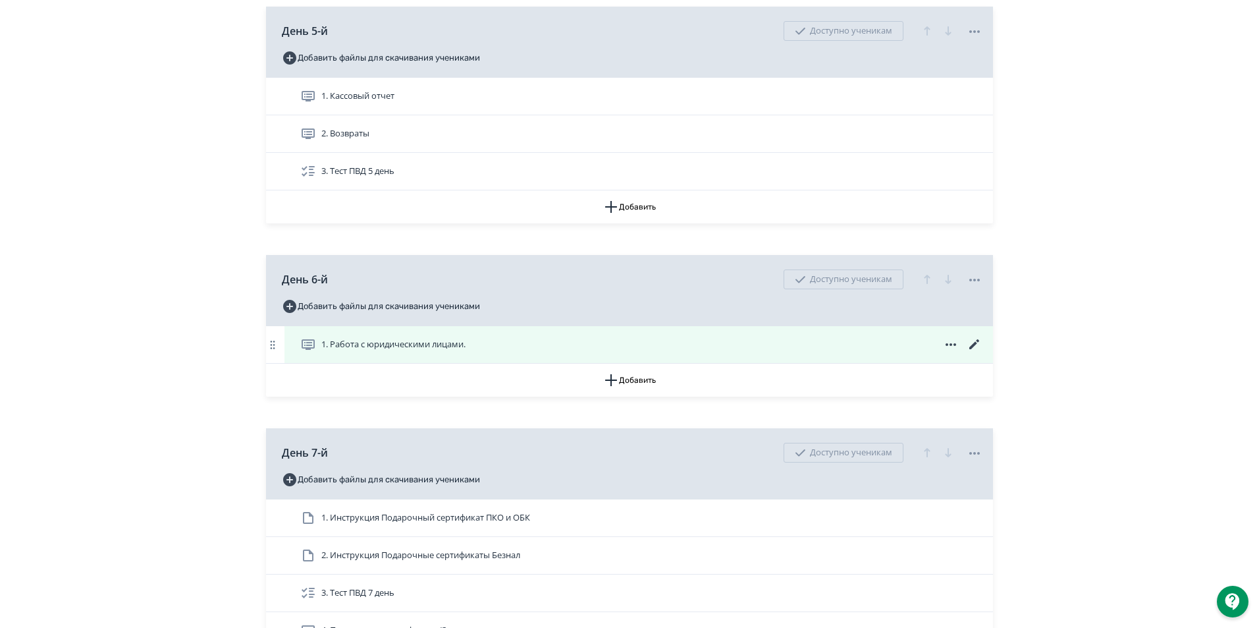
click at [975, 349] on icon at bounding box center [974, 344] width 10 height 10
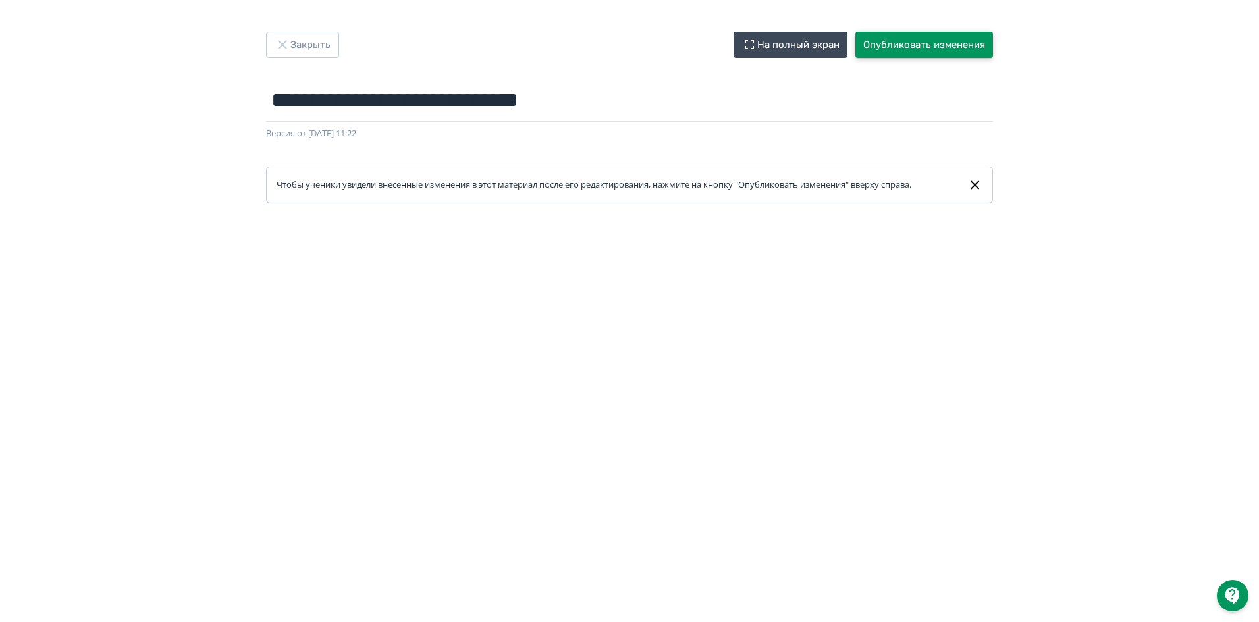
click at [910, 43] on button "Опубликовать изменения" at bounding box center [925, 45] width 138 height 26
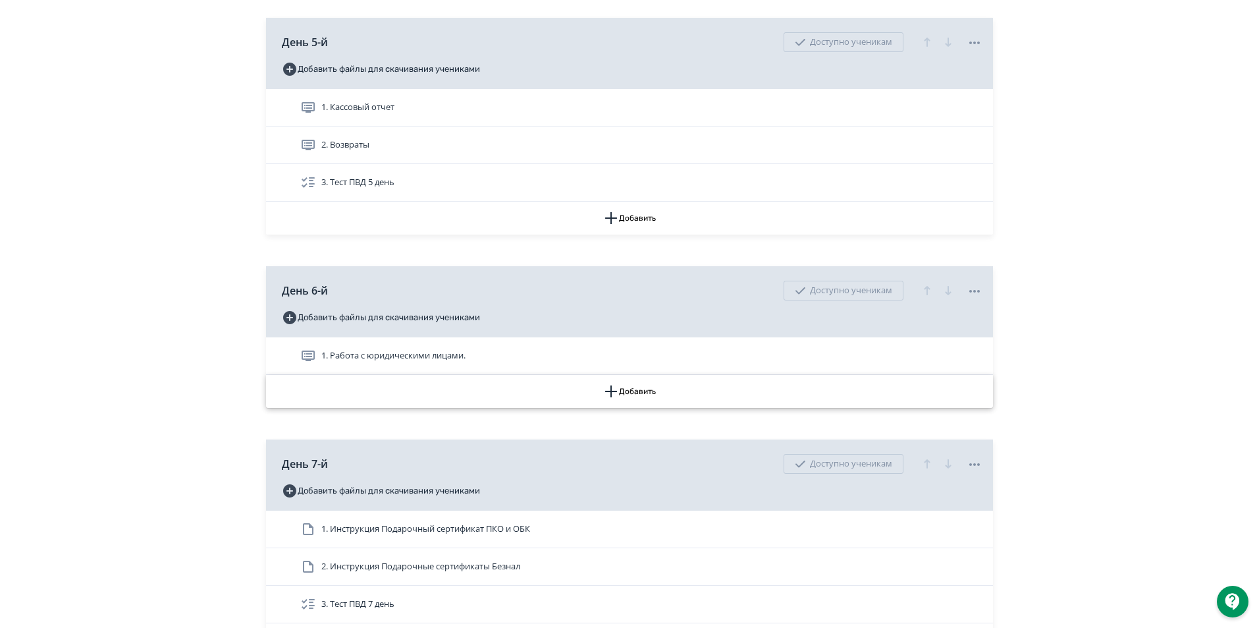
scroll to position [1712, 0]
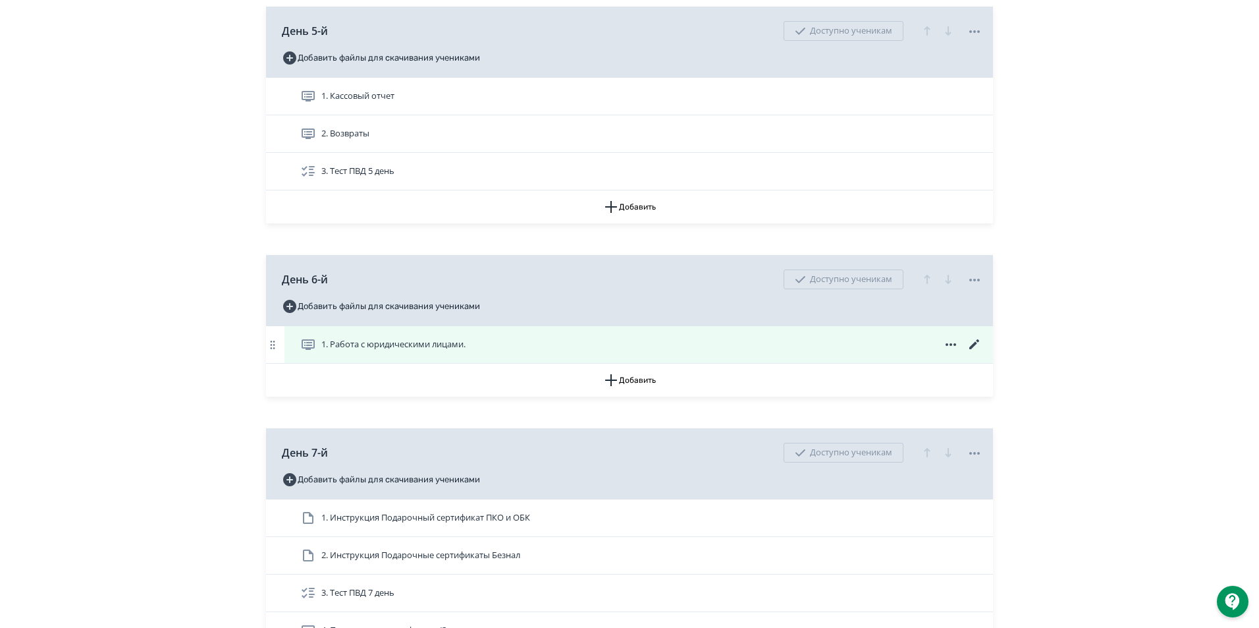
click at [362, 351] on span "1. Работа с юридическими лицами." at bounding box center [393, 344] width 144 height 13
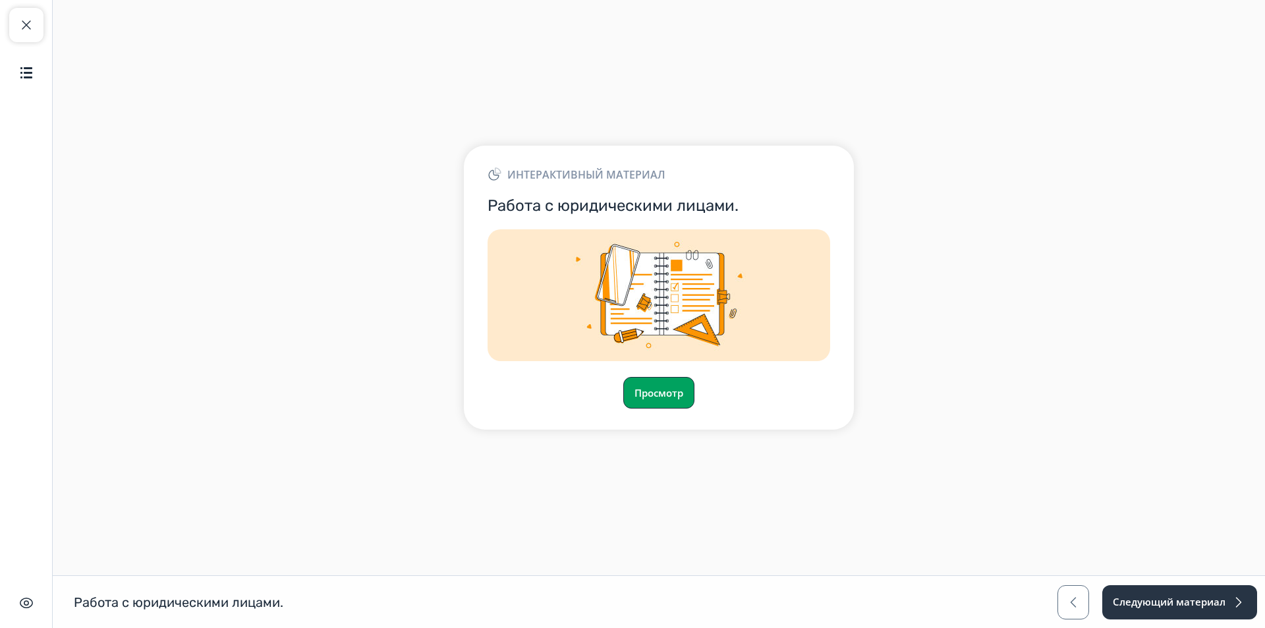
click at [667, 393] on button "Просмотр" at bounding box center [658, 393] width 71 height 32
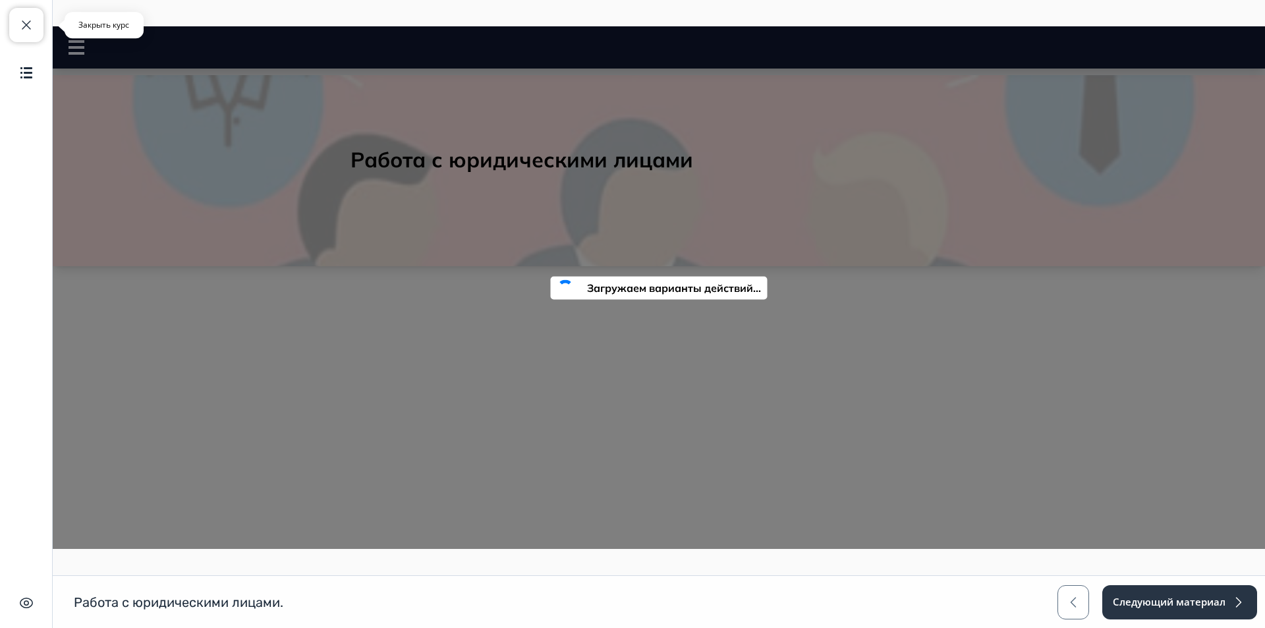
click at [22, 26] on span "button" at bounding box center [26, 25] width 16 height 16
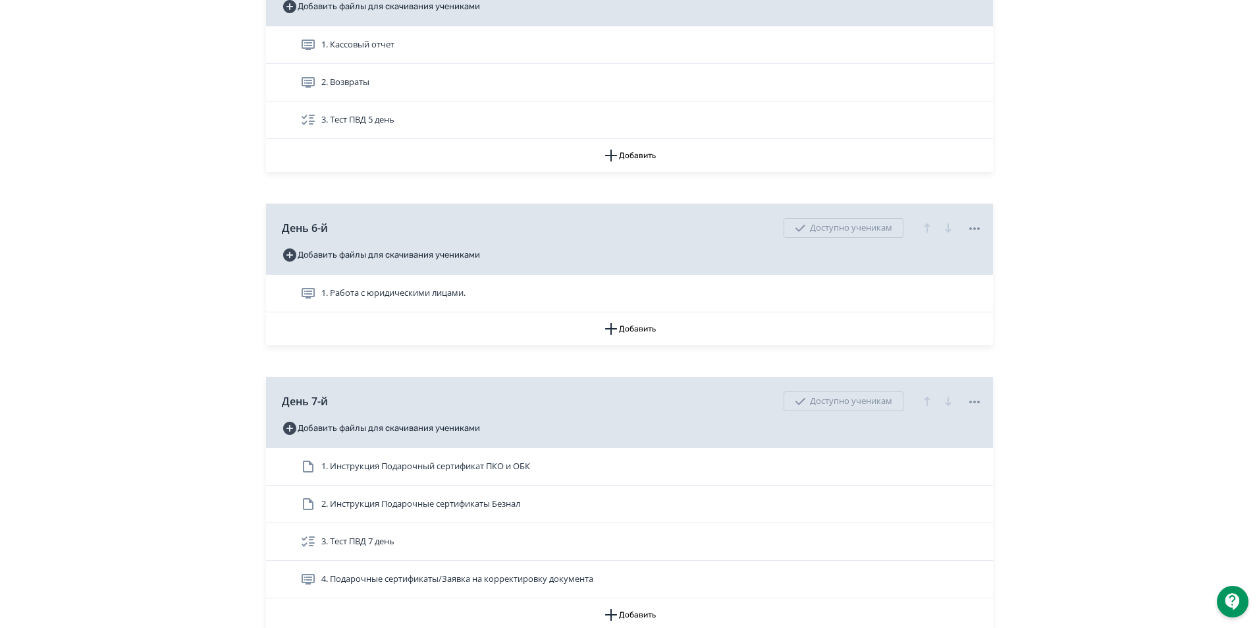
scroll to position [1844, 0]
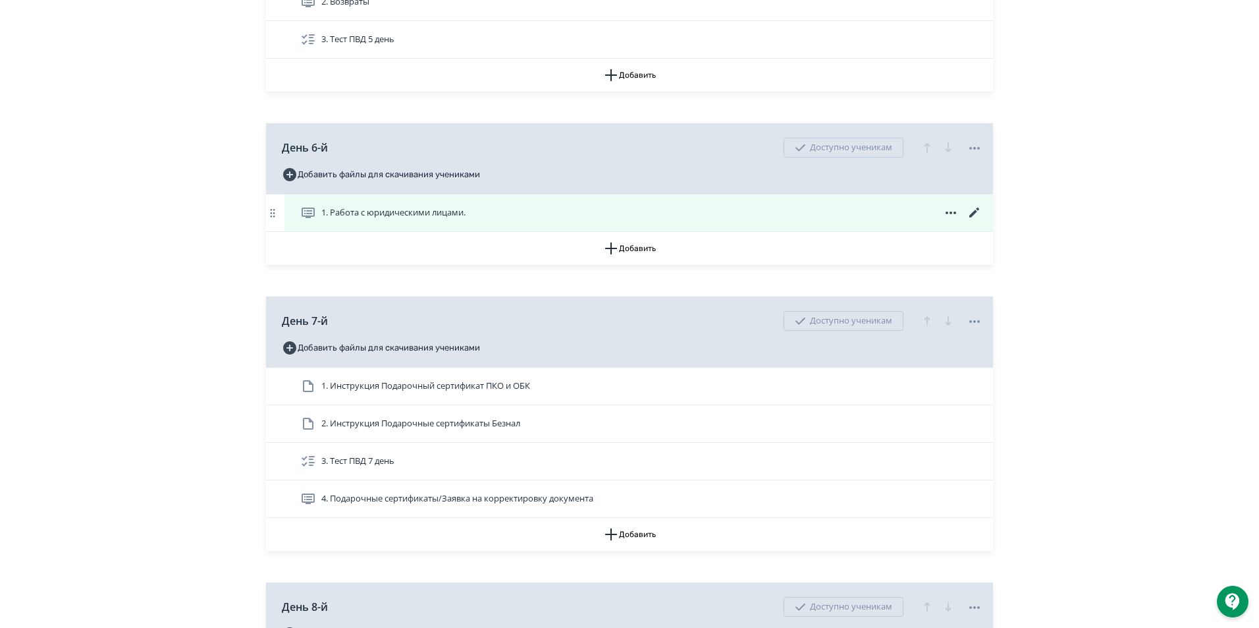
click at [971, 221] on icon at bounding box center [975, 213] width 16 height 16
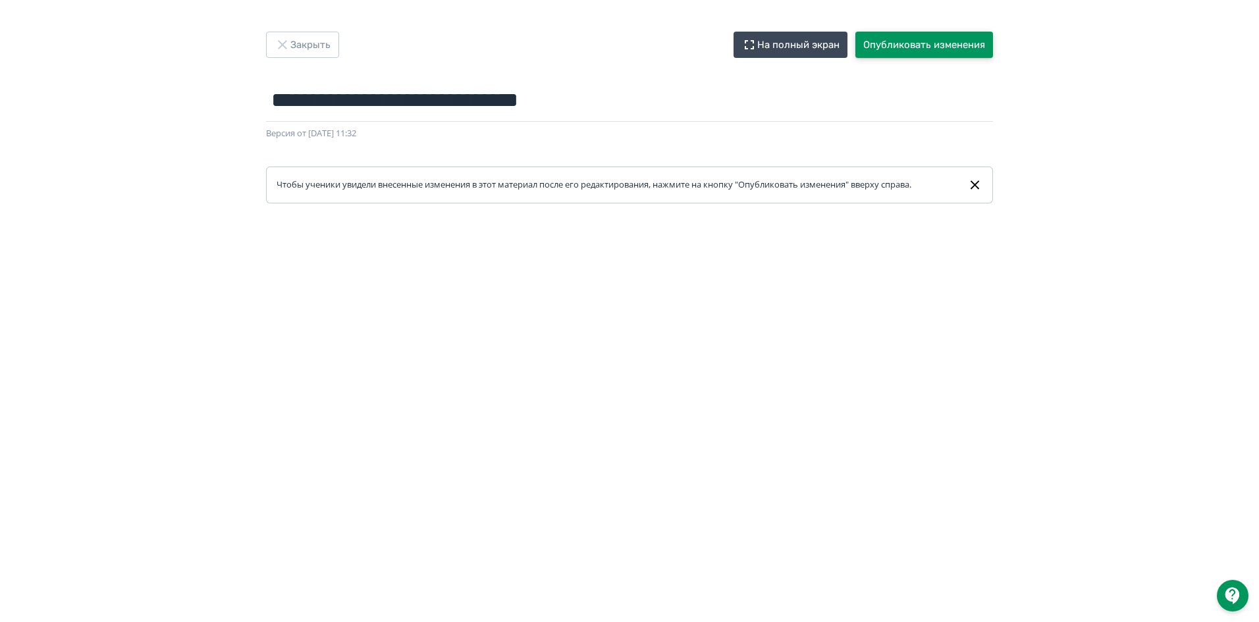
click at [943, 40] on button "Опубликовать изменения" at bounding box center [925, 45] width 138 height 26
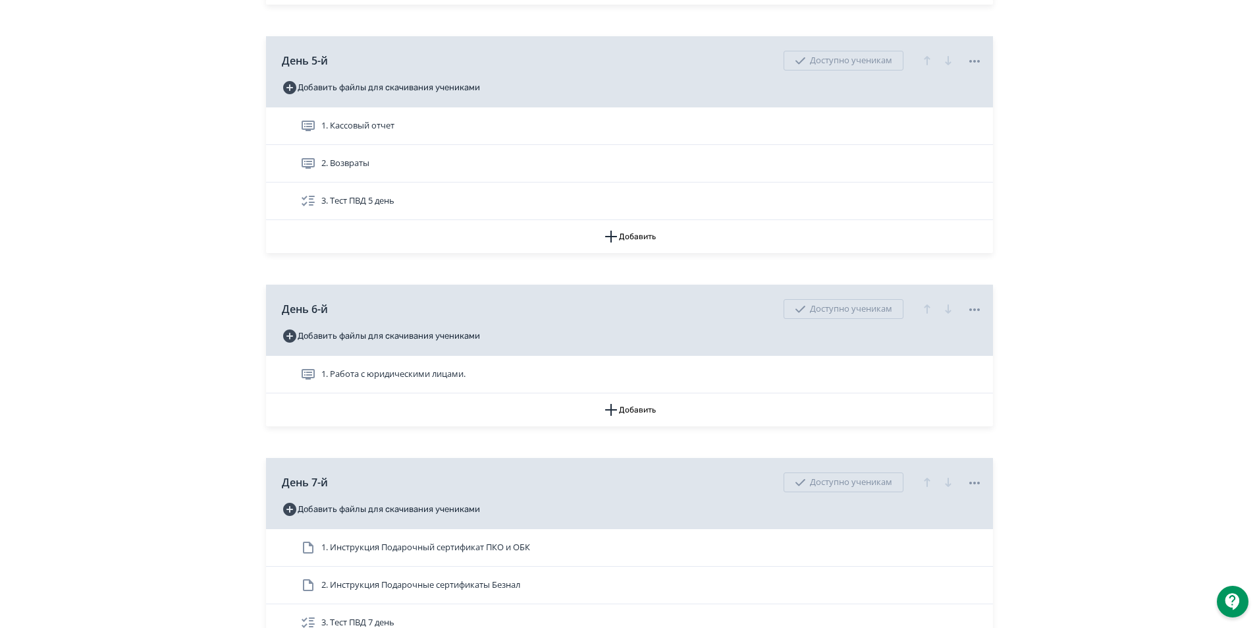
scroll to position [1712, 0]
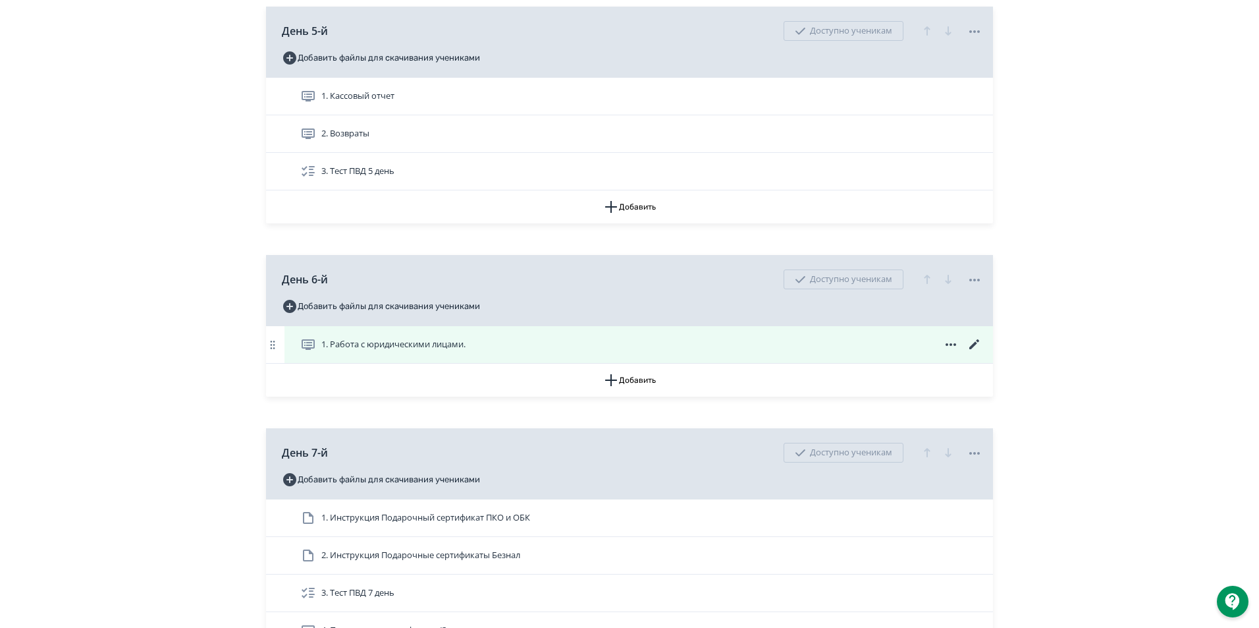
click at [323, 351] on span "1. Работа с юридическими лицами." at bounding box center [393, 344] width 144 height 13
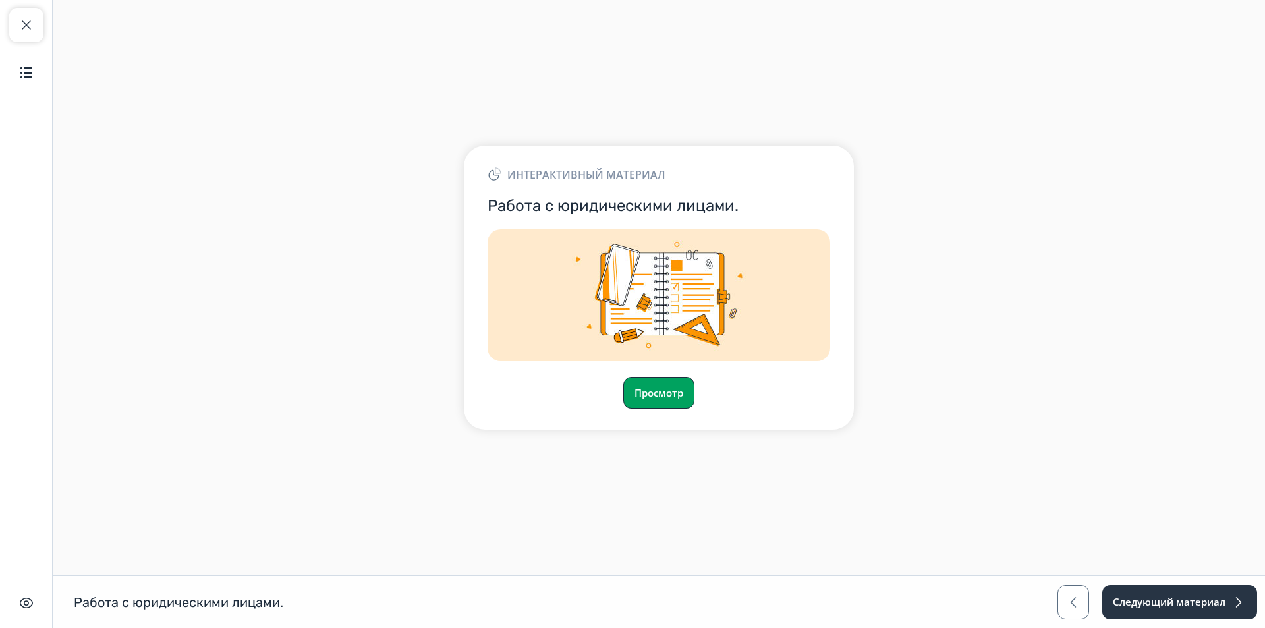
click at [641, 388] on button "Просмотр" at bounding box center [658, 393] width 71 height 32
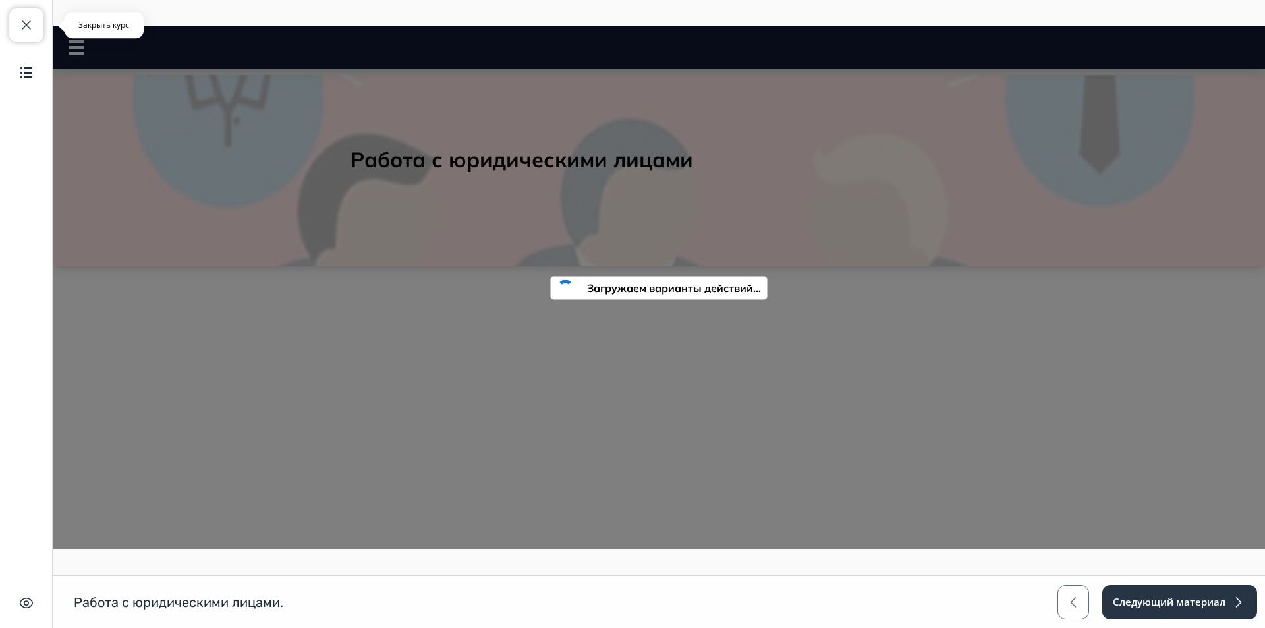
click at [22, 26] on span "button" at bounding box center [26, 25] width 16 height 16
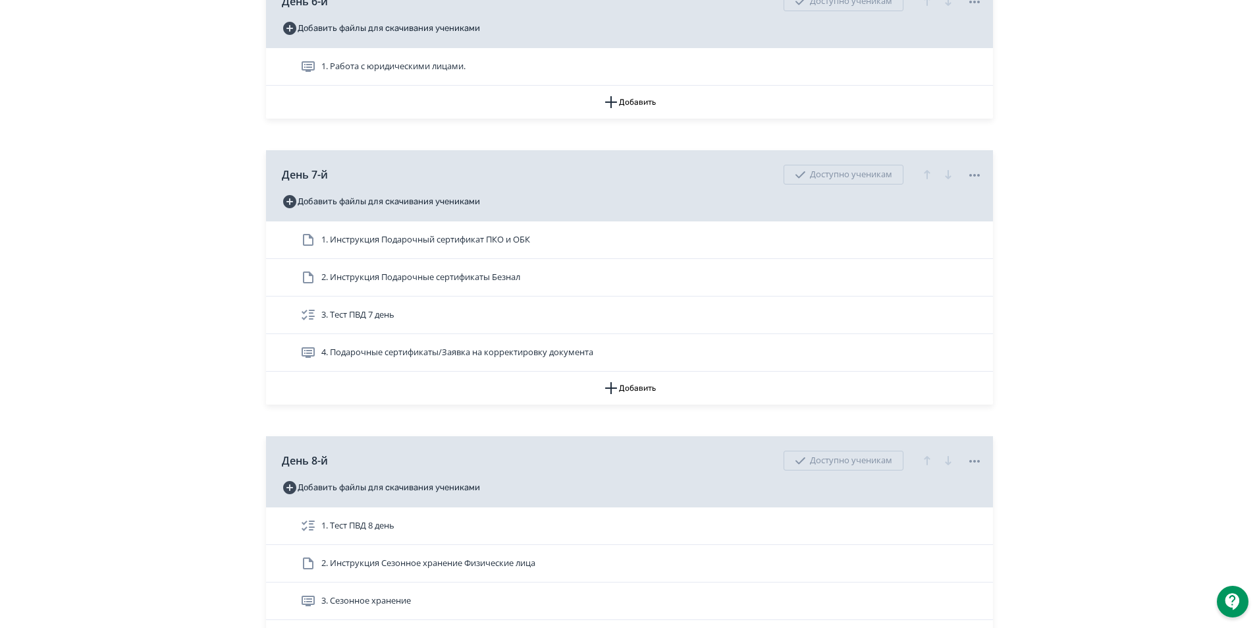
scroll to position [1778, 0]
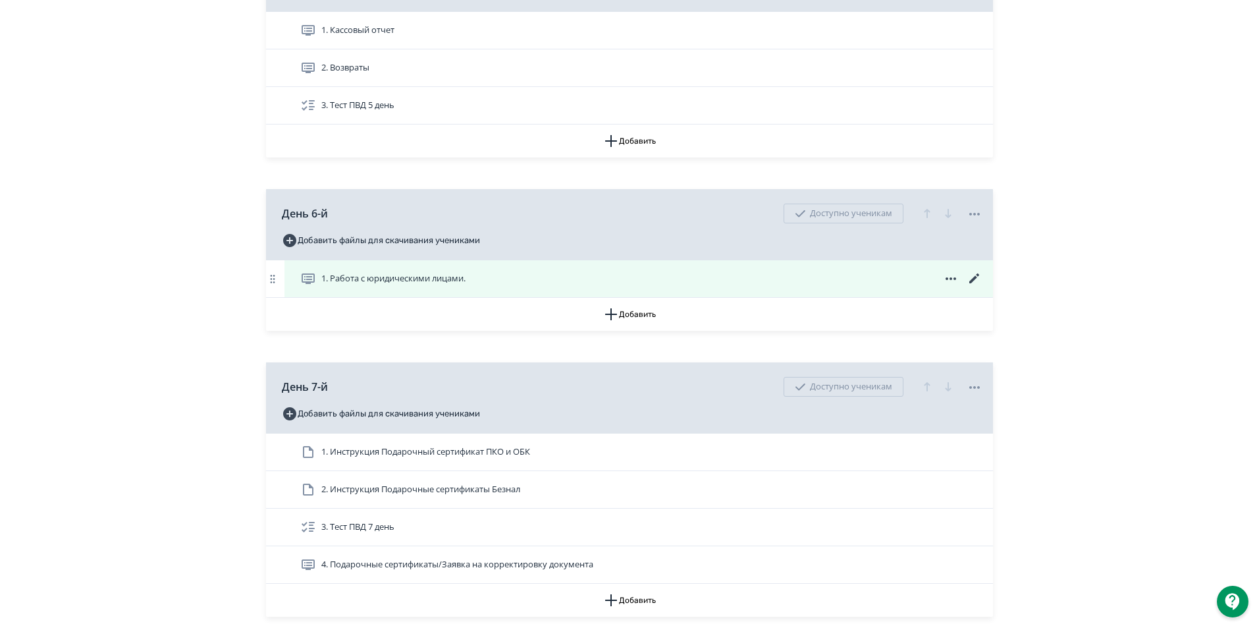
click at [321, 286] on span "1. Работа с юридическими лицами." at bounding box center [385, 279] width 171 height 16
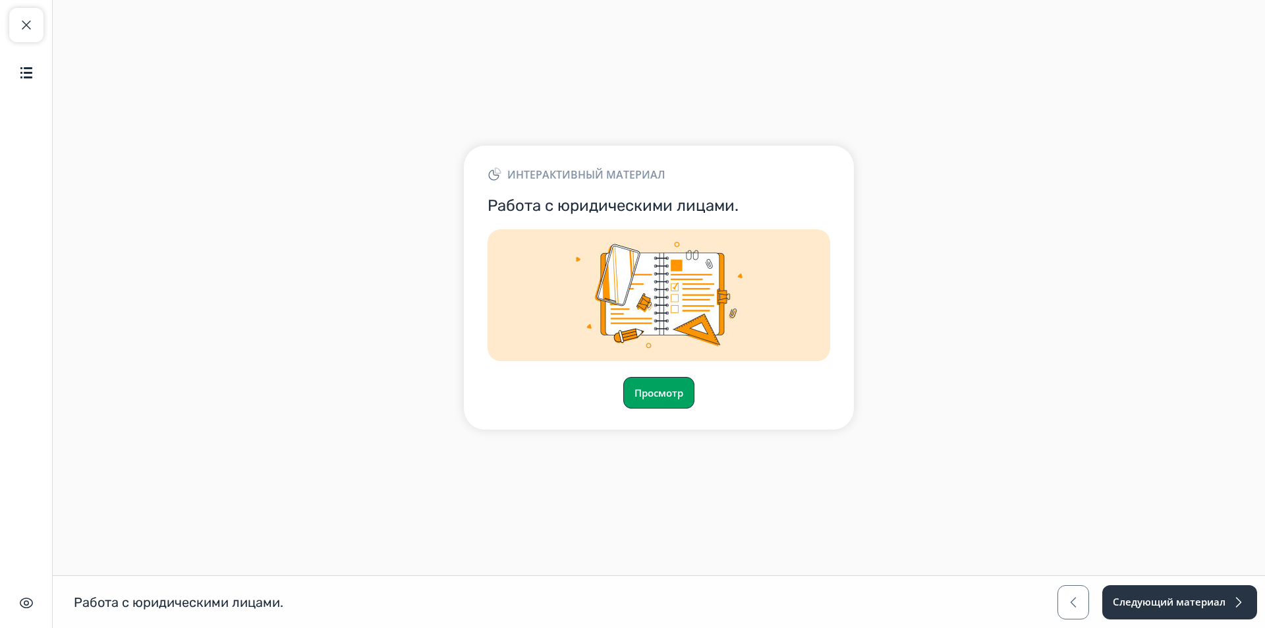
click at [690, 398] on button "Просмотр" at bounding box center [658, 393] width 71 height 32
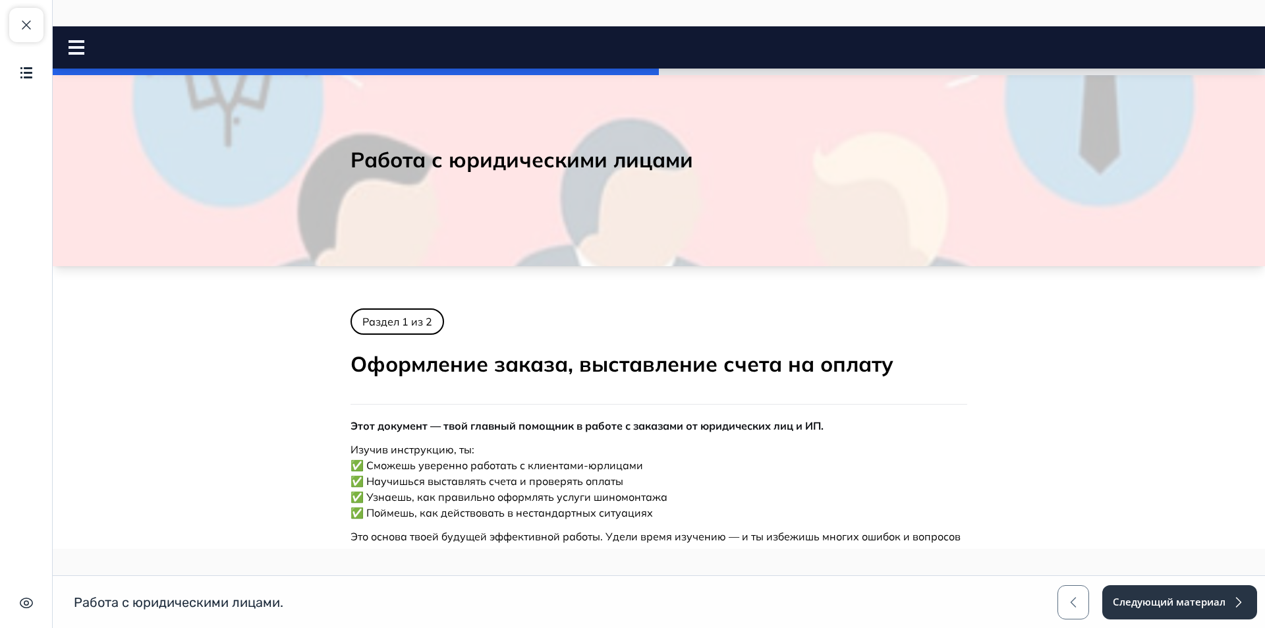
click at [71, 53] on rect at bounding box center [76, 53] width 16 height 3
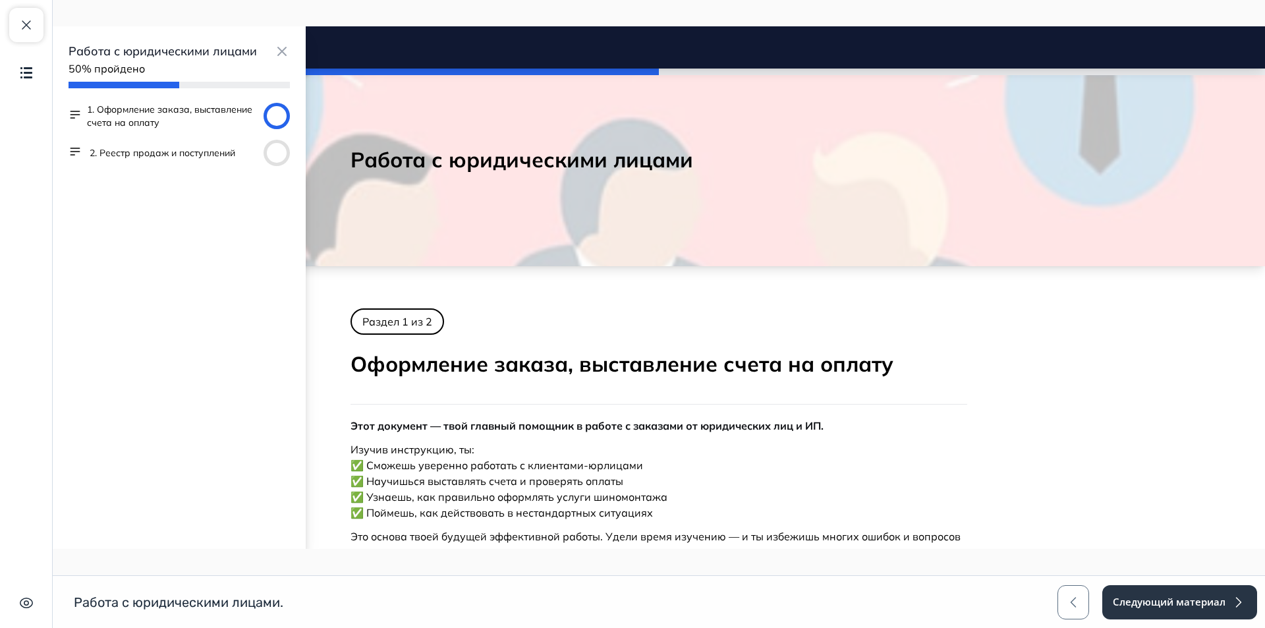
click at [140, 148] on button "2. Реестр продаж и поступлений" at bounding box center [163, 152] width 146 height 13
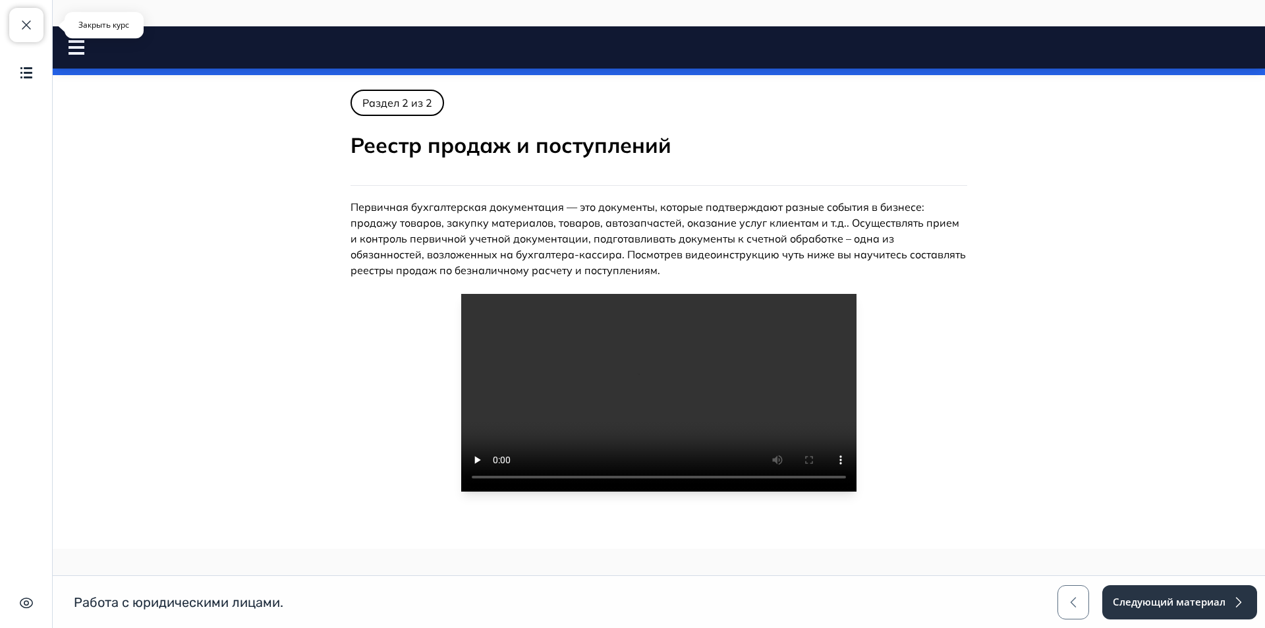
click at [37, 24] on button "Закрыть курс" at bounding box center [26, 25] width 34 height 34
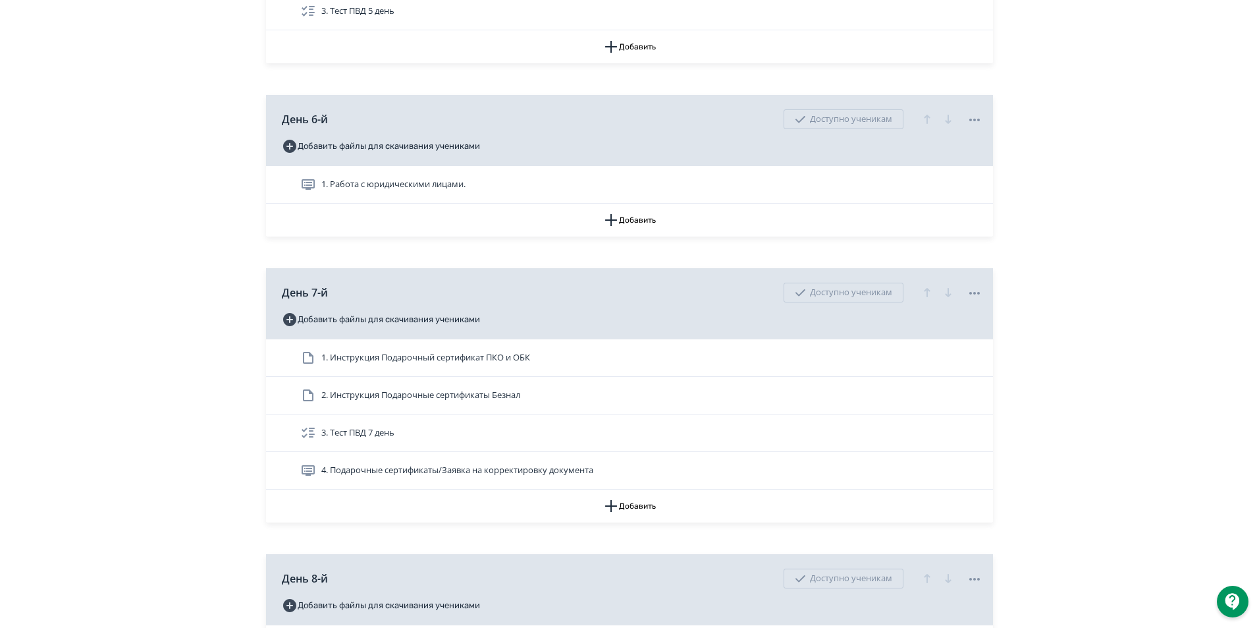
scroll to position [1910, 0]
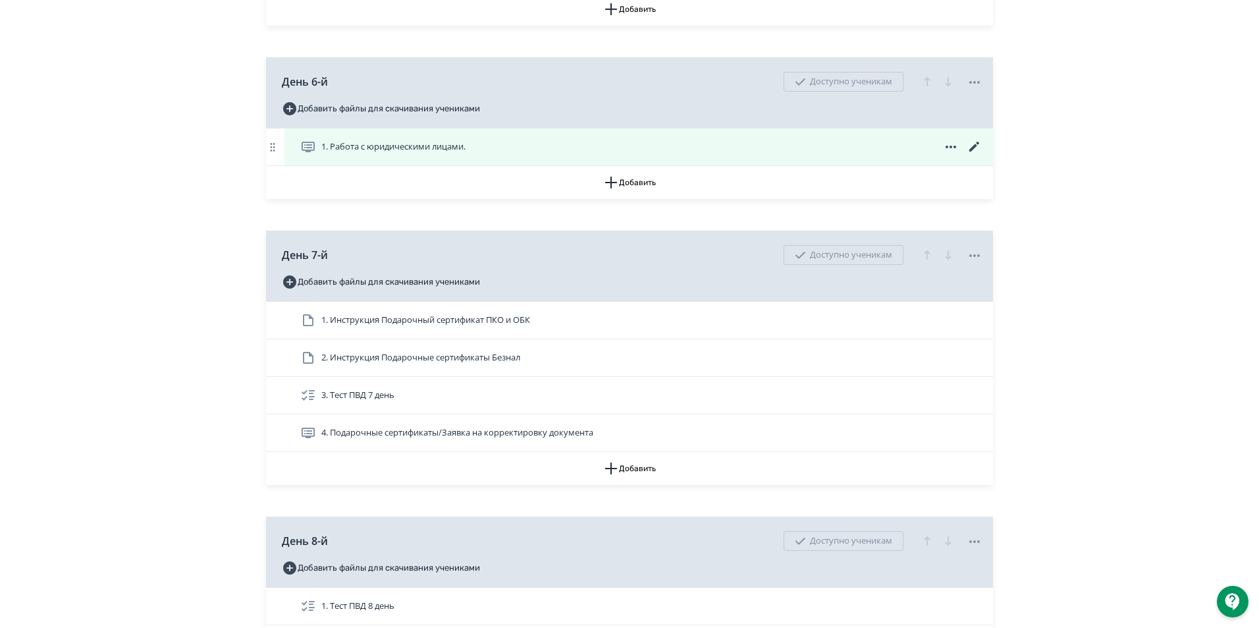
click at [976, 155] on icon at bounding box center [975, 147] width 16 height 16
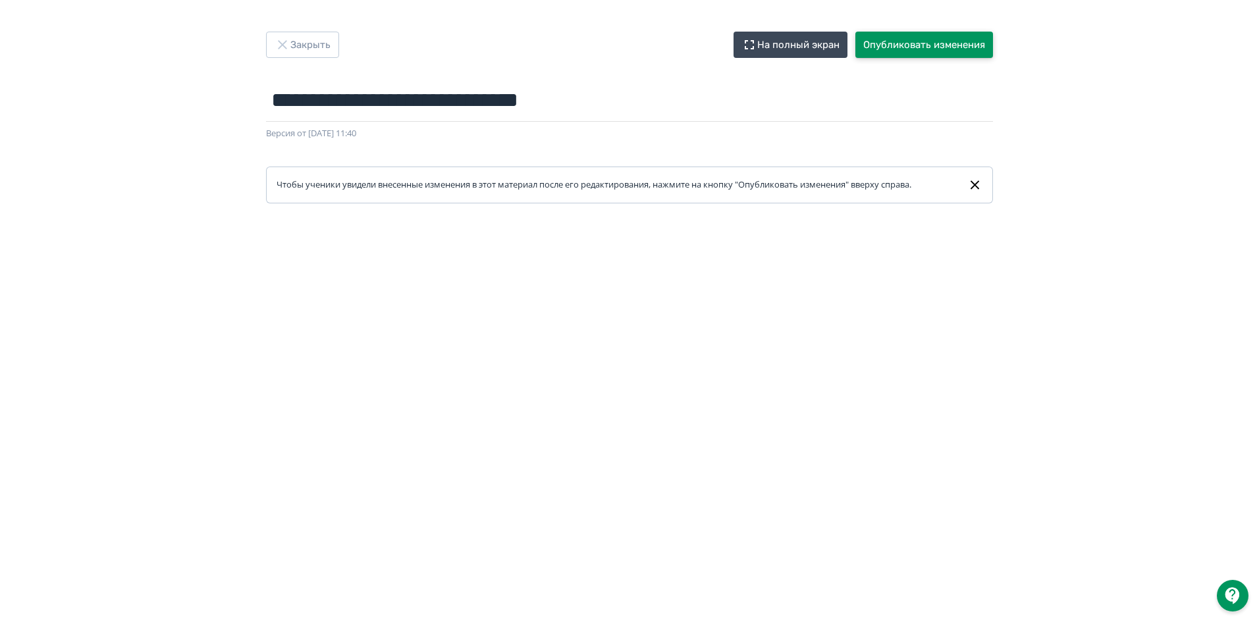
click at [937, 47] on button "Опубликовать изменения" at bounding box center [925, 45] width 138 height 26
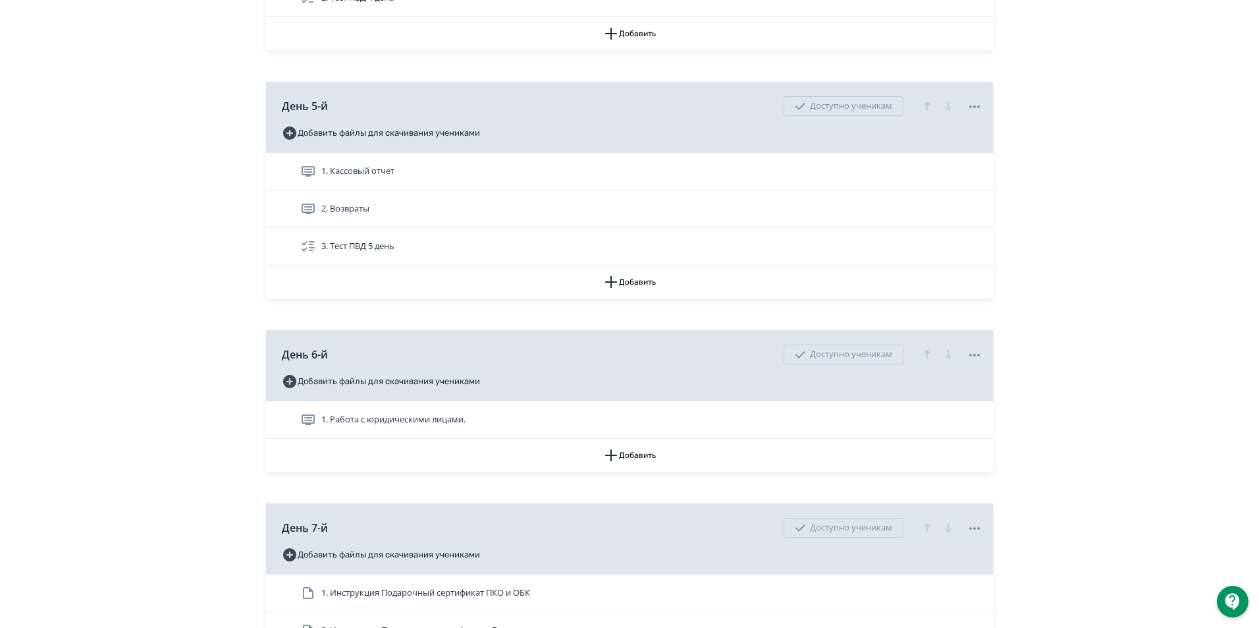
scroll to position [1646, 0]
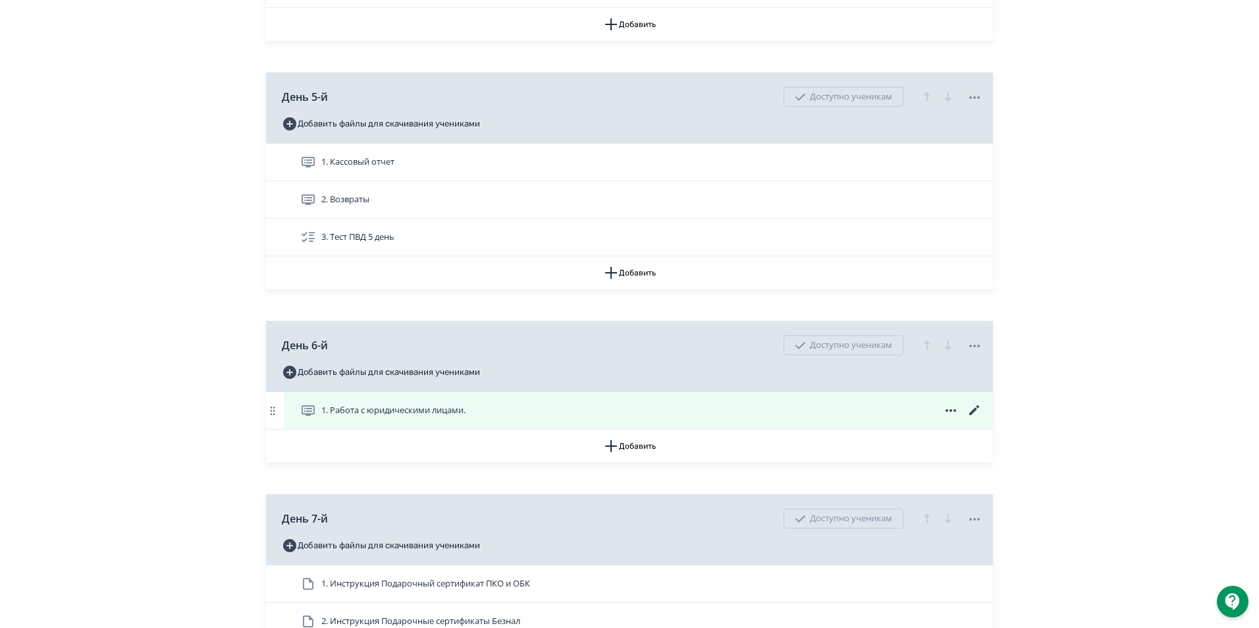
click at [330, 417] on span "1. Работа с юридическими лицами." at bounding box center [393, 410] width 144 height 13
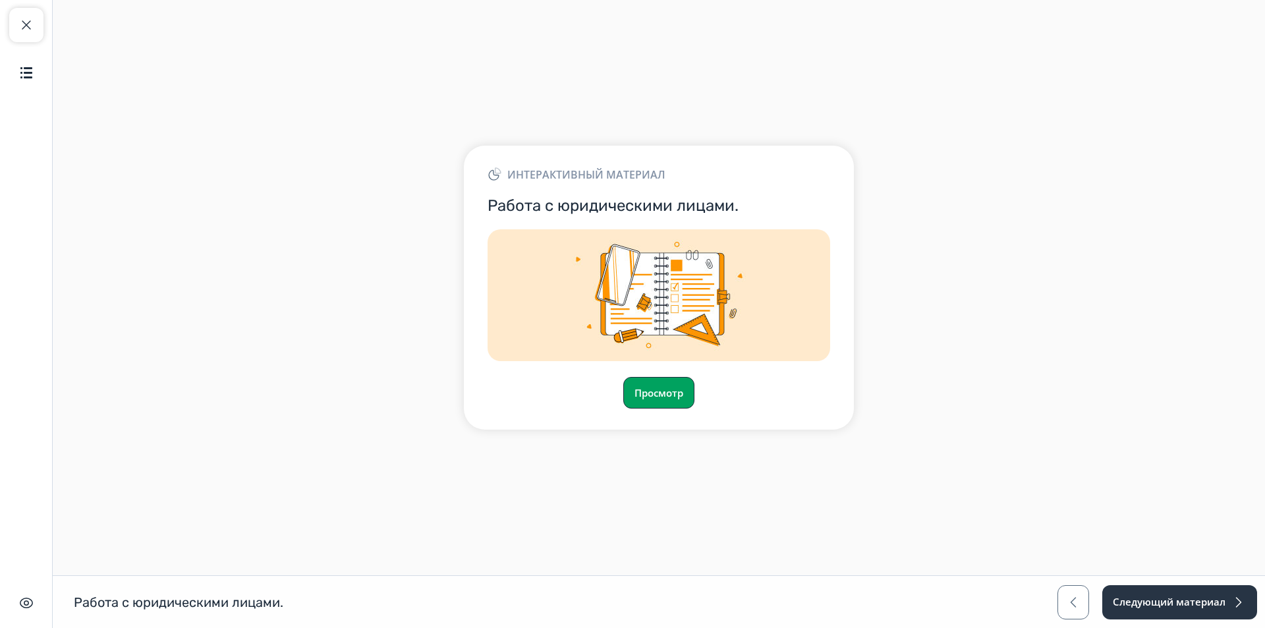
click at [672, 385] on button "Просмотр" at bounding box center [658, 393] width 71 height 32
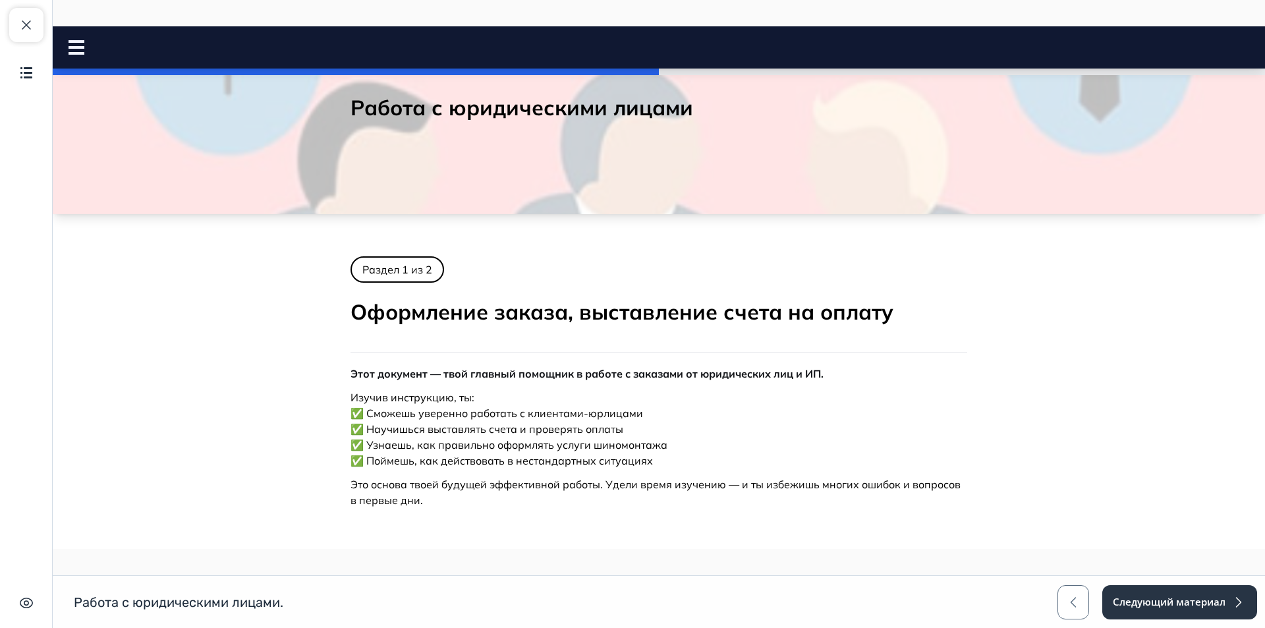
scroll to position [211, 0]
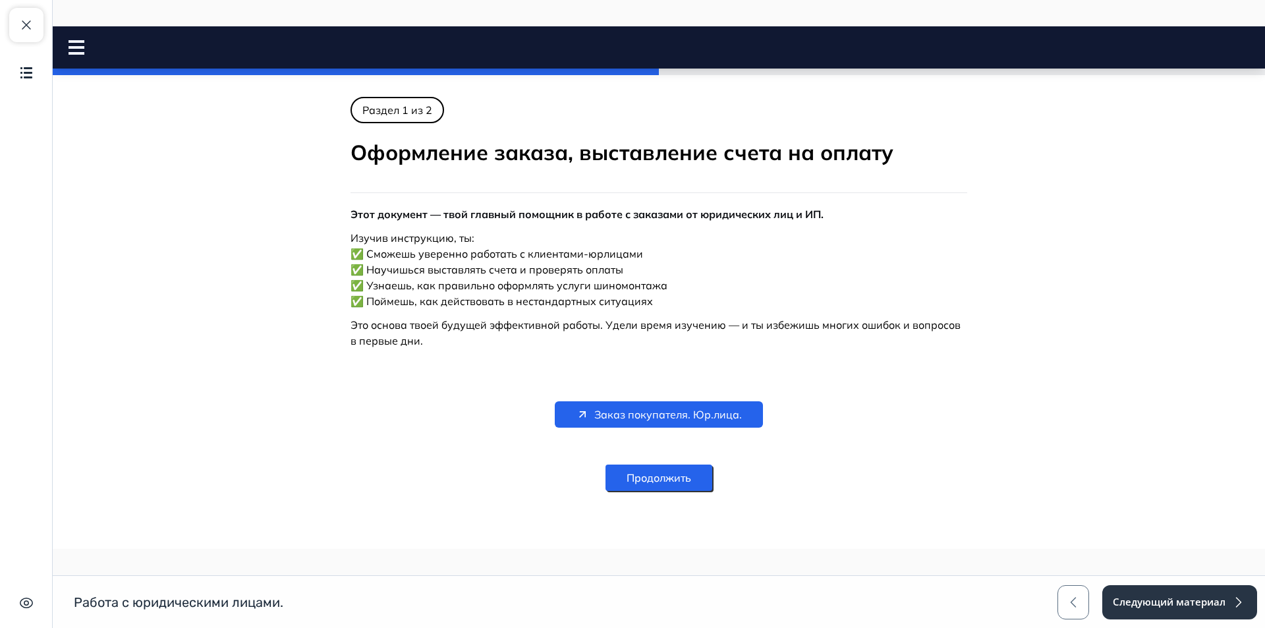
click at [86, 46] on div at bounding box center [81, 47] width 26 height 14
click at [63, 59] on nav "Работа с юридическими лицами Close panel" at bounding box center [659, 47] width 1212 height 42
click at [67, 41] on div "Работа с юридическими лицами Close panel 50% пройдено" at bounding box center [659, 47] width 1212 height 14
click at [75, 46] on rect at bounding box center [76, 47] width 16 height 3
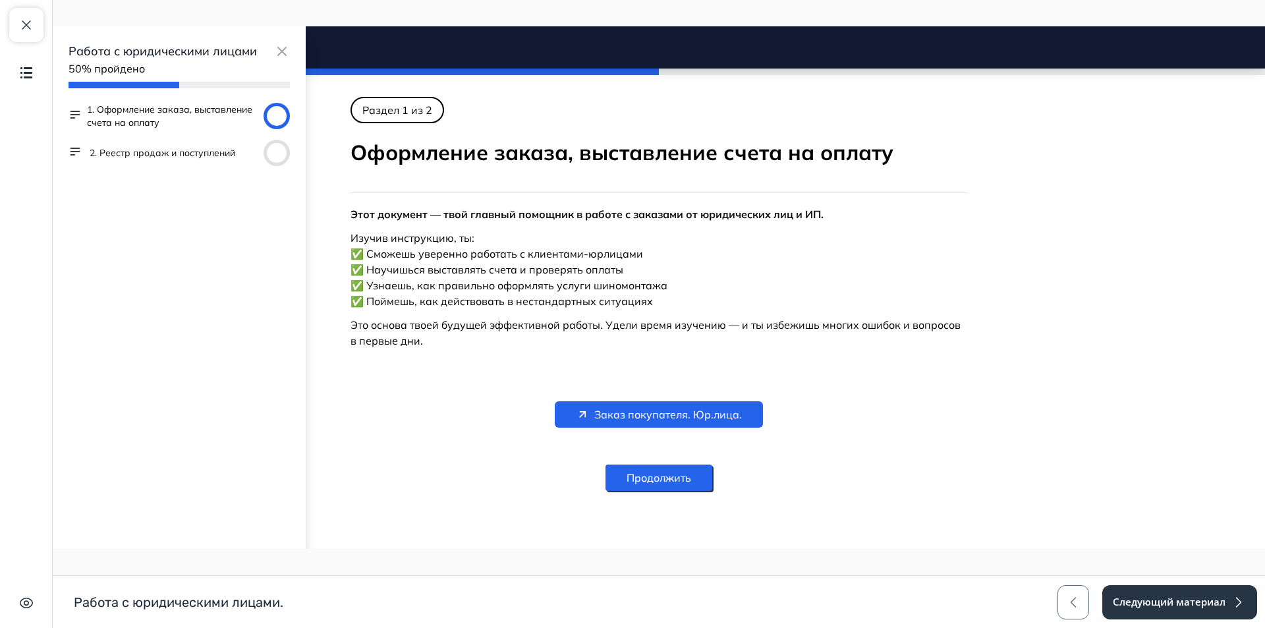
click at [117, 148] on button "2. Реестр продаж и поступлений" at bounding box center [163, 152] width 146 height 13
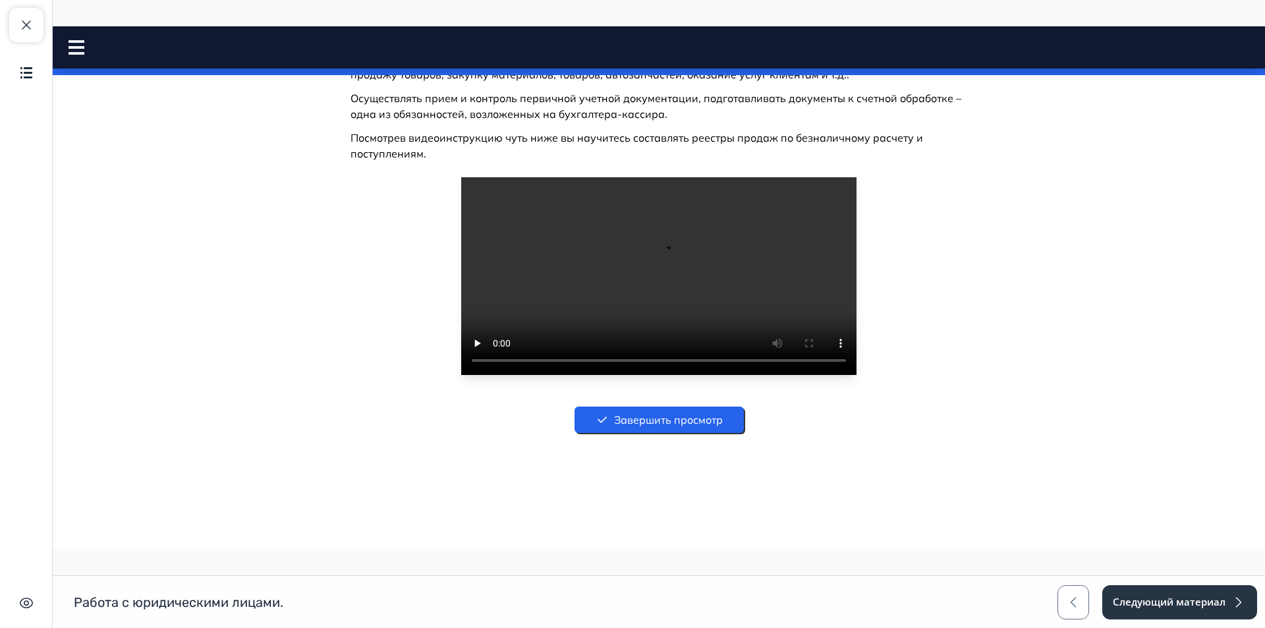
scroll to position [0, 0]
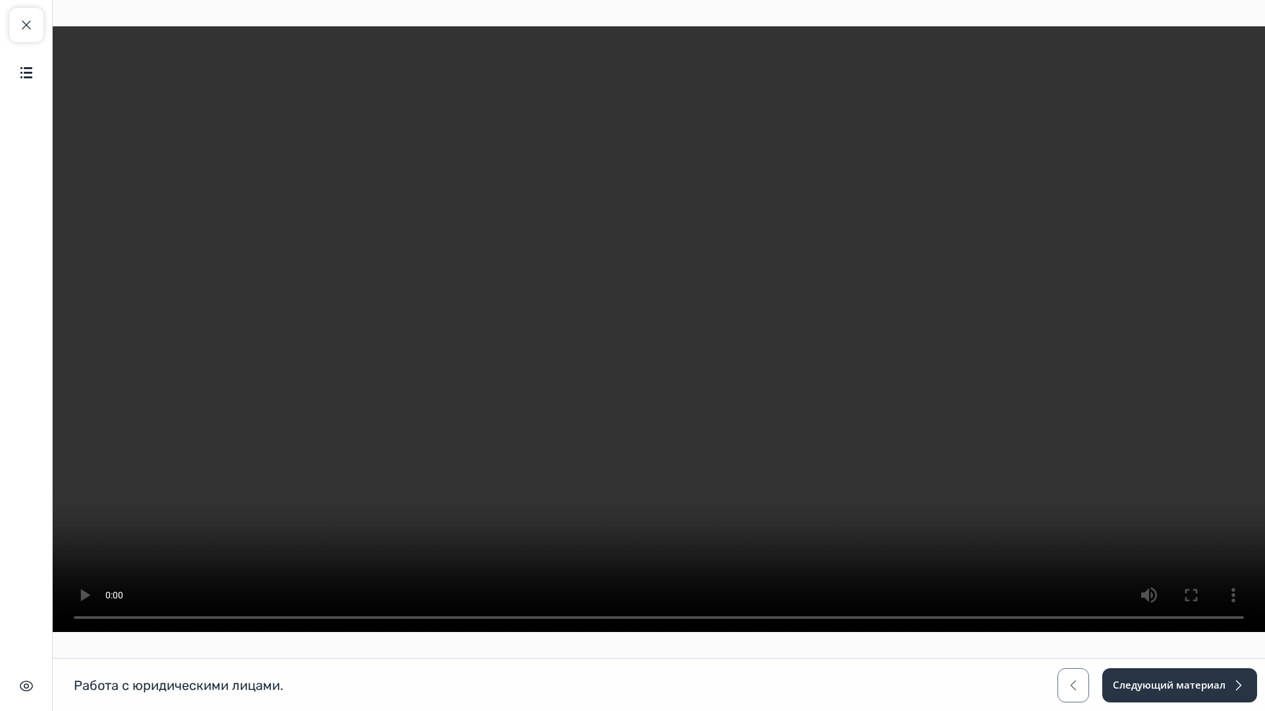
click at [1259, 34] on video at bounding box center [659, 329] width 1212 height 606
click at [966, 627] on video at bounding box center [659, 329] width 1212 height 606
click at [701, 76] on video at bounding box center [659, 329] width 1212 height 606
